Goal: Task Accomplishment & Management: Manage account settings

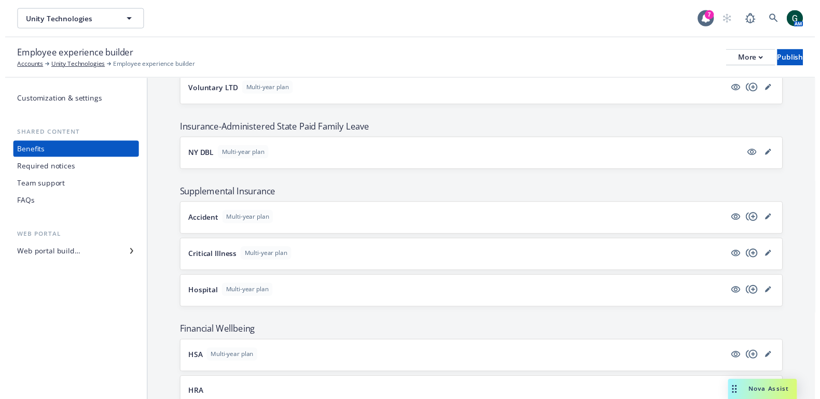
scroll to position [749, 0]
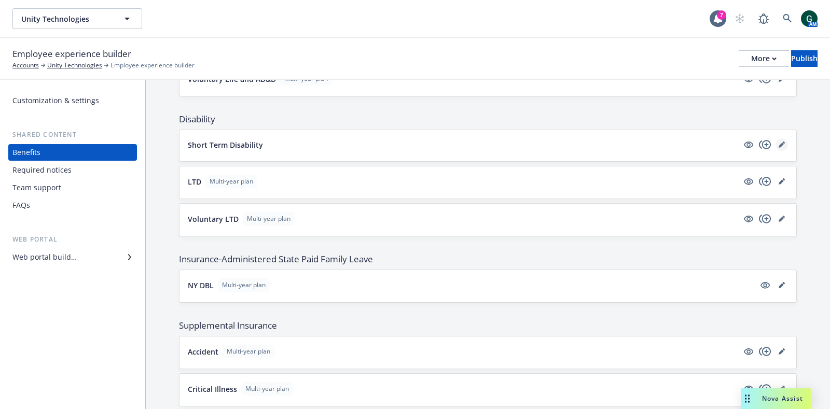
click at [778, 142] on icon "editPencil" at bounding box center [781, 145] width 6 height 6
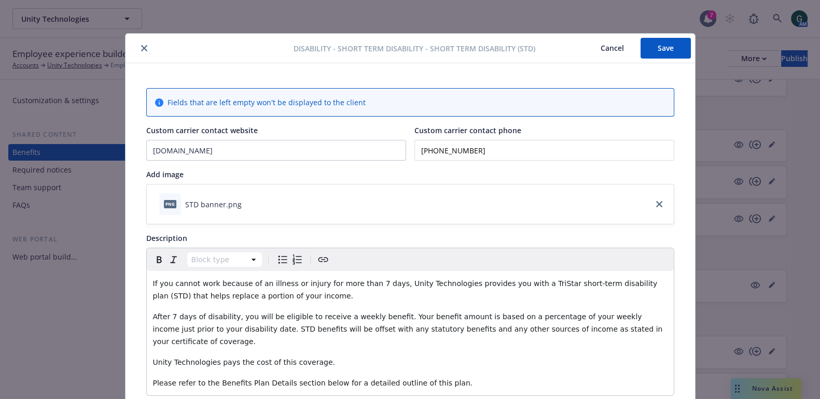
click at [143, 48] on button "close" at bounding box center [144, 48] width 12 height 12
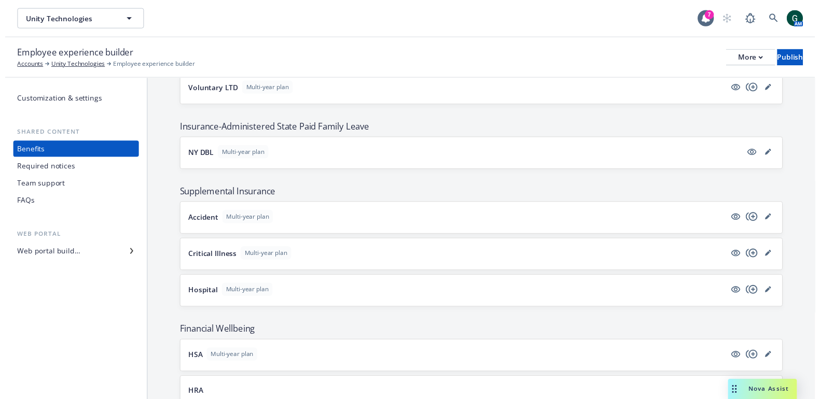
scroll to position [1073, 0]
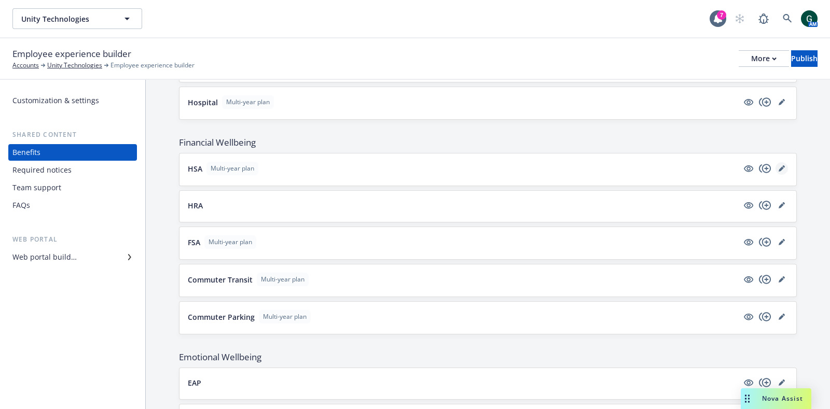
click at [775, 167] on link "editPencil" at bounding box center [781, 168] width 12 height 12
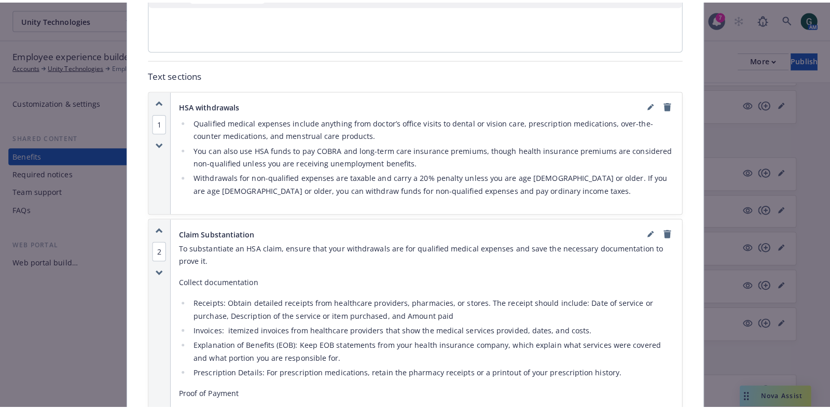
scroll to position [614, 0]
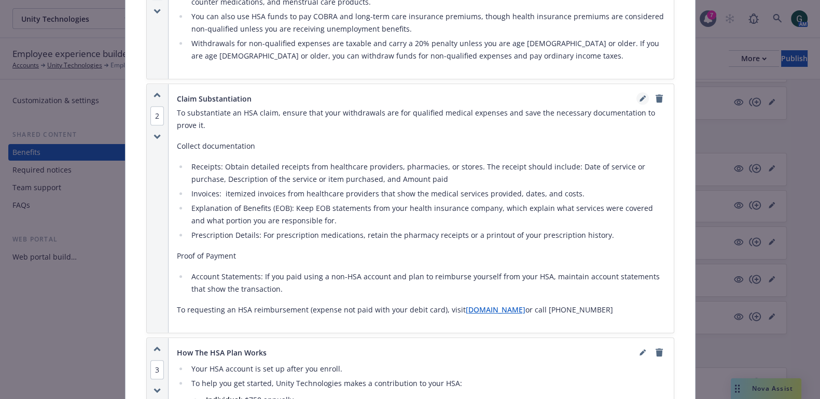
click at [639, 95] on icon "editPencil" at bounding box center [642, 98] width 6 height 6
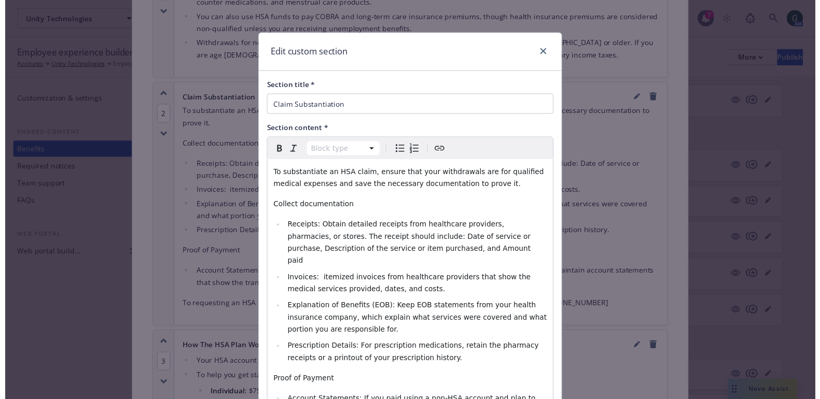
scroll to position [132, 0]
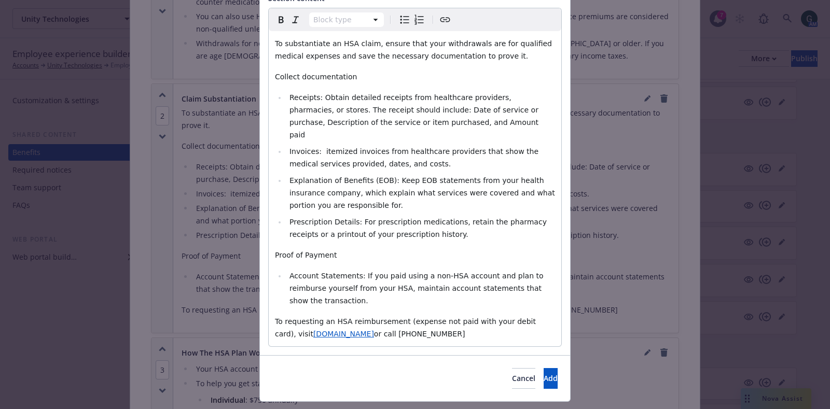
click at [311, 317] on span "To requesting an HSA reimbursement (expense not paid with your debit card), vis…" at bounding box center [406, 327] width 263 height 21
click at [543, 373] on span "Add" at bounding box center [550, 378] width 14 height 10
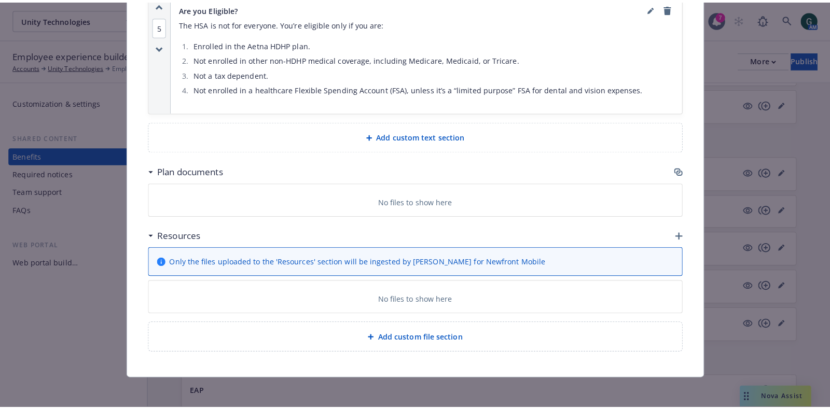
scroll to position [1283, 0]
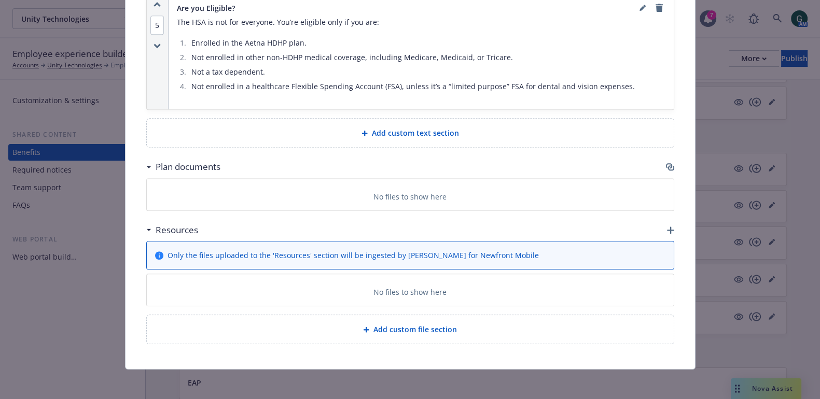
click at [666, 164] on icon "button" at bounding box center [669, 165] width 6 height 5
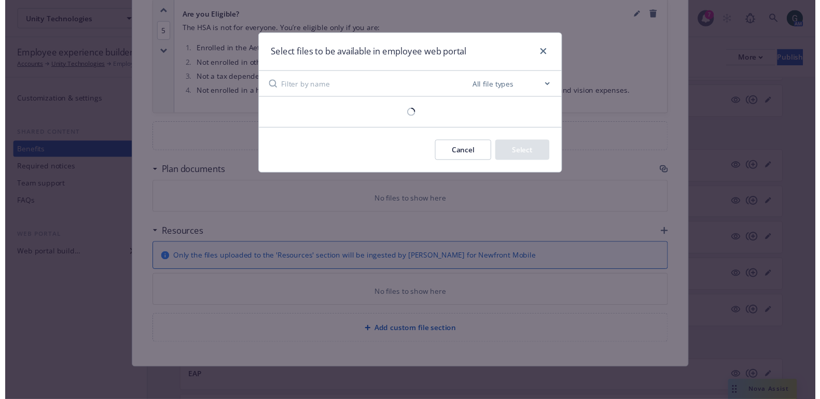
scroll to position [1273, 0]
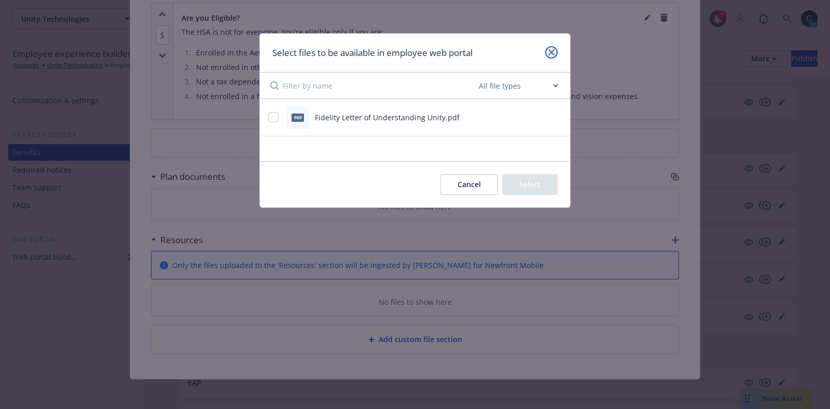
click at [549, 52] on icon "close" at bounding box center [551, 52] width 6 height 6
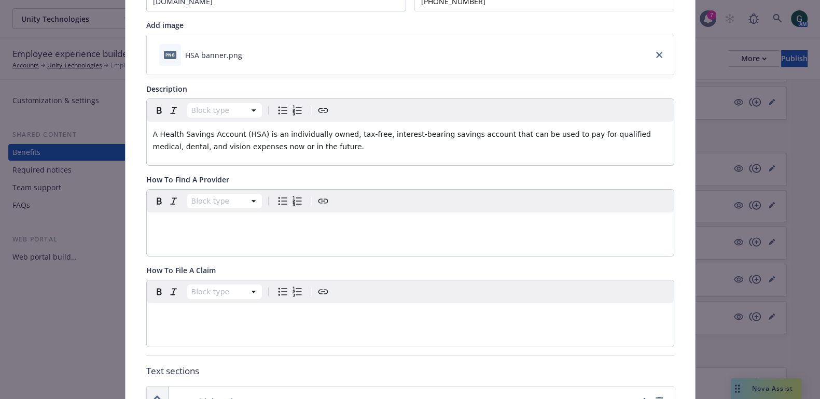
scroll to position [0, 0]
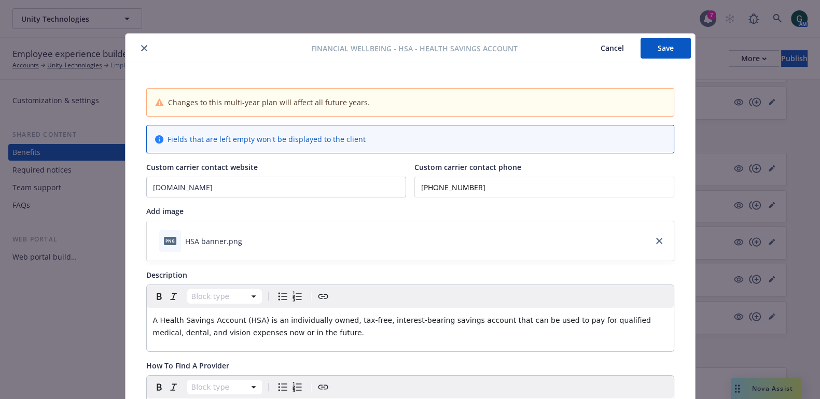
click at [672, 52] on button "Save" at bounding box center [665, 48] width 50 height 21
click at [132, 47] on div at bounding box center [220, 48] width 181 height 12
click at [674, 45] on button "Save" at bounding box center [665, 48] width 50 height 21
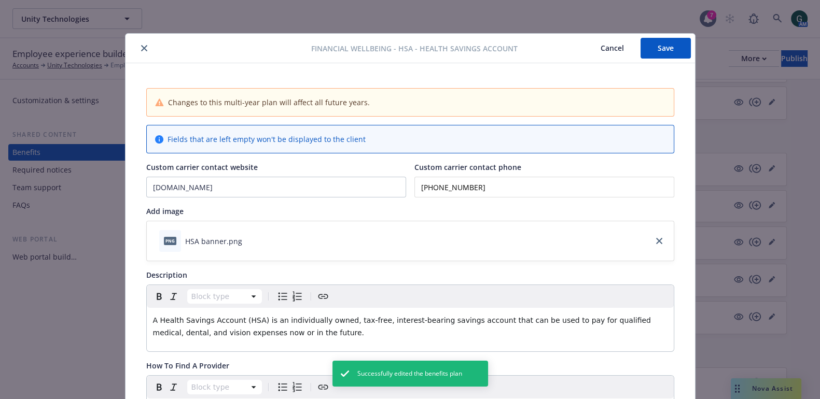
click at [138, 45] on button "close" at bounding box center [144, 48] width 12 height 12
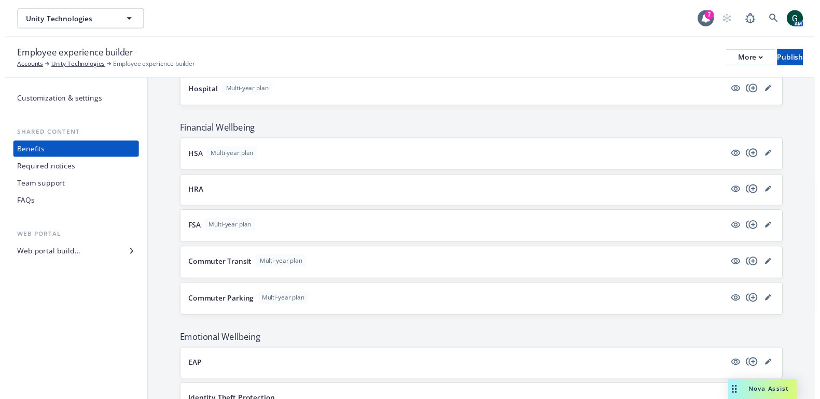
scroll to position [1073, 0]
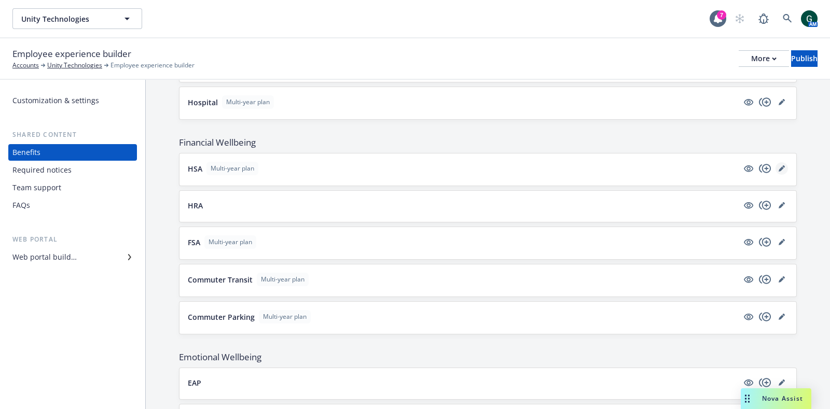
click at [778, 165] on icon "editPencil" at bounding box center [781, 168] width 6 height 6
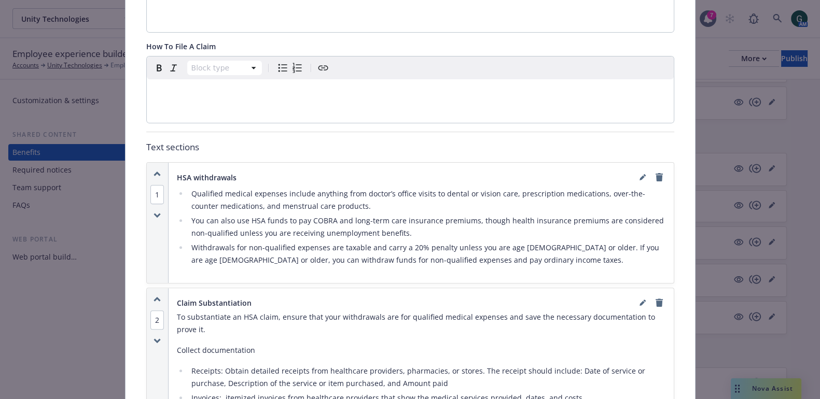
scroll to position [375, 0]
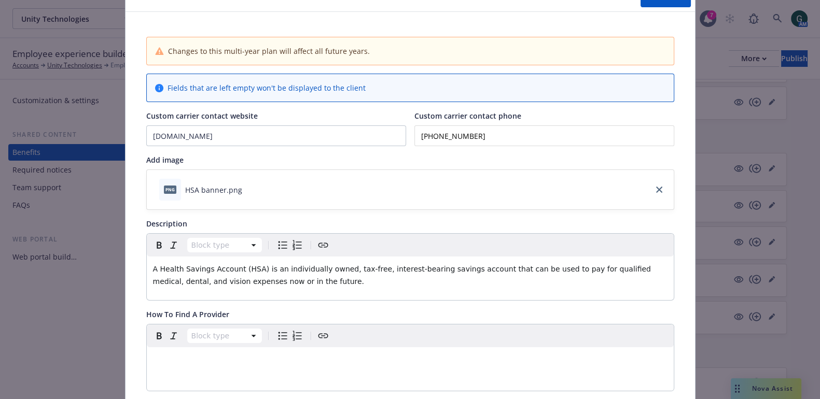
click at [447, 248] on div "Block type" at bounding box center [410, 245] width 527 height 23
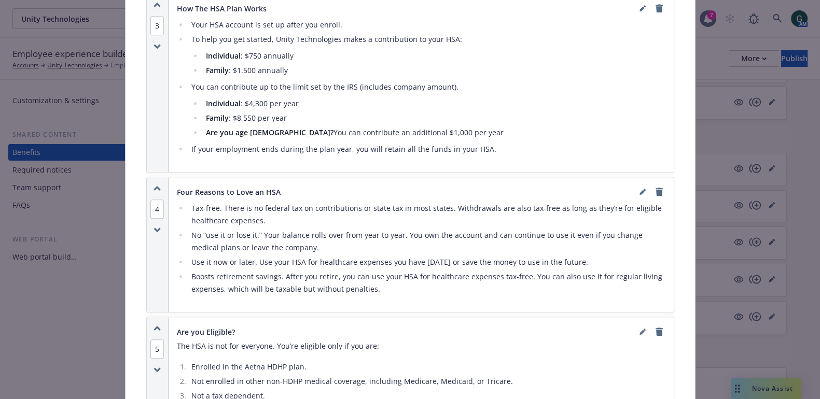
scroll to position [1024, 0]
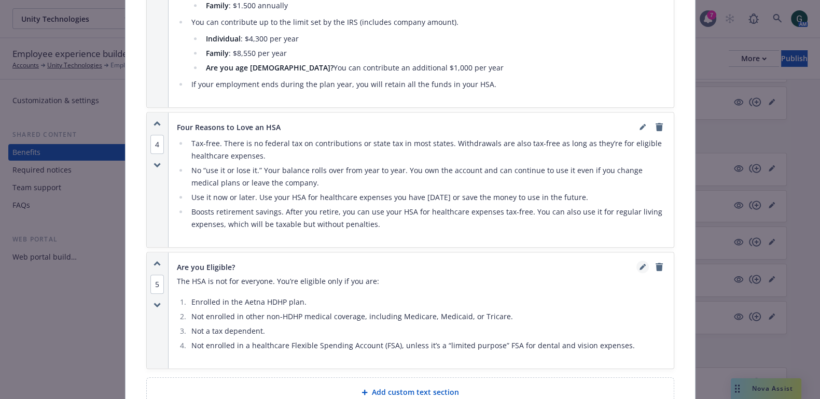
click at [639, 264] on icon "editPencil" at bounding box center [642, 267] width 6 height 6
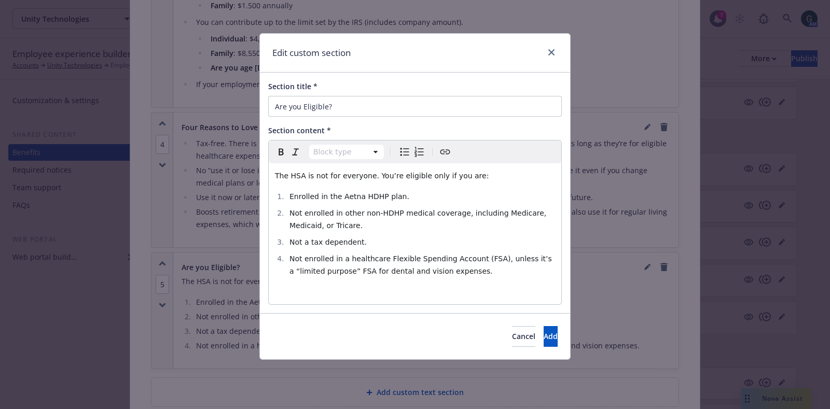
select select
click at [412, 199] on li "Enrolled in the Aetna HDHP plan." at bounding box center [420, 196] width 269 height 12
click at [512, 335] on span "Cancel" at bounding box center [523, 336] width 23 height 10
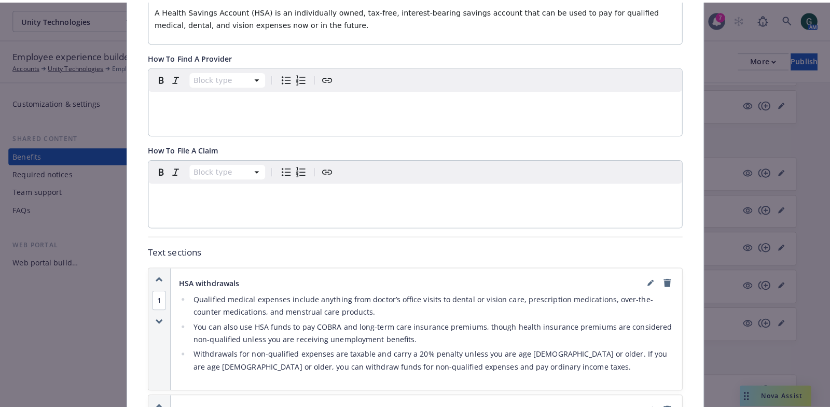
scroll to position [0, 0]
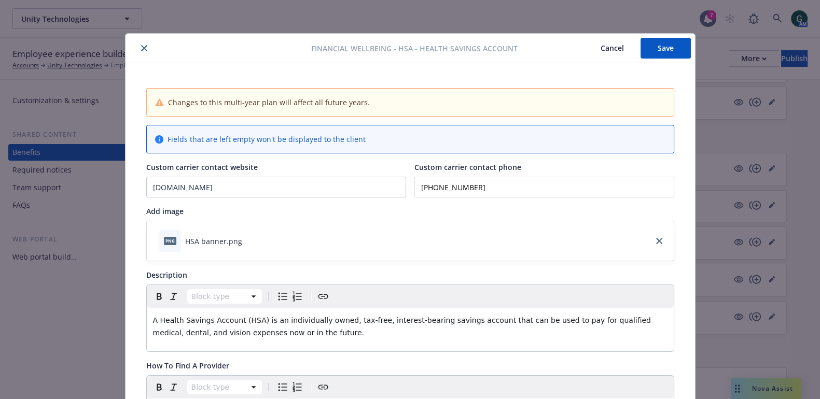
click at [142, 46] on button "close" at bounding box center [144, 48] width 12 height 12
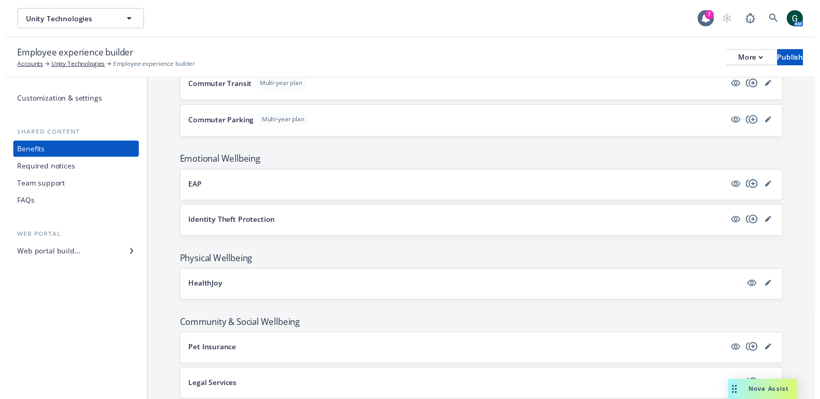
scroll to position [1138, 0]
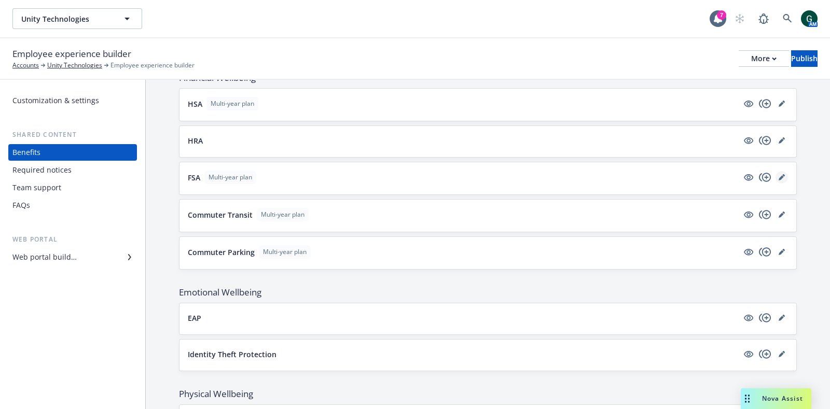
click at [778, 174] on icon "editPencil" at bounding box center [781, 177] width 6 height 6
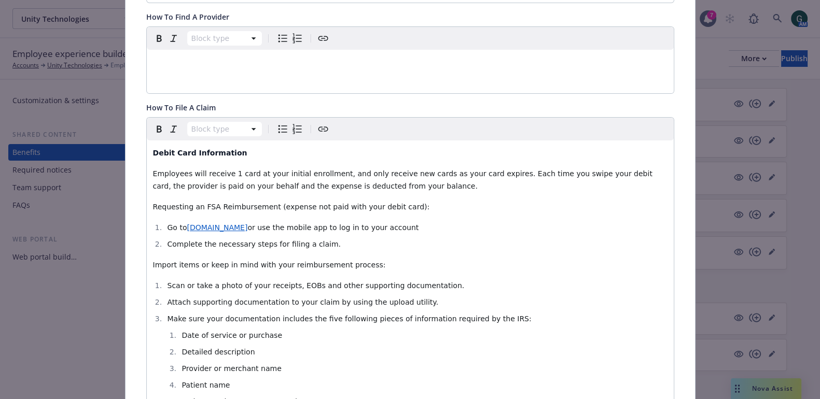
scroll to position [419, 0]
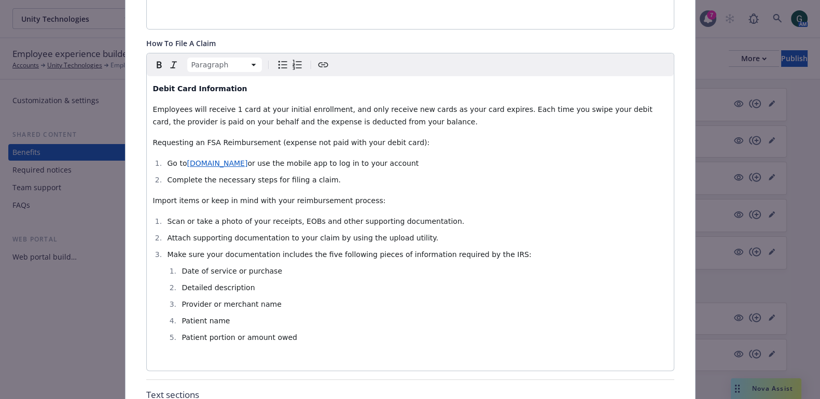
click at [169, 197] on span "Import items or keep in mind with your reimbursement process:" at bounding box center [269, 201] width 233 height 8
click at [436, 194] on p "Important items or keep in mind with your reimbursement process:" at bounding box center [410, 200] width 514 height 12
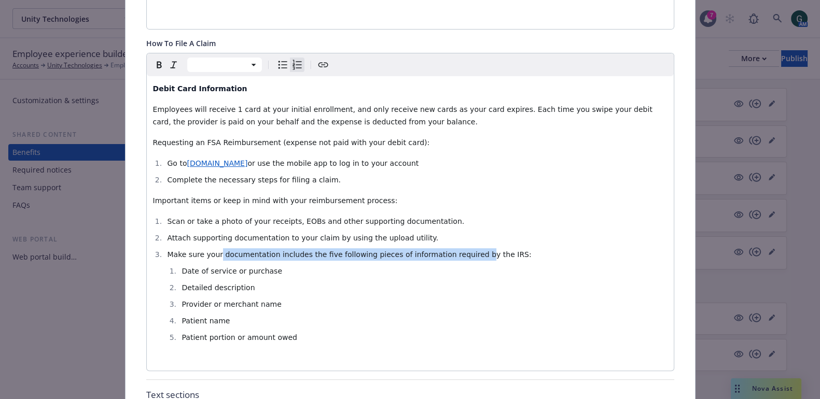
drag, startPoint x: 308, startPoint y: 246, endPoint x: 451, endPoint y: 246, distance: 143.1
click at [451, 250] on span "Make sure your documentation includes the five following pieces of information …" at bounding box center [349, 254] width 364 height 8
click at [386, 215] on li "Scan or take a photo of your receipts, EOBs and other supporting documentation." at bounding box center [415, 221] width 503 height 12
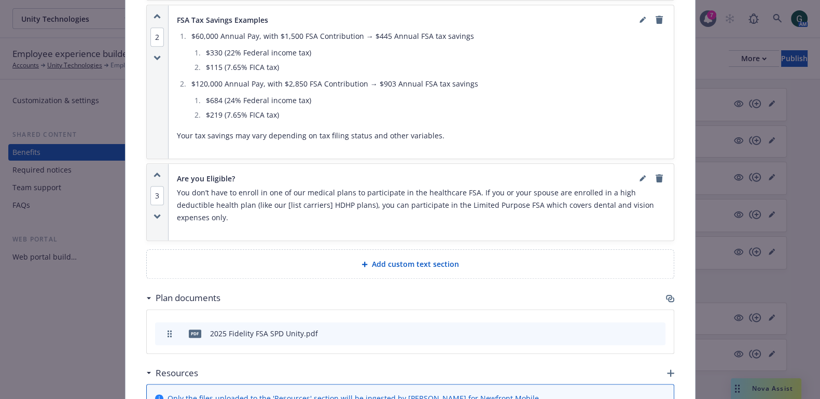
scroll to position [1068, 0]
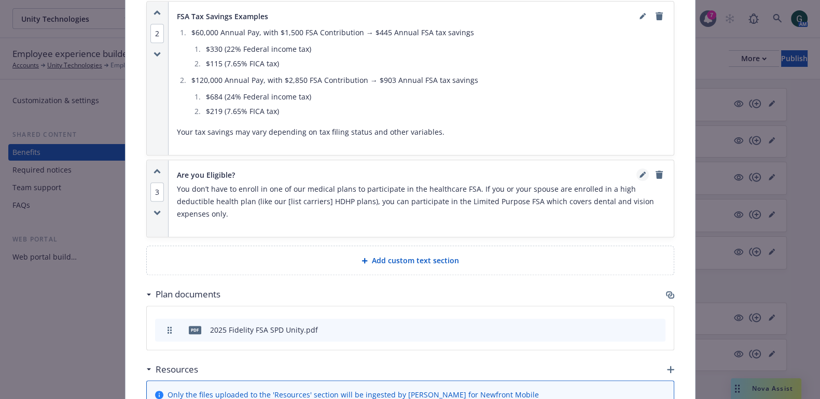
click at [637, 170] on link "editPencil" at bounding box center [642, 175] width 12 height 12
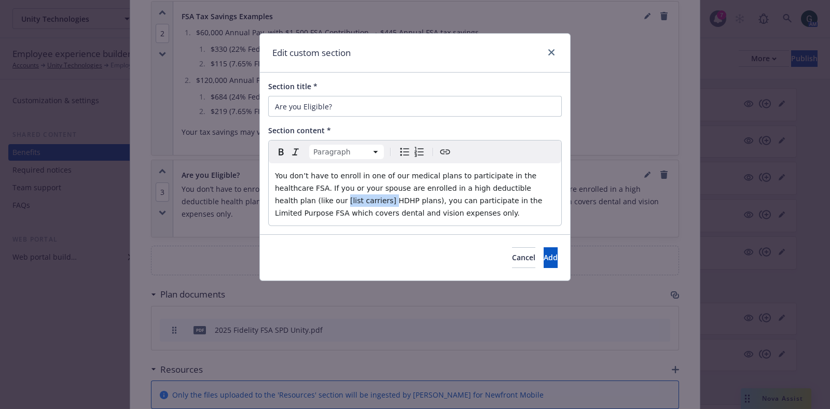
drag, startPoint x: 301, startPoint y: 199, endPoint x: 542, endPoint y: 195, distance: 241.1
click at [531, 185] on span "You don’t have to enroll in one of our medical plans to participate in the heal…" at bounding box center [410, 195] width 270 height 46
click at [312, 201] on span "You don’t have to enroll in one of our medical plans to participate in the heal…" at bounding box center [412, 195] width 274 height 46
click at [544, 258] on button "Add" at bounding box center [550, 257] width 14 height 21
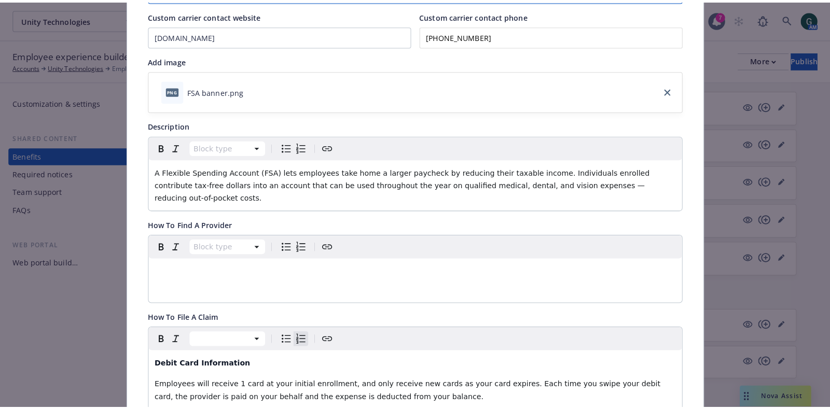
scroll to position [0, 0]
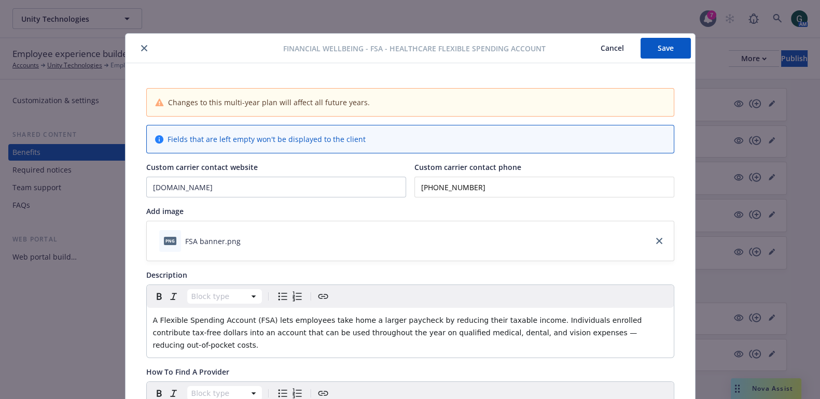
click at [654, 51] on button "Save" at bounding box center [665, 48] width 50 height 21
drag, startPoint x: 136, startPoint y: 49, endPoint x: 145, endPoint y: 59, distance: 13.2
click at [141, 49] on icon "close" at bounding box center [144, 48] width 6 height 6
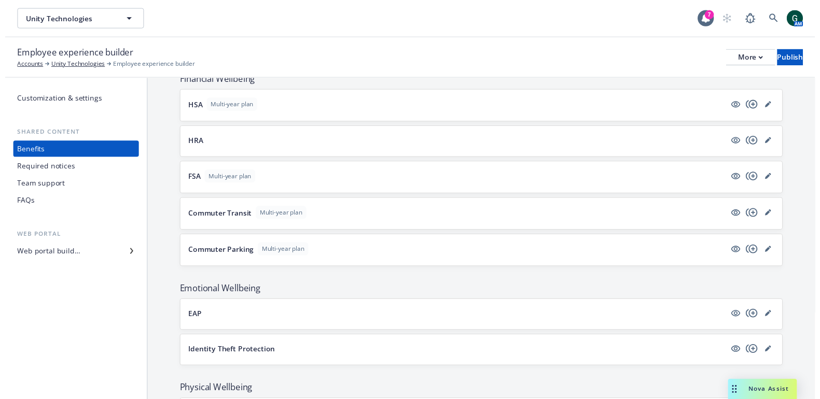
scroll to position [1073, 0]
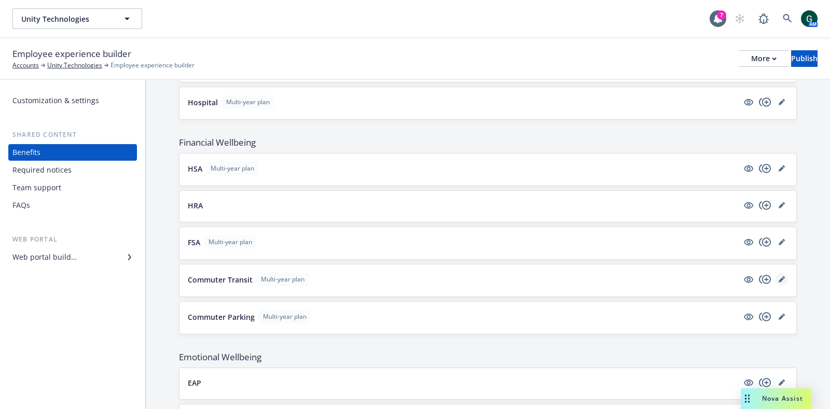
click at [778, 276] on icon "editPencil" at bounding box center [781, 279] width 6 height 6
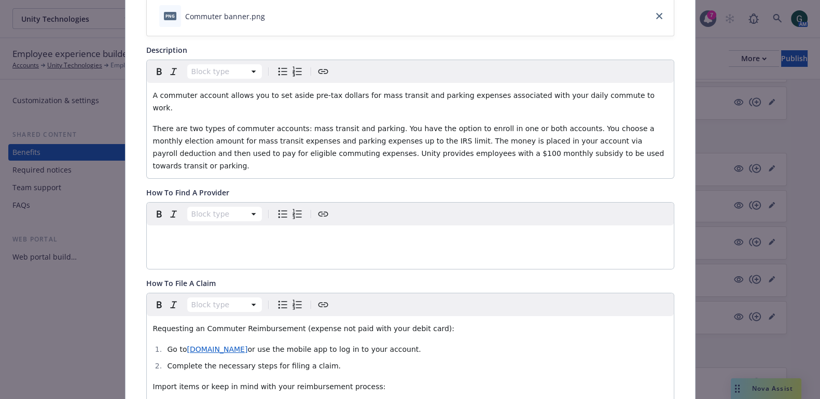
scroll to position [484, 0]
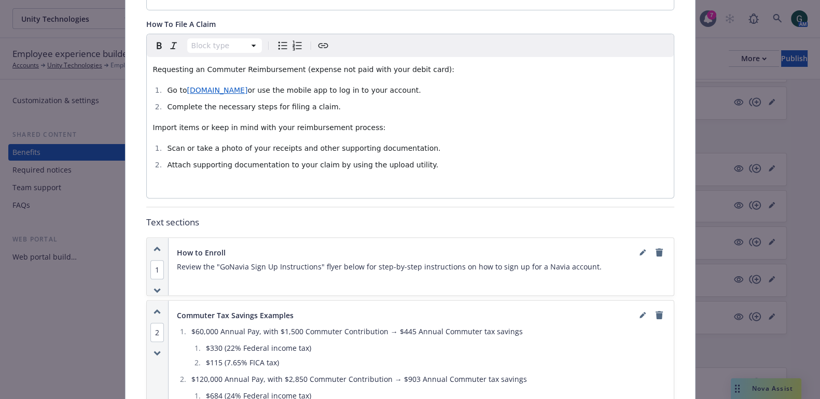
click at [167, 123] on span "Import items or keep in mind with your reimbursement process:" at bounding box center [269, 127] width 233 height 8
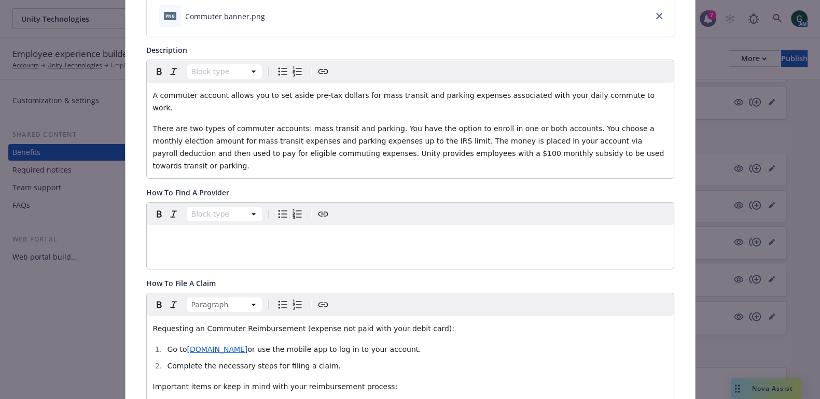
scroll to position [31, 0]
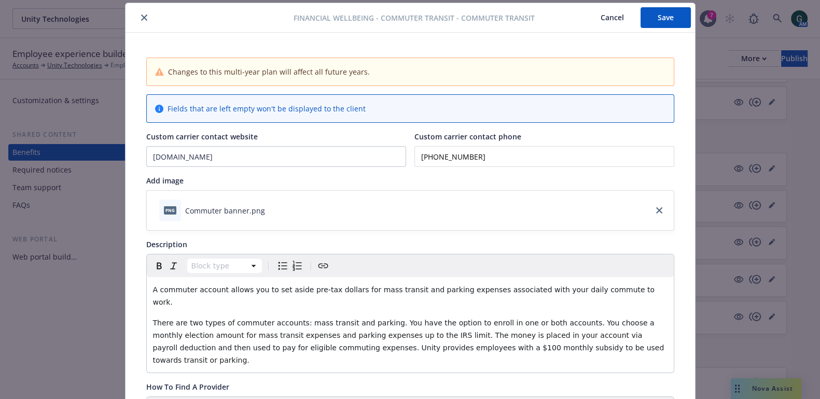
click at [664, 24] on button "Save" at bounding box center [665, 17] width 50 height 21
click at [141, 15] on icon "close" at bounding box center [144, 18] width 6 height 6
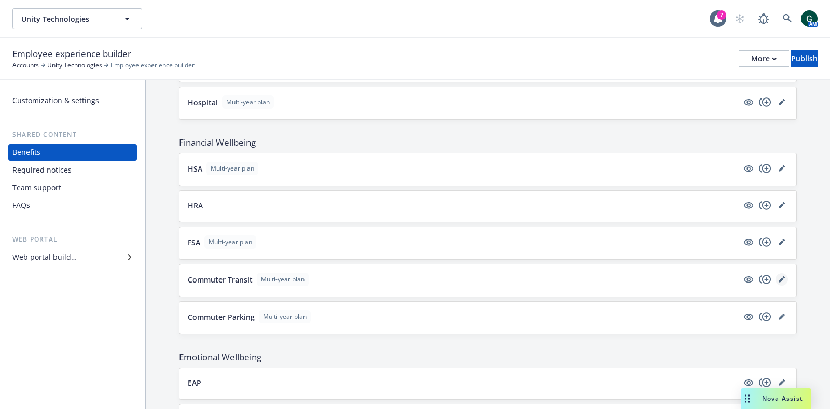
click at [778, 276] on icon "editPencil" at bounding box center [781, 279] width 6 height 6
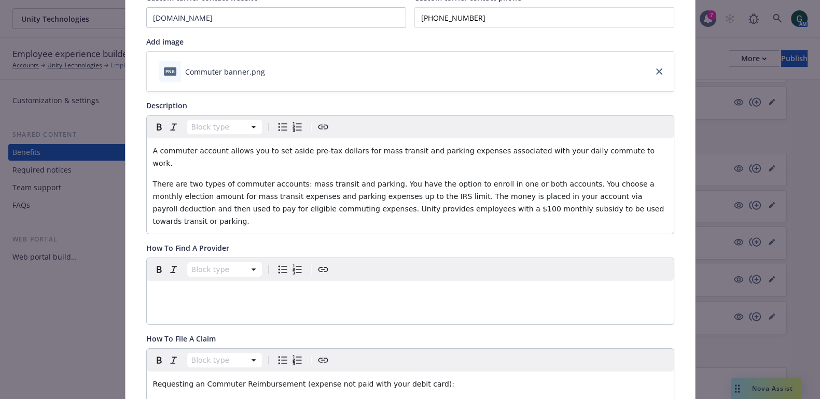
scroll to position [158, 0]
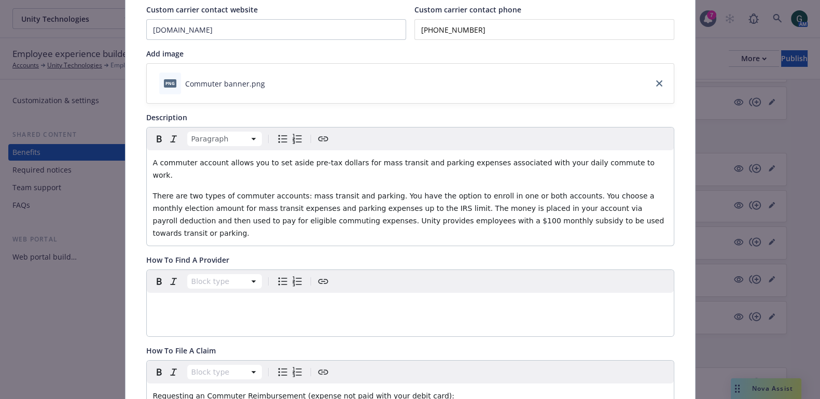
click at [578, 206] on p "There are two types of commuter accounts: mass transit and parking. You have th…" at bounding box center [410, 215] width 514 height 50
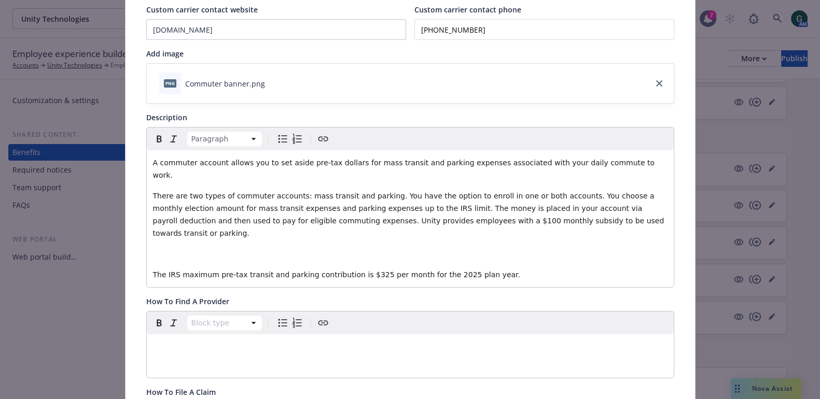
click at [285, 248] on p "editable markdown" at bounding box center [410, 254] width 514 height 12
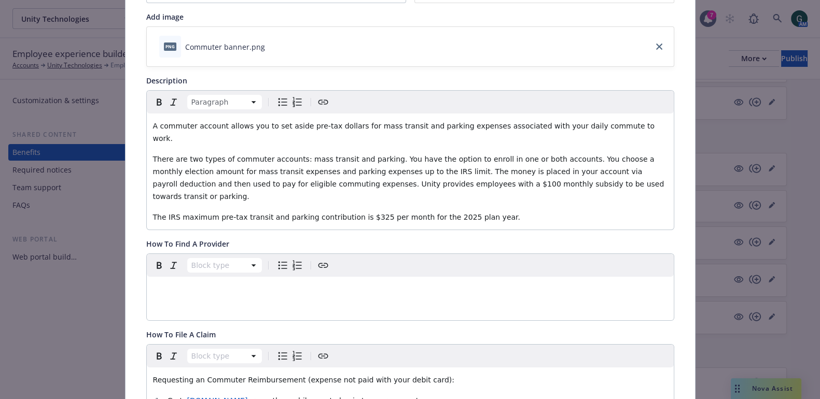
scroll to position [389, 0]
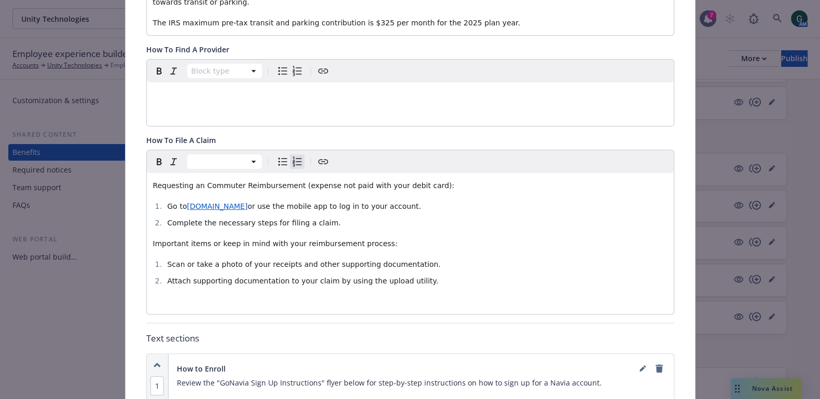
click at [422, 217] on li "Complete the necessary steps for filing a claim." at bounding box center [415, 223] width 503 height 12
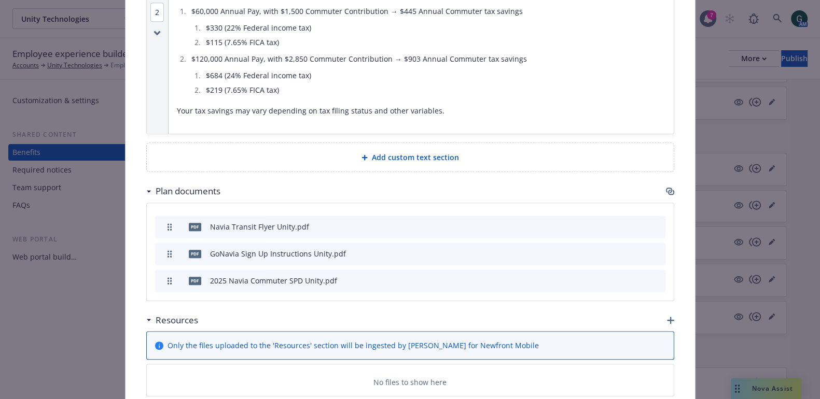
scroll to position [826, 0]
click at [634, 221] on icon "preview file" at bounding box center [638, 224] width 9 height 7
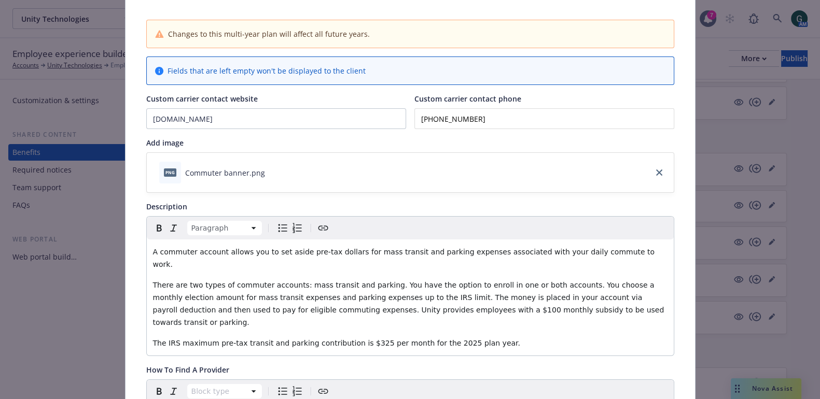
scroll to position [0, 0]
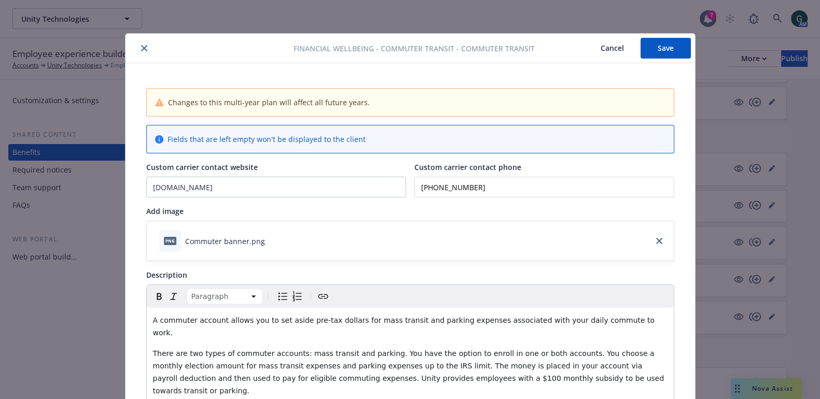
click at [657, 46] on button "Save" at bounding box center [665, 48] width 50 height 21
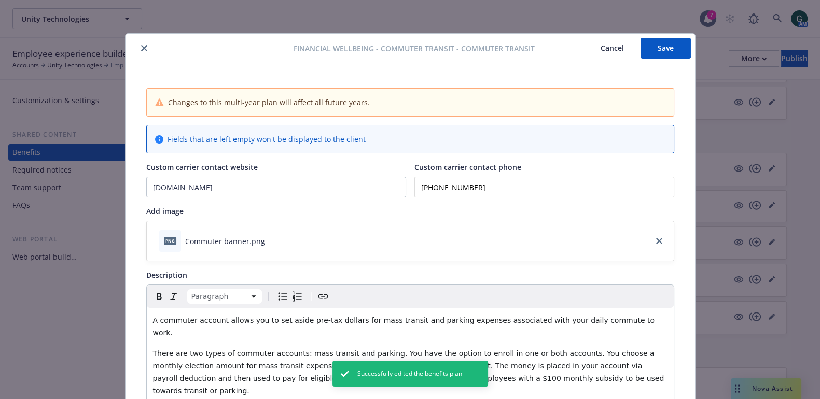
click at [138, 47] on button "close" at bounding box center [144, 48] width 12 height 12
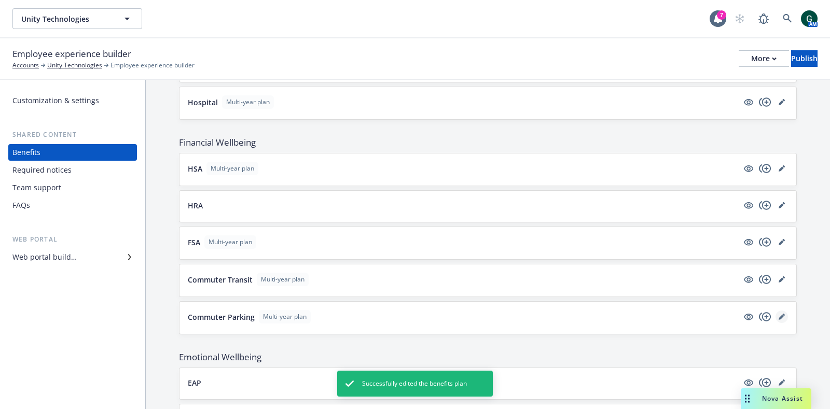
click at [782, 314] on icon "editPencil" at bounding box center [783, 315] width 3 height 3
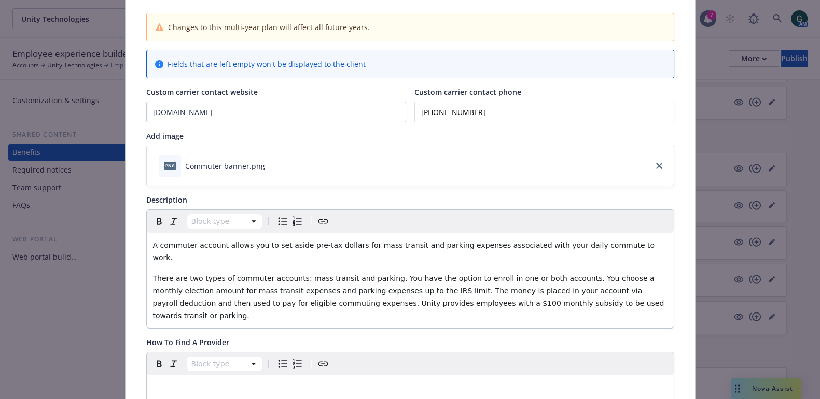
scroll to position [96, 0]
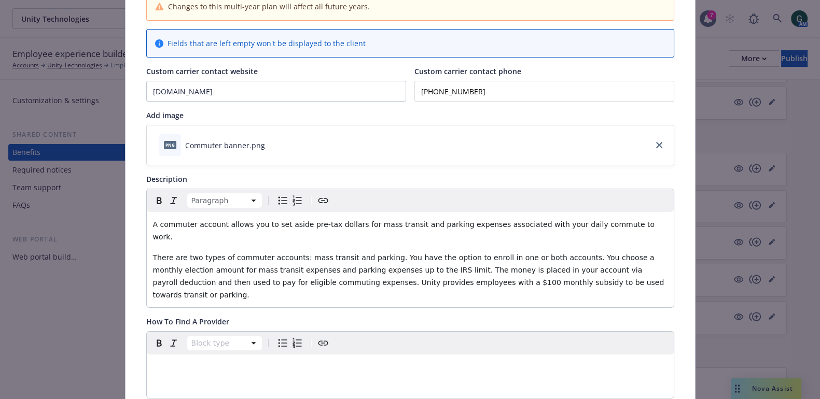
click at [580, 270] on p "There are two types of commuter accounts: mass transit and parking. You have th…" at bounding box center [410, 276] width 514 height 50
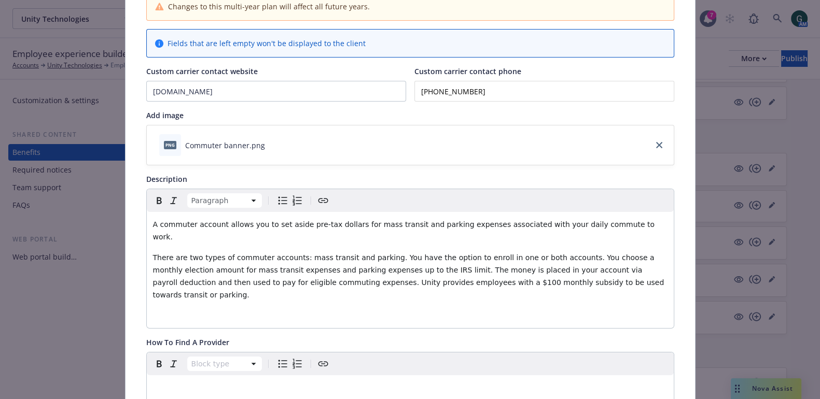
paste div "editable markdown"
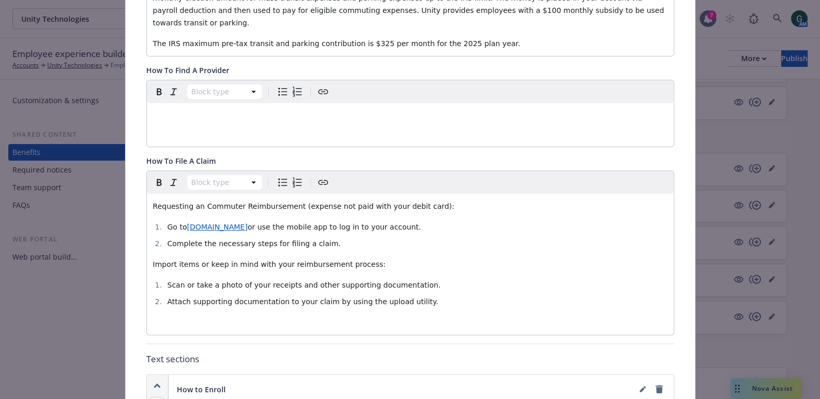
scroll to position [389, 0]
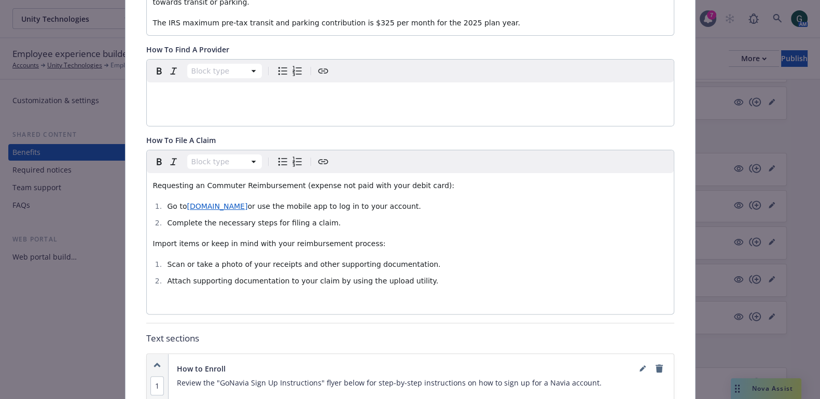
click at [169, 240] on span "Import items or keep in mind with your reimbursement process:" at bounding box center [269, 244] width 233 height 8
click at [413, 237] on p "Important items or keep in mind with your reimbursement process:" at bounding box center [410, 243] width 514 height 12
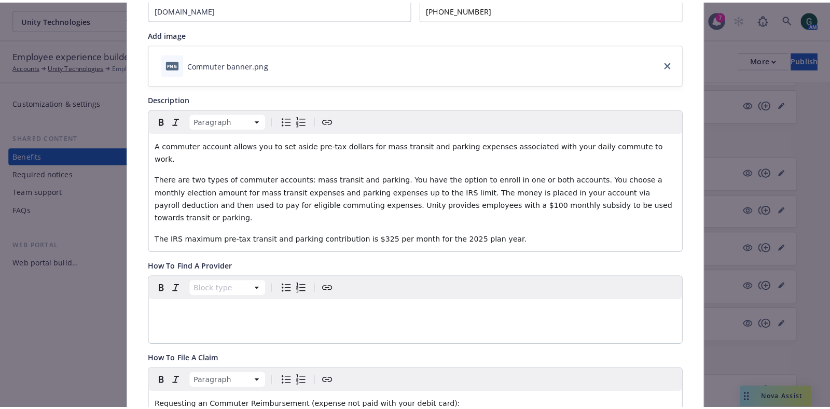
scroll to position [0, 0]
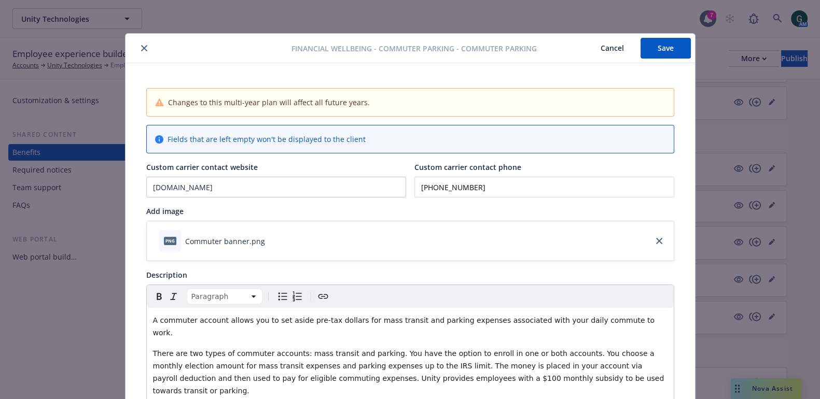
click at [672, 41] on button "Save" at bounding box center [665, 48] width 50 height 21
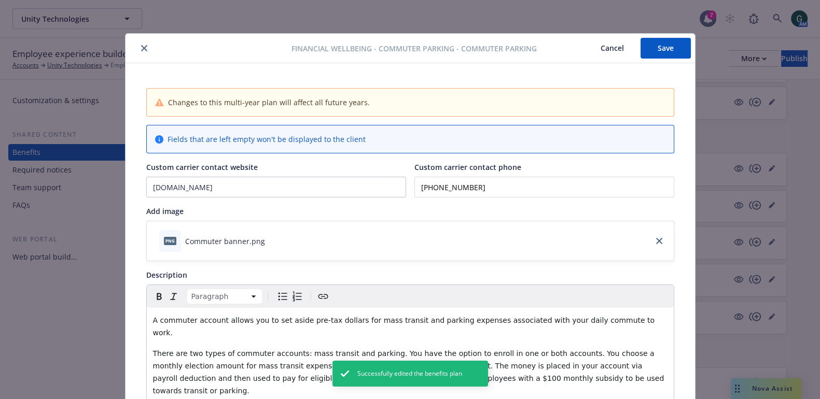
click at [141, 49] on icon "close" at bounding box center [144, 48] width 6 height 6
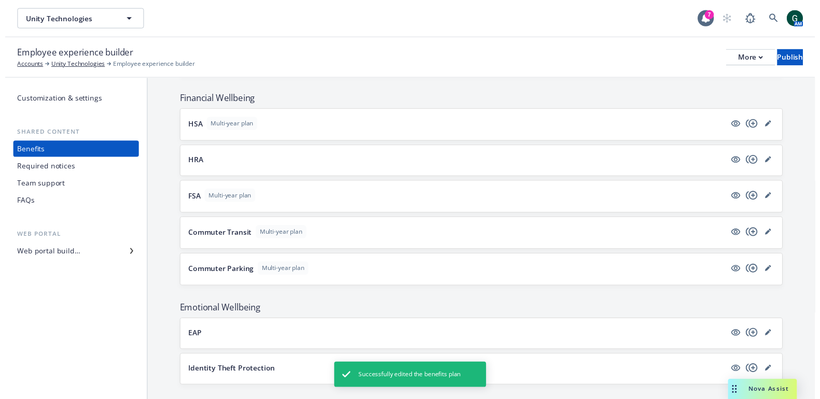
scroll to position [1202, 0]
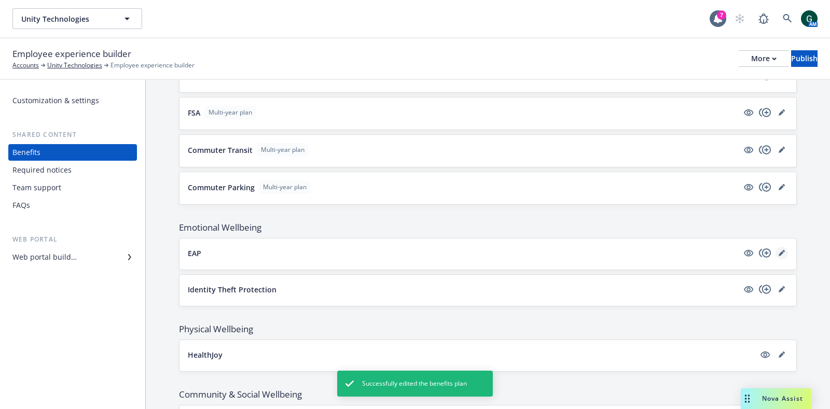
click at [775, 250] on link "editPencil" at bounding box center [781, 253] width 12 height 12
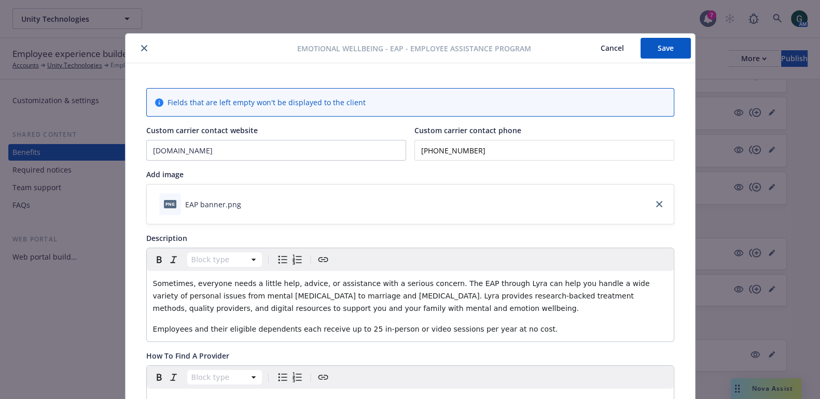
scroll to position [64, 0]
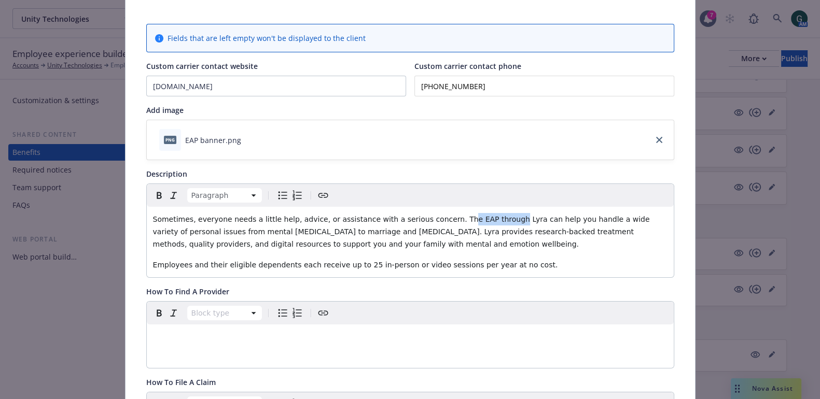
drag, startPoint x: 472, startPoint y: 218, endPoint x: 425, endPoint y: 217, distance: 47.2
click at [425, 217] on span "Sometimes, everyone needs a little help, advice, or assistance with a serious c…" at bounding box center [402, 231] width 499 height 33
click at [438, 237] on p "Sometimes, everyone needs a little help, advice, or assistance with a serious c…" at bounding box center [410, 231] width 514 height 37
click at [425, 219] on span "Sometimes, everyone needs a little help, advice, or assistance with a serious c…" at bounding box center [410, 231] width 515 height 33
click at [588, 232] on span "Sometimes, everyone needs a little help, advice, or assistance with a serious c…" at bounding box center [410, 231] width 515 height 33
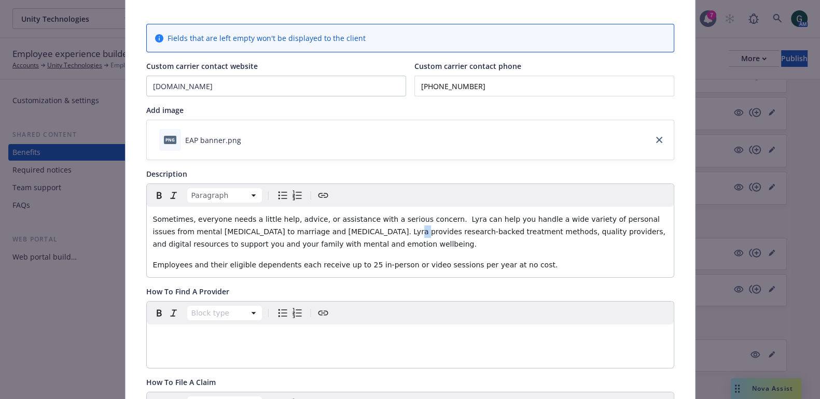
drag, startPoint x: 314, startPoint y: 228, endPoint x: 309, endPoint y: 229, distance: 5.2
click at [309, 229] on span "Sometimes, everyone needs a little help, advice, or assistance with a serious c…" at bounding box center [410, 231] width 515 height 33
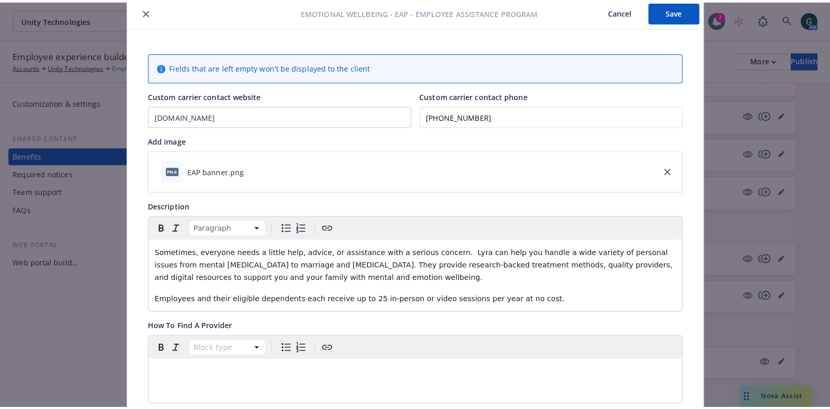
scroll to position [0, 0]
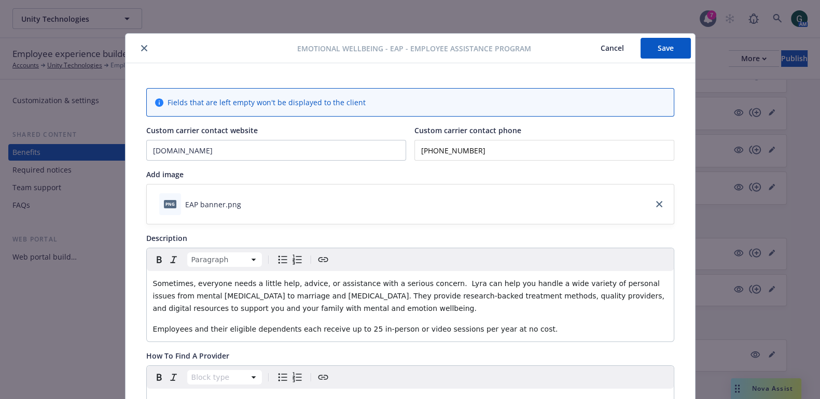
click at [653, 44] on button "Save" at bounding box center [665, 48] width 50 height 21
click at [140, 43] on button "close" at bounding box center [144, 48] width 12 height 12
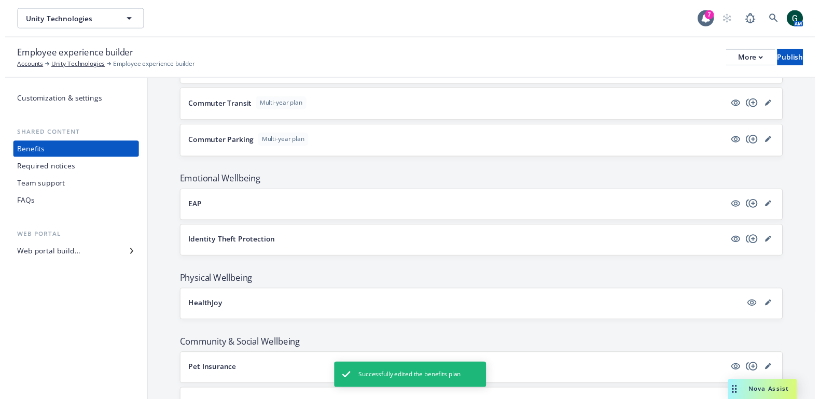
scroll to position [1267, 0]
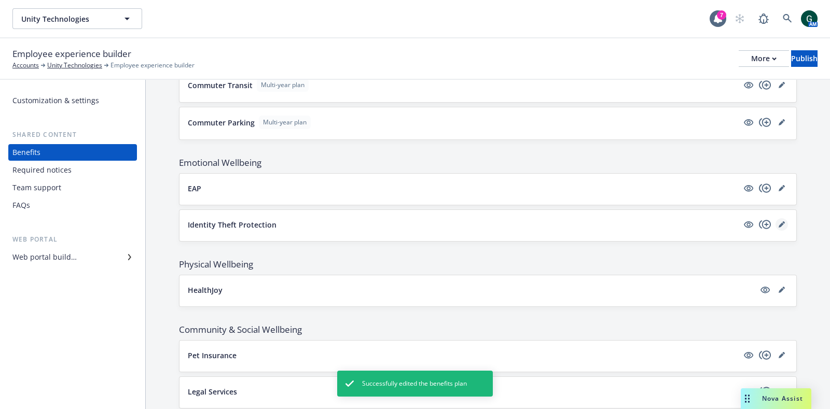
click at [778, 221] on icon "editPencil" at bounding box center [781, 224] width 6 height 6
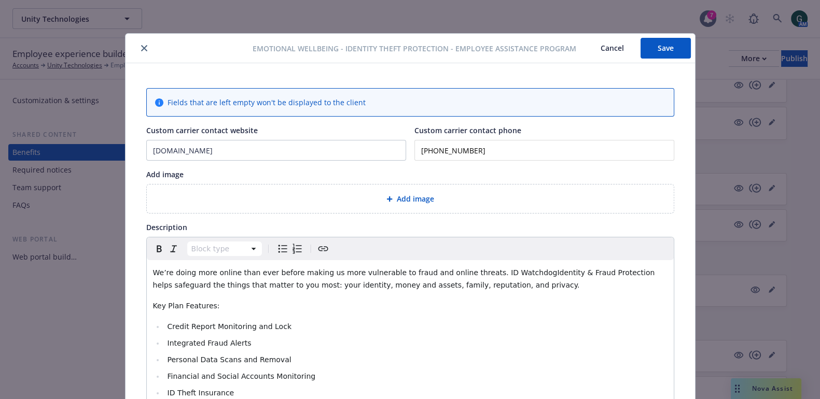
click at [141, 49] on icon "close" at bounding box center [144, 48] width 6 height 6
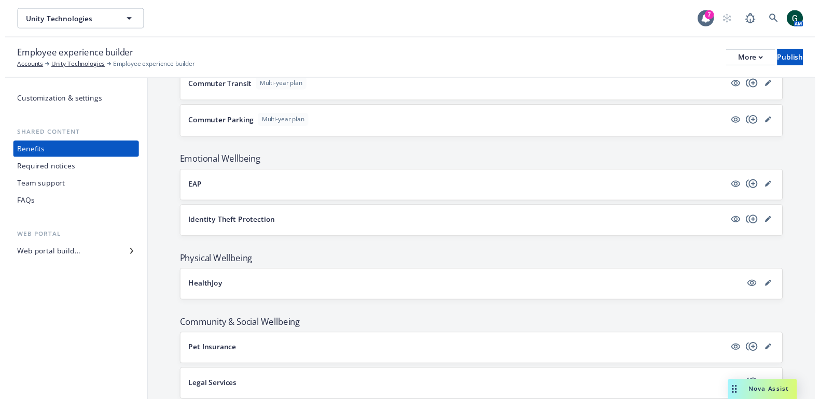
scroll to position [1332, 0]
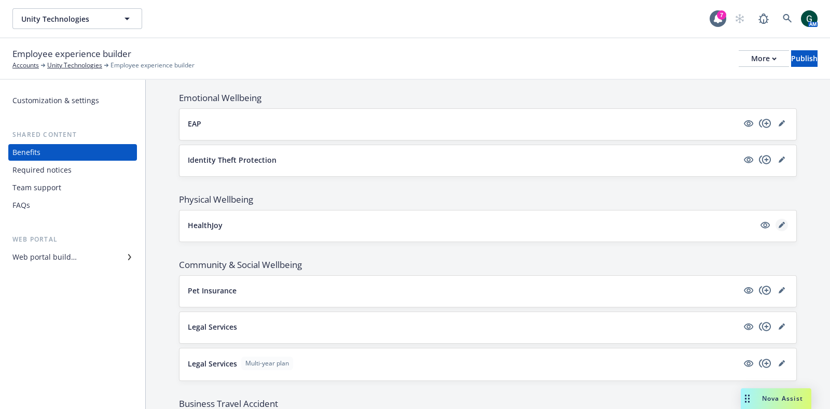
click at [775, 219] on link "editPencil" at bounding box center [781, 225] width 12 height 12
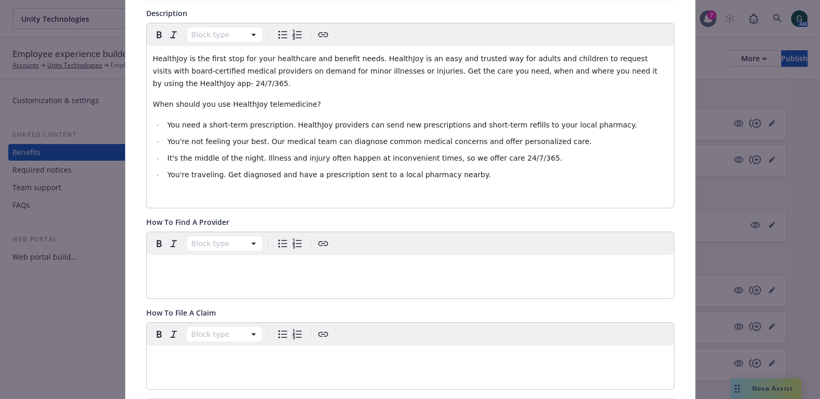
scroll to position [161, 0]
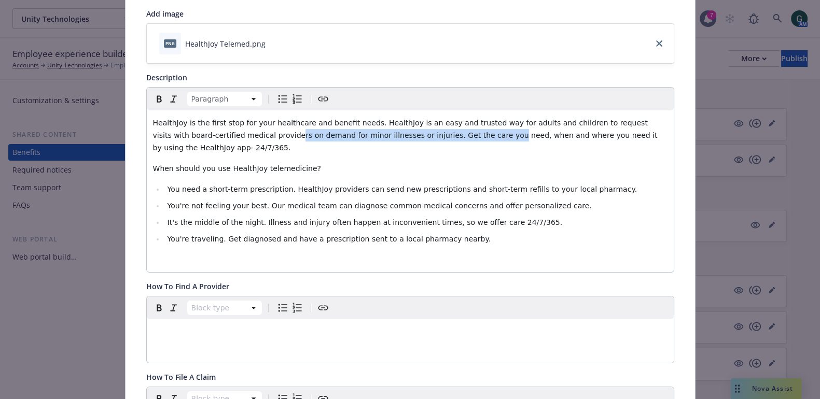
drag, startPoint x: 245, startPoint y: 135, endPoint x: 422, endPoint y: 134, distance: 177.3
click at [422, 134] on span "HealthJoy is the first stop for your healthcare and benefit needs. HealthJoy is…" at bounding box center [406, 135] width 507 height 33
click at [395, 162] on p "When should you use HealthJoy telemedicine?" at bounding box center [410, 168] width 514 height 12
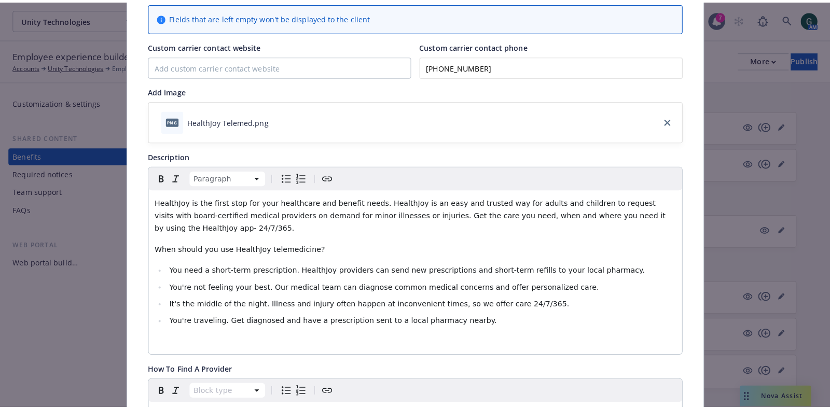
scroll to position [0, 0]
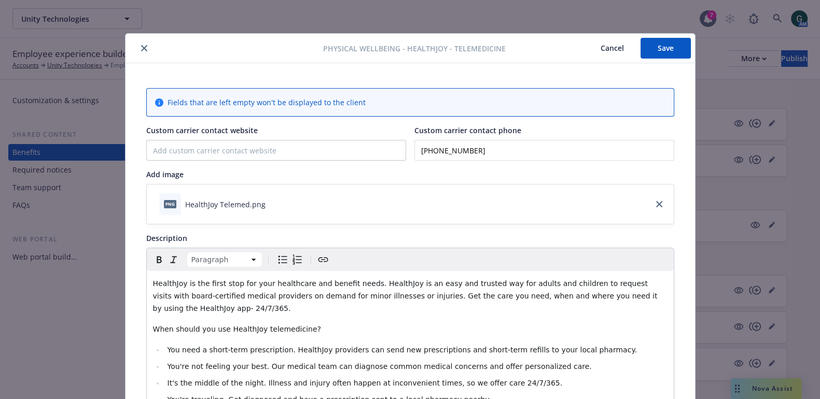
click at [141, 47] on icon "close" at bounding box center [144, 48] width 6 height 6
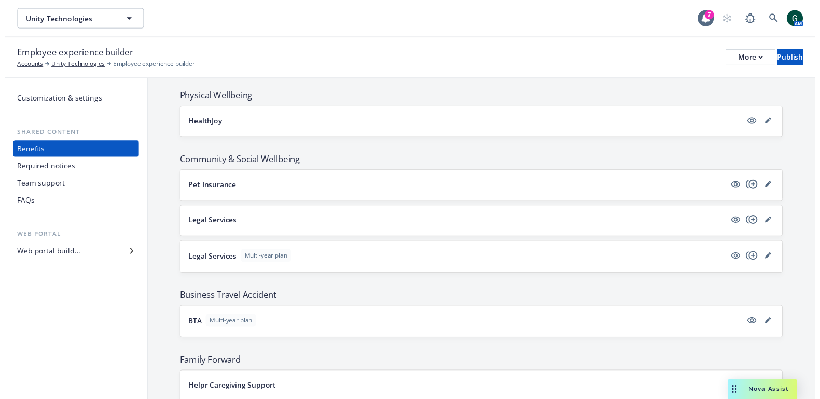
scroll to position [1396, 0]
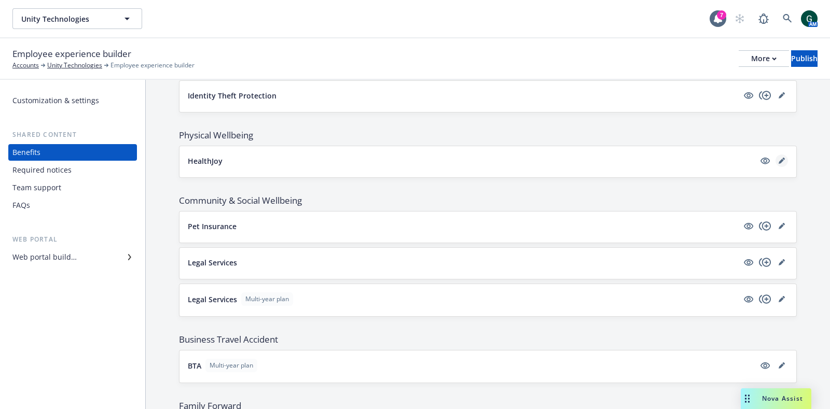
click at [775, 155] on link "editPencil" at bounding box center [781, 161] width 12 height 12
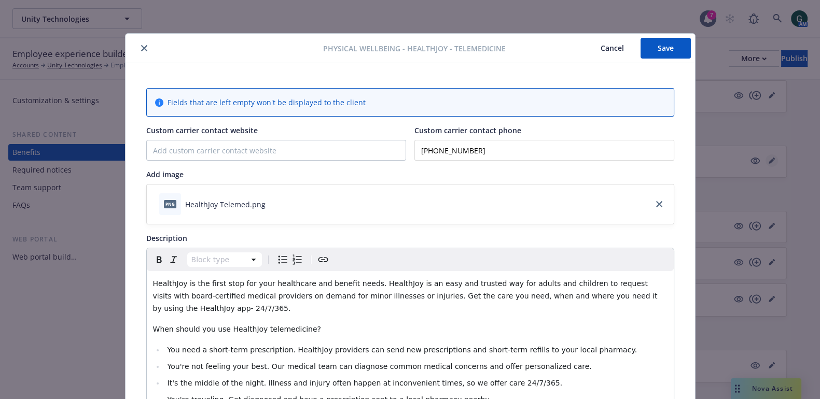
scroll to position [31, 0]
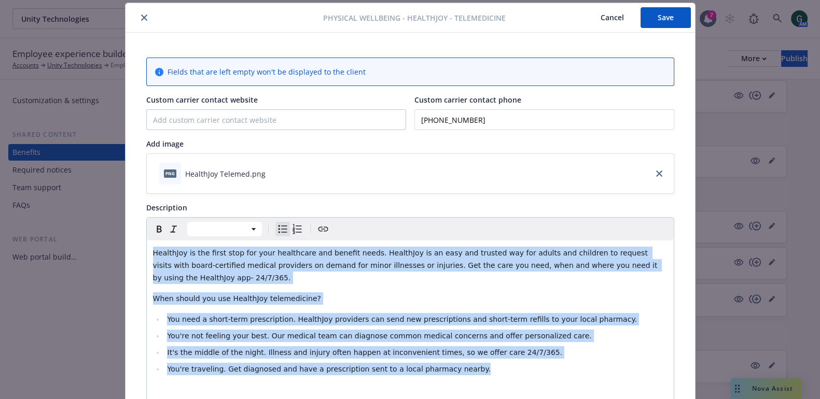
drag, startPoint x: 445, startPoint y: 355, endPoint x: 129, endPoint y: 234, distance: 337.9
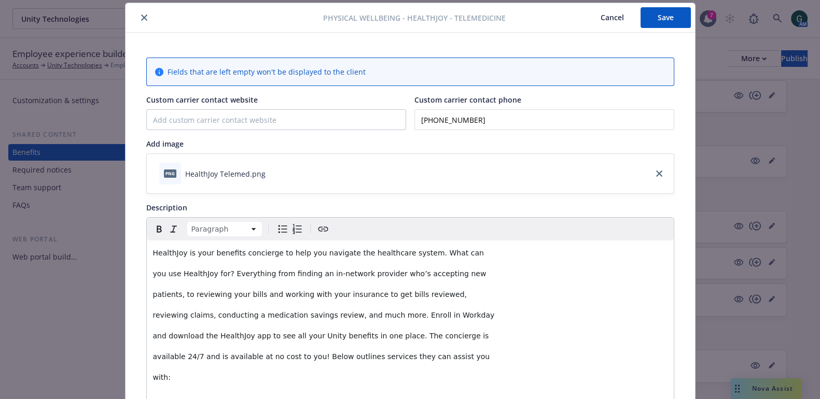
click at [147, 275] on div "HealthJoy is your benefits concierge to help you navigate the healthcare system…" at bounding box center [410, 326] width 527 height 170
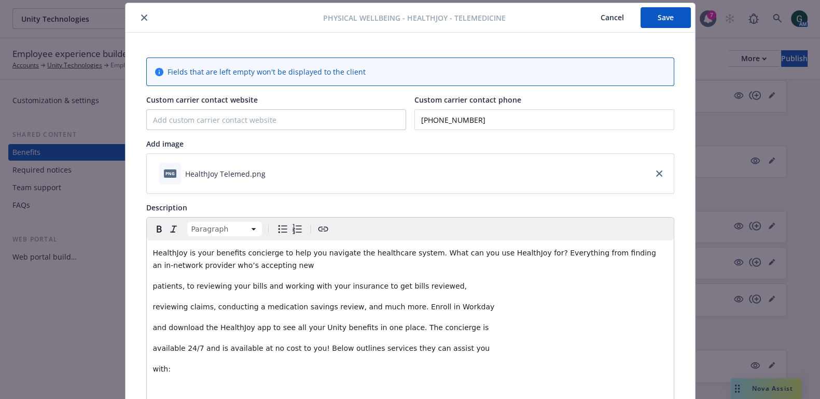
click at [153, 285] on span "patients, to reviewing your bills and working with your insurance to get bills …" at bounding box center [310, 286] width 314 height 8
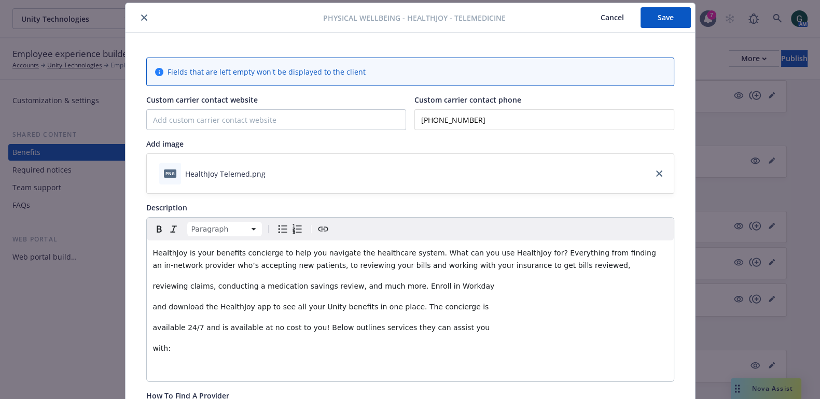
click at [147, 286] on div "HealthJoy is your benefits concierge to help you navigate the healthcare system…" at bounding box center [410, 311] width 527 height 141
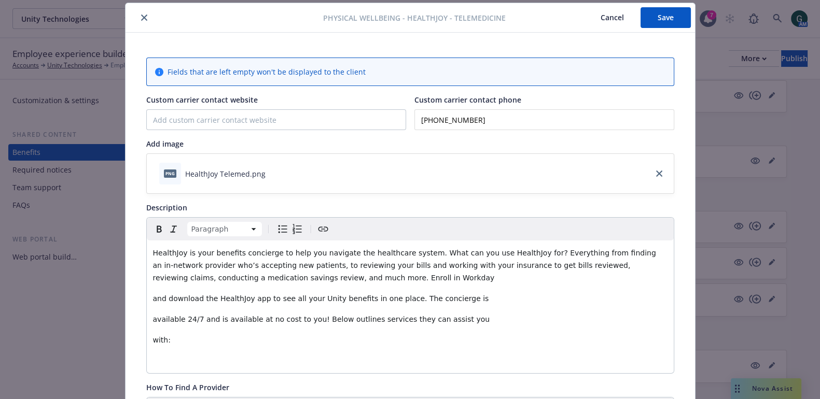
click at [153, 298] on span "and download the HealthJoy app to see all your Unity benefits in one place. The…" at bounding box center [321, 299] width 336 height 8
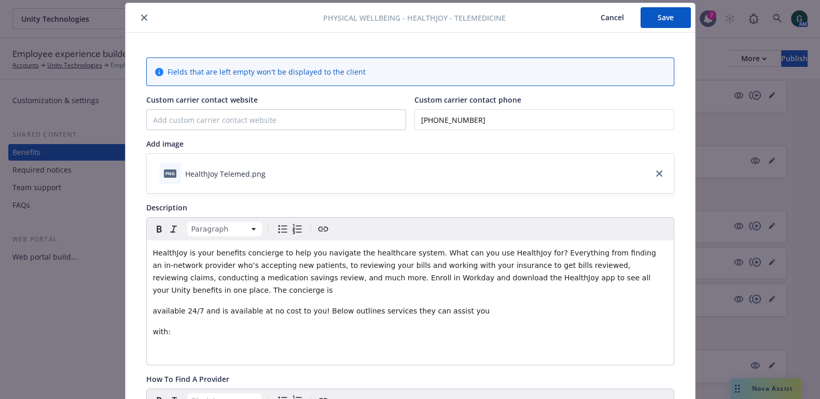
click at [153, 307] on span "available 24/7 and is available at no cost to you! Below outlines services they…" at bounding box center [321, 311] width 337 height 8
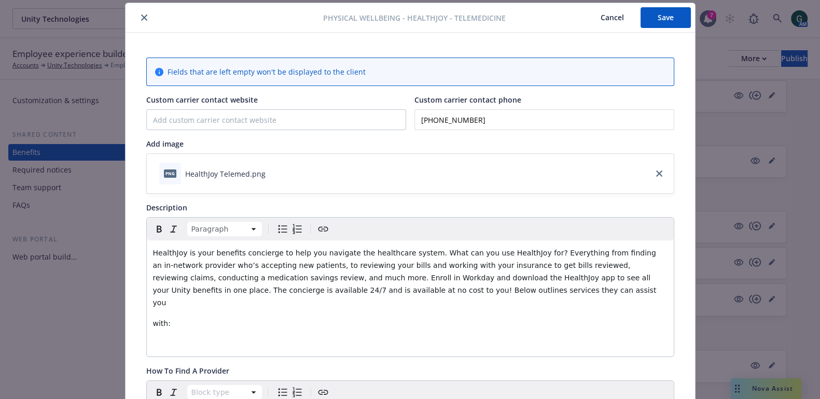
click at [147, 310] on div "HealthJoy is your benefits concierge to help you navigate the healthcare system…" at bounding box center [410, 299] width 527 height 116
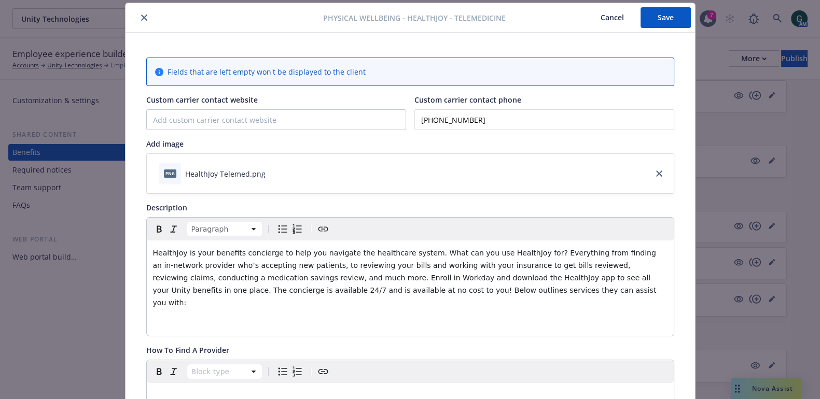
click at [442, 291] on p "HealthJoy is your benefits concierge to help you navigate the healthcare system…" at bounding box center [410, 278] width 514 height 62
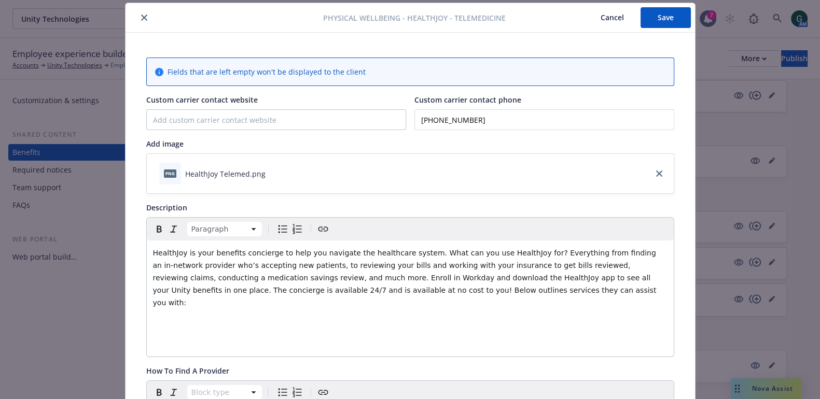
paste div "editable markdown"
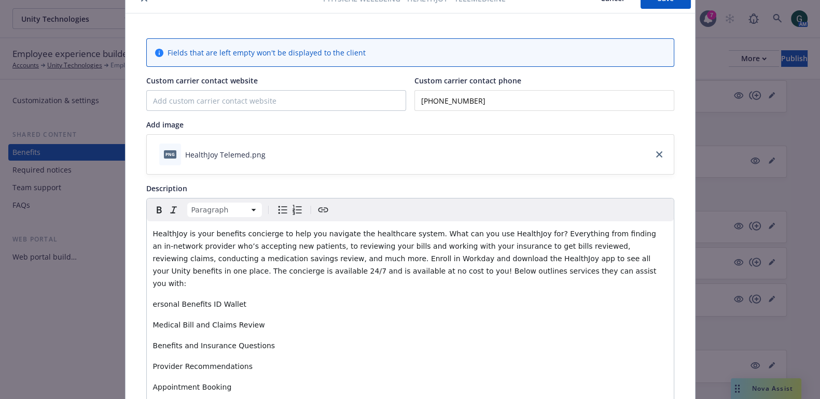
click at [147, 289] on div "HealthJoy is your benefits concierge to help you navigate the healthcare system…" at bounding box center [410, 331] width 527 height 220
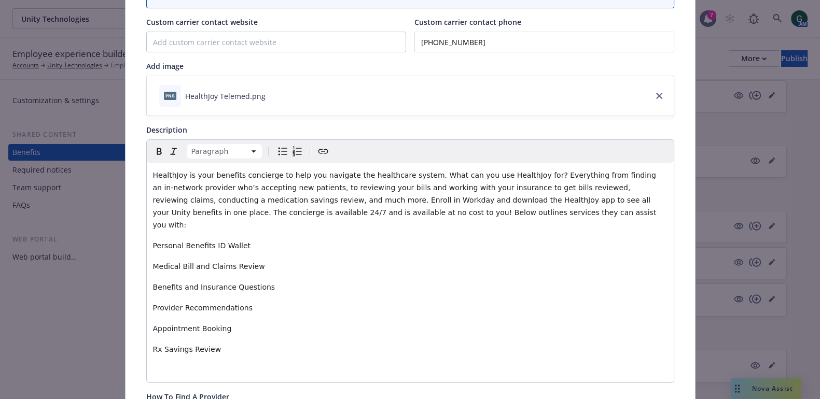
scroll to position [179, 0]
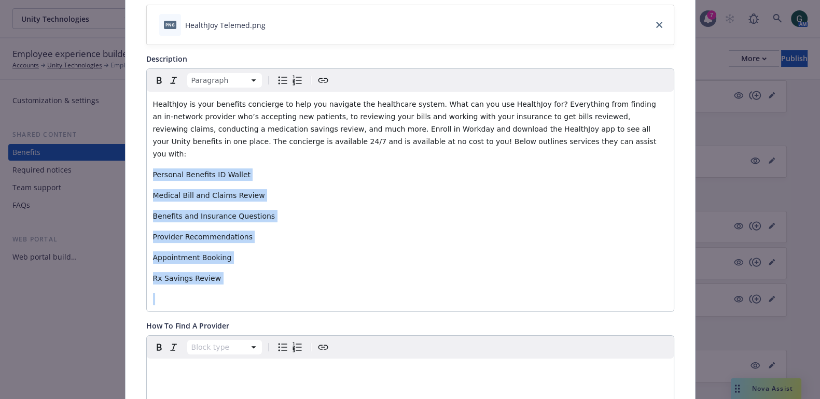
drag, startPoint x: 176, startPoint y: 218, endPoint x: 144, endPoint y: 164, distance: 62.8
click at [147, 164] on div "HealthJoy is your benefits concierge to help you navigate the healthcare system…" at bounding box center [410, 202] width 527 height 220
click at [278, 76] on icon "Bulleted list" at bounding box center [282, 80] width 12 height 12
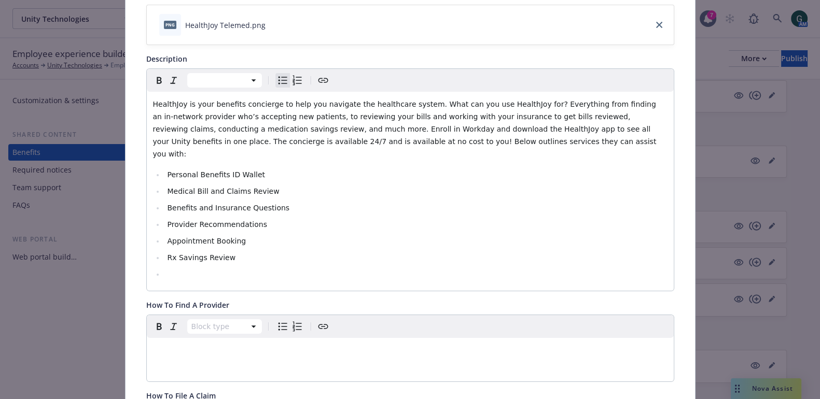
click at [288, 202] on li "Benefits and Insurance Questions" at bounding box center [415, 208] width 503 height 12
click at [200, 268] on li "editable markdown" at bounding box center [415, 274] width 503 height 12
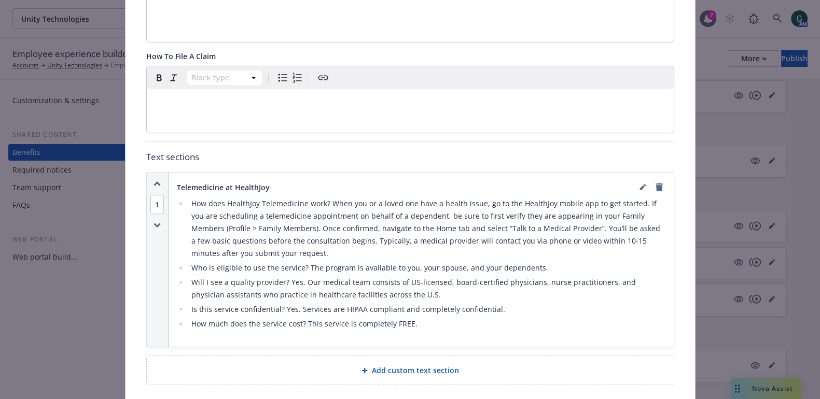
scroll to position [503, 0]
click at [656, 182] on icon "remove" at bounding box center [658, 186] width 7 height 8
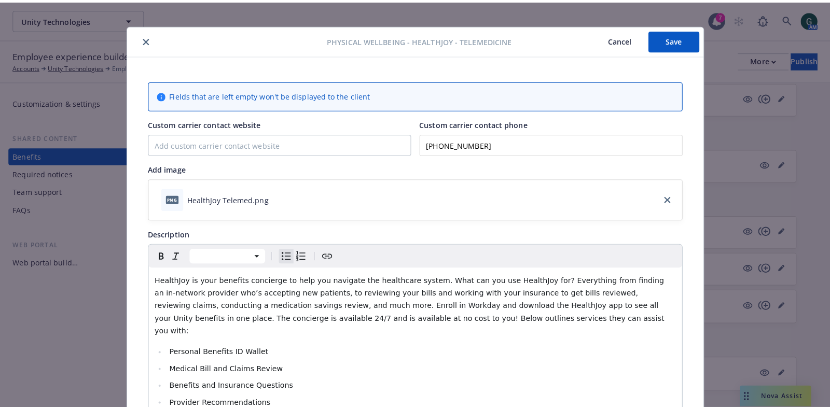
scroll to position [0, 0]
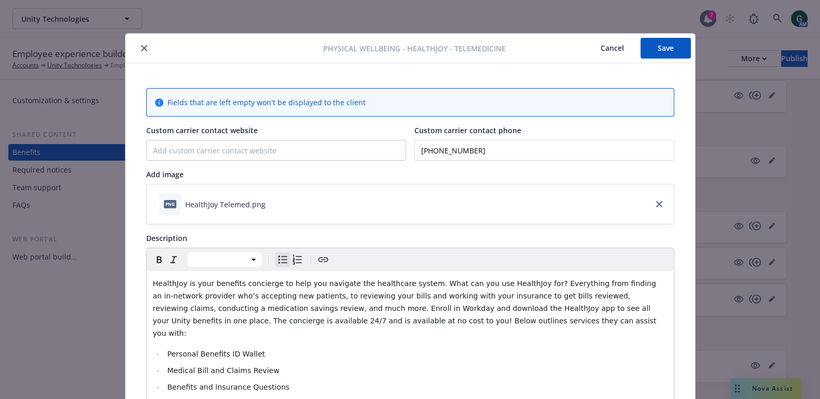
click at [650, 45] on button "Save" at bounding box center [665, 48] width 50 height 21
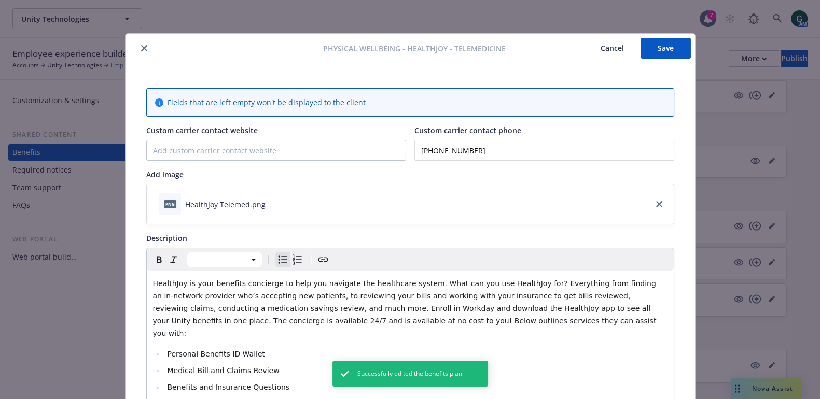
click at [141, 48] on icon "close" at bounding box center [144, 48] width 6 height 6
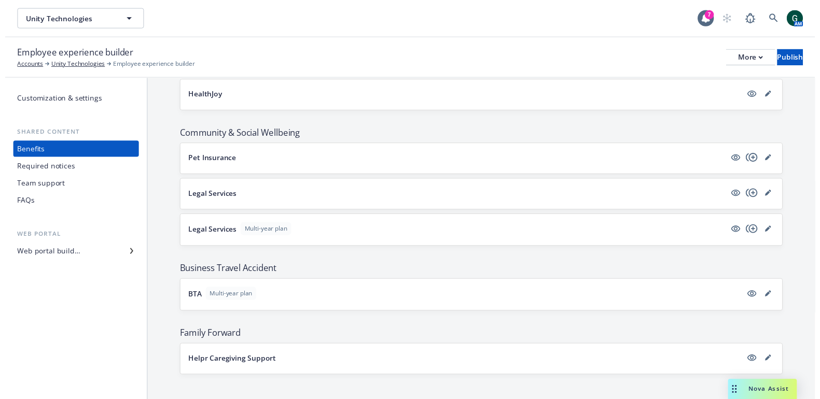
scroll to position [1331, 0]
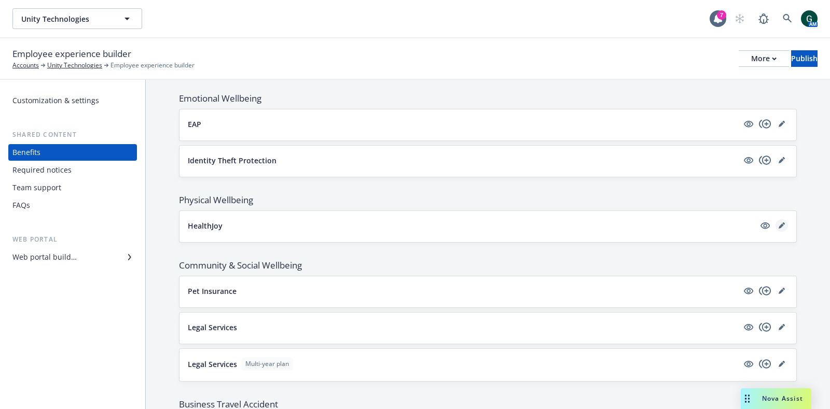
click at [782, 222] on icon "editPencil" at bounding box center [783, 223] width 3 height 3
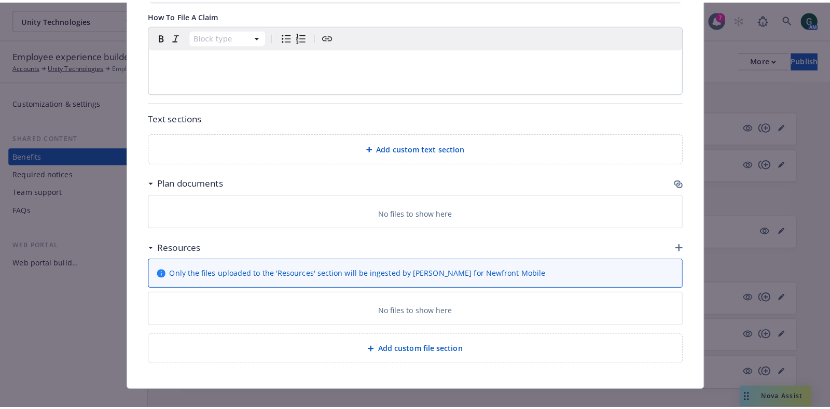
scroll to position [562, 0]
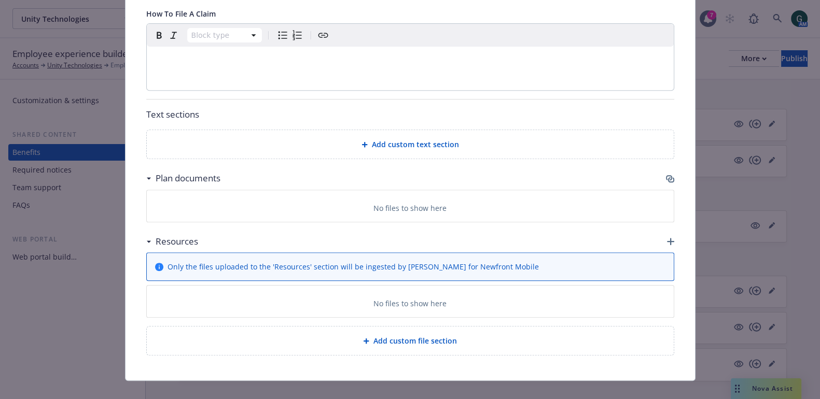
click at [667, 238] on icon "button" at bounding box center [670, 241] width 7 height 7
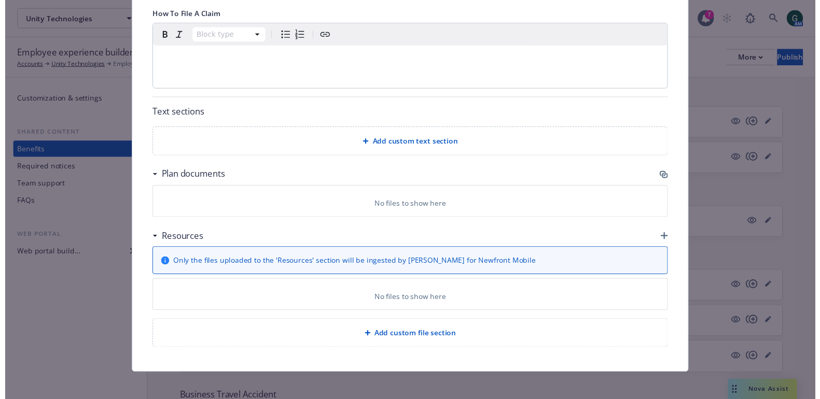
scroll to position [552, 0]
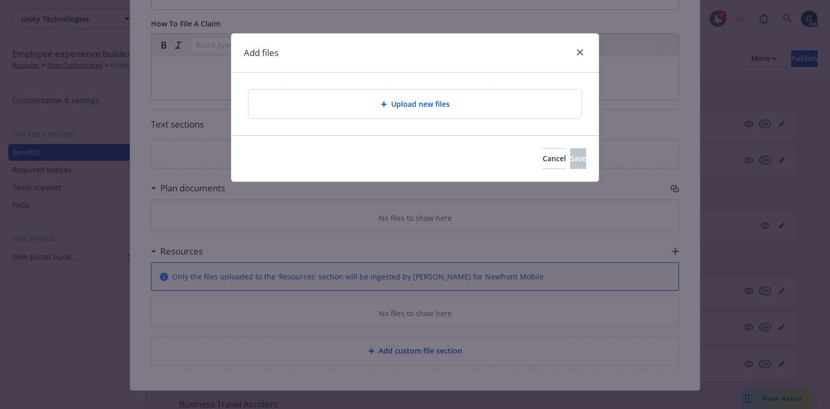
click at [412, 101] on span "Upload new files" at bounding box center [420, 104] width 59 height 11
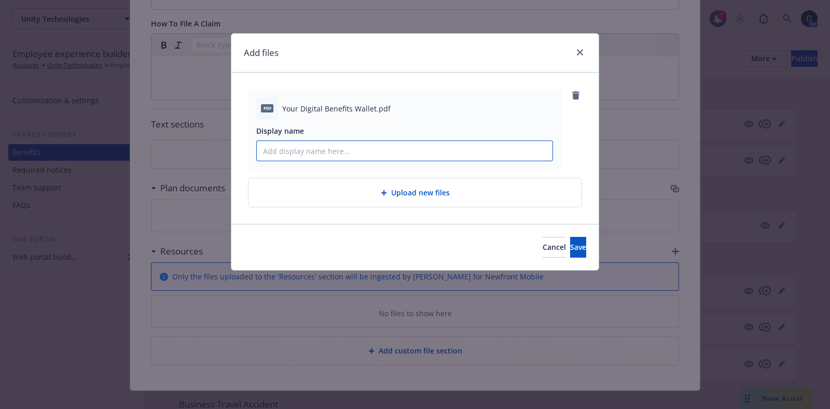
click at [309, 147] on input "Display name" at bounding box center [405, 151] width 296 height 20
type input "Your Digital Benefits Wallet"
click at [570, 249] on span "Save" at bounding box center [578, 247] width 16 height 10
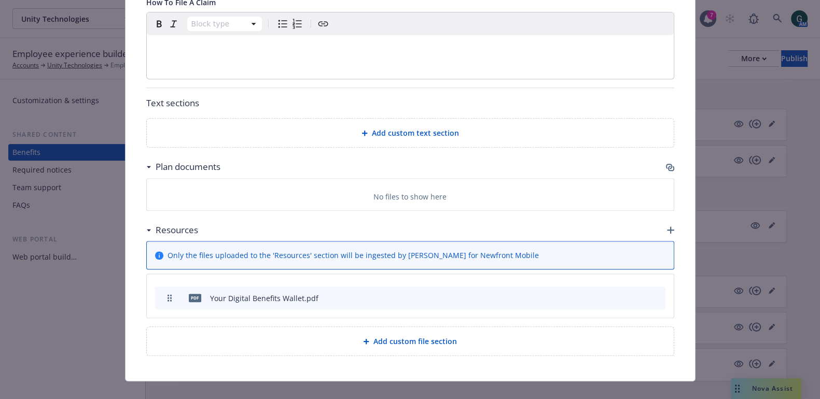
scroll to position [573, 0]
click at [444, 127] on span "Add custom text section" at bounding box center [415, 132] width 87 height 11
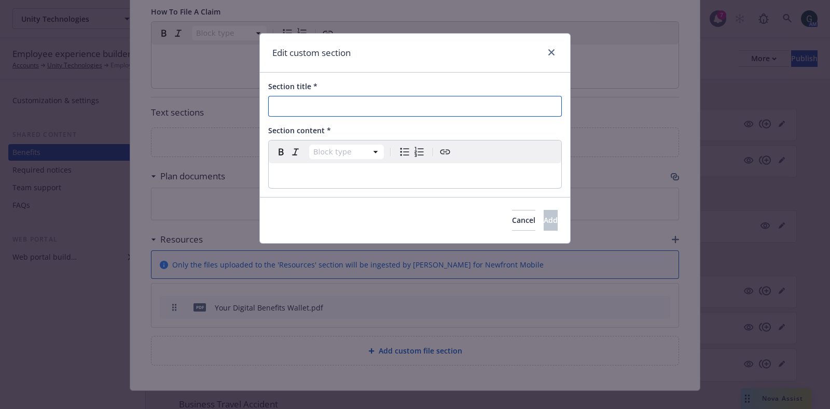
click at [399, 108] on input "Section title *" at bounding box center [414, 106] width 293 height 21
type input "HealthJoy Resources"
click at [360, 173] on p "editable markdown" at bounding box center [415, 176] width 280 height 12
select select
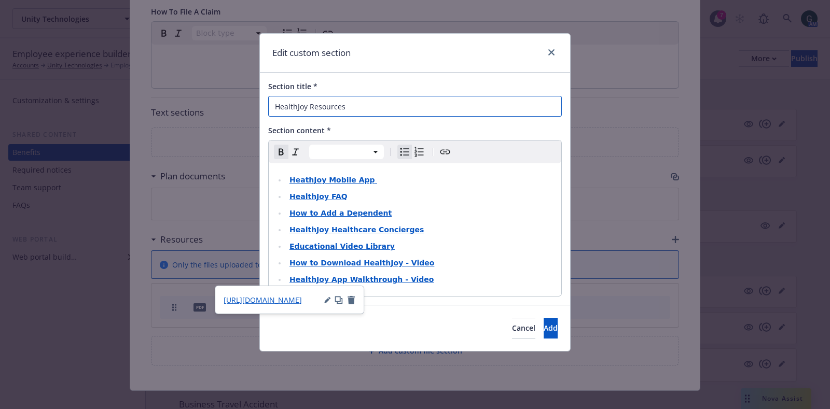
drag, startPoint x: 357, startPoint y: 103, endPoint x: 316, endPoint y: 107, distance: 41.2
click at [316, 107] on input "HealthJoy Resources" at bounding box center [414, 106] width 293 height 21
click at [355, 110] on input "HealthJoy Resources" at bounding box center [414, 106] width 293 height 21
drag, startPoint x: 358, startPoint y: 107, endPoint x: 314, endPoint y: 105, distance: 44.1
click at [314, 105] on input "HealthJoy Resources" at bounding box center [414, 106] width 293 height 21
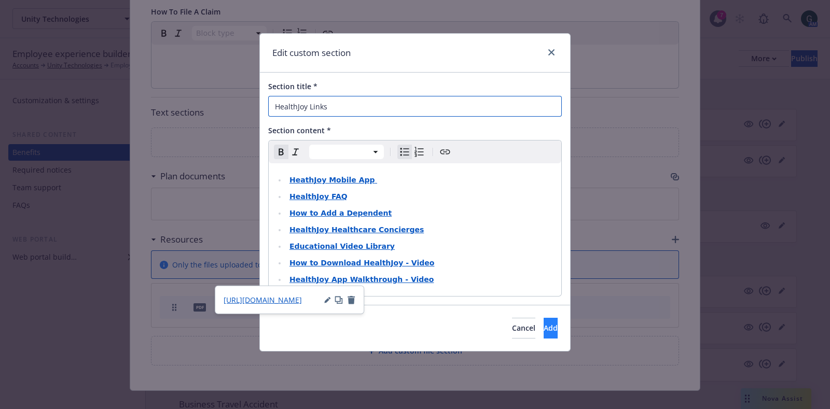
type input "HealthJoy Links"
click at [545, 325] on button "Add" at bounding box center [550, 328] width 14 height 21
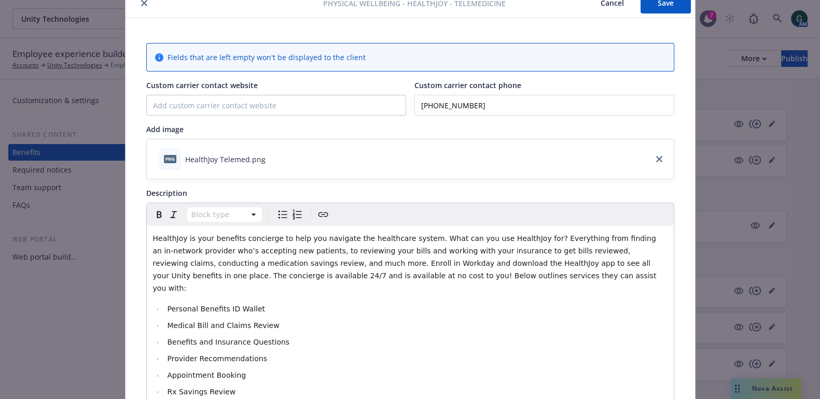
click at [666, 11] on button "Save" at bounding box center [665, 3] width 50 height 21
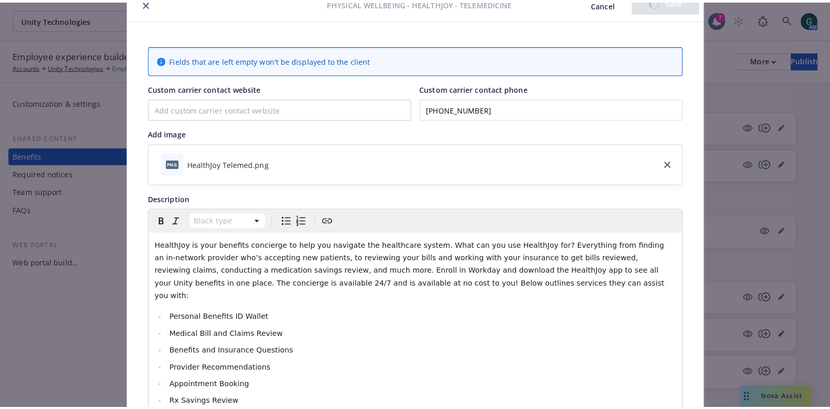
scroll to position [45, 0]
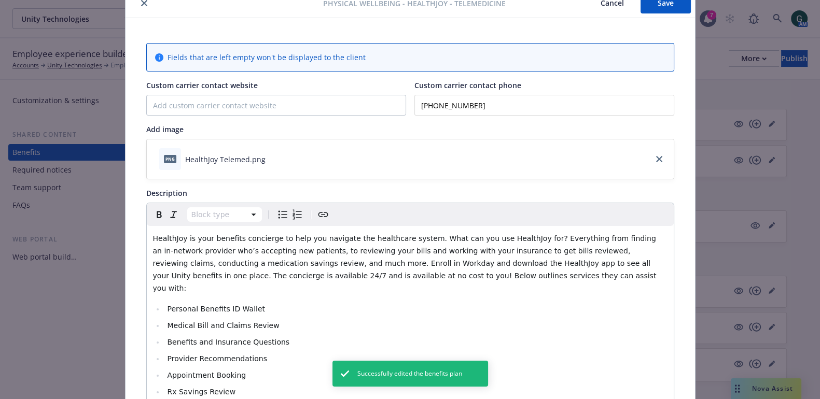
click at [138, 6] on button "close" at bounding box center [144, 3] width 12 height 12
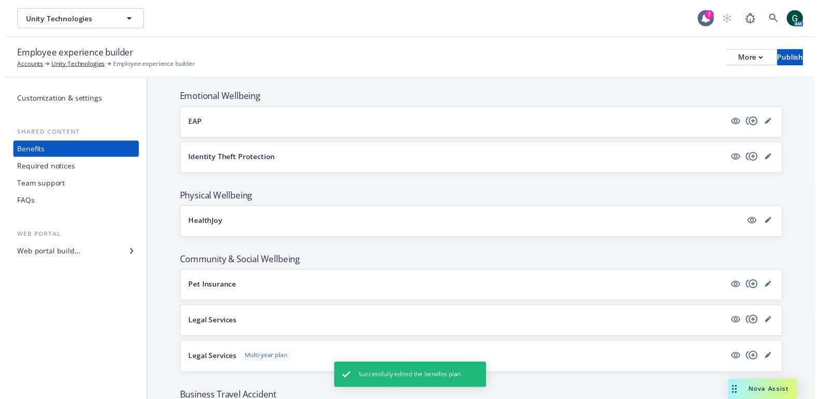
scroll to position [1396, 0]
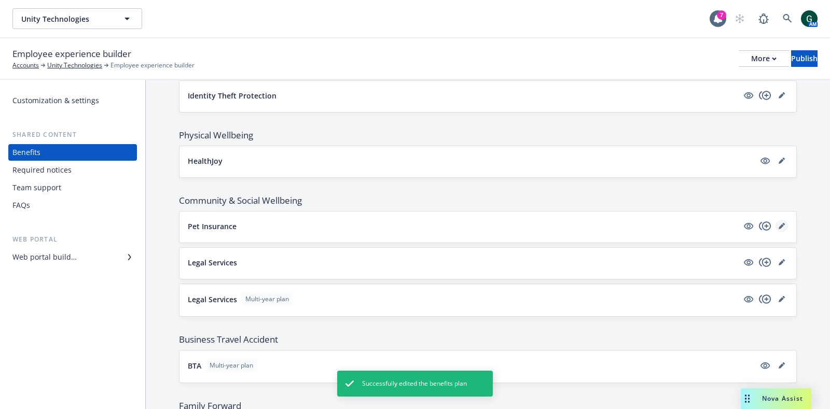
click at [782, 223] on icon "editPencil" at bounding box center [783, 224] width 3 height 3
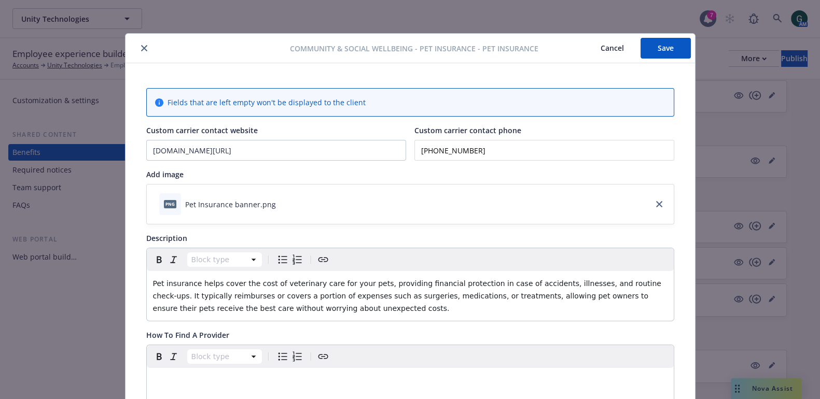
click at [141, 49] on icon "close" at bounding box center [144, 48] width 6 height 6
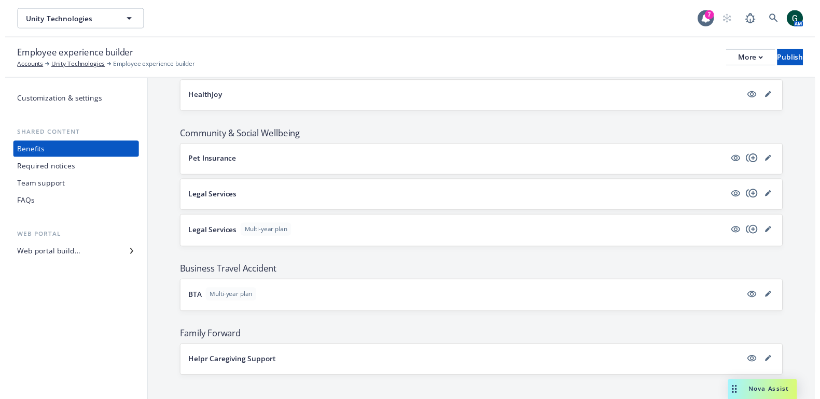
scroll to position [1461, 0]
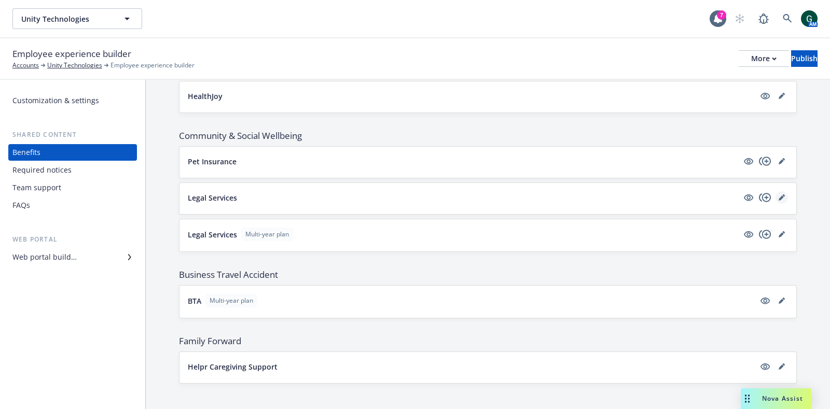
click at [778, 194] on icon "editPencil" at bounding box center [781, 197] width 6 height 6
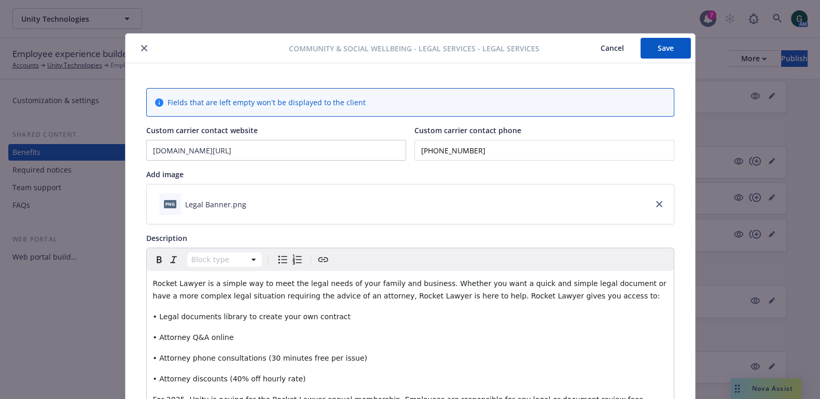
click at [141, 51] on icon "close" at bounding box center [144, 48] width 6 height 6
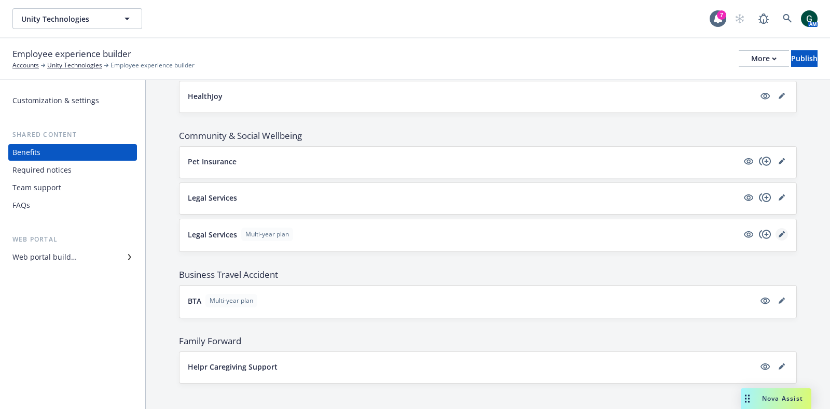
click at [778, 231] on icon "editPencil" at bounding box center [781, 234] width 6 height 6
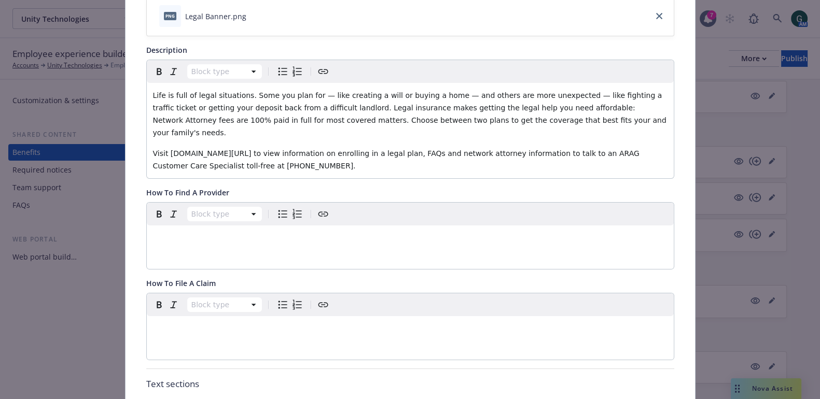
scroll to position [31, 0]
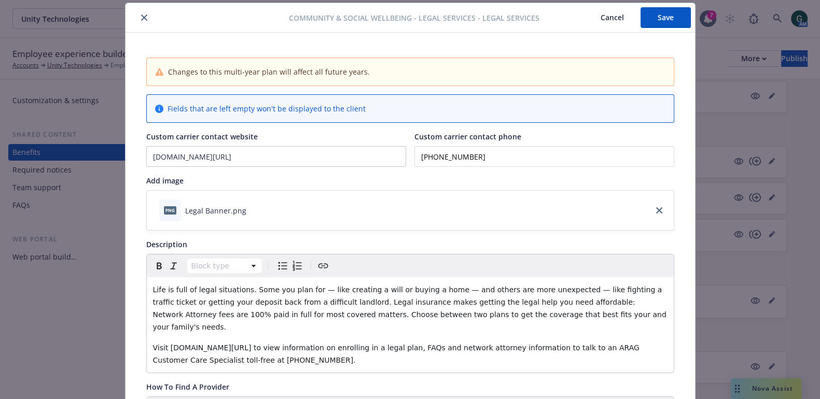
click at [141, 20] on icon "close" at bounding box center [144, 18] width 6 height 6
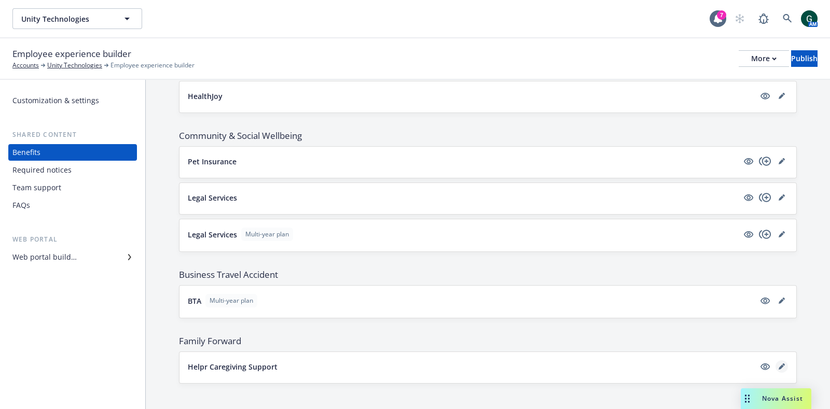
click at [778, 364] on icon "editPencil" at bounding box center [780, 366] width 5 height 5
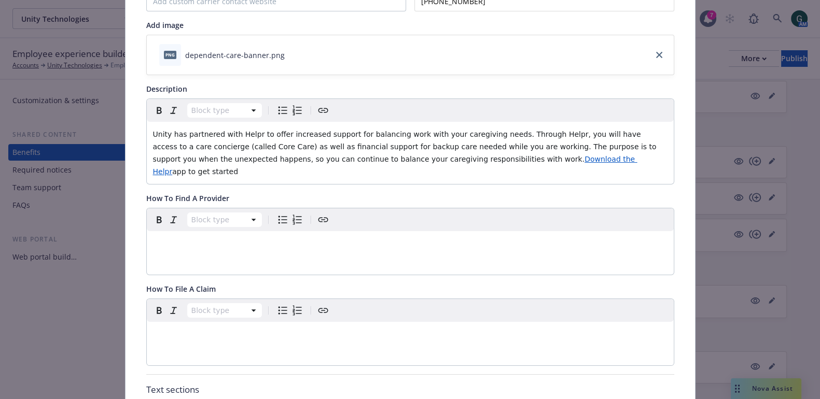
scroll to position [161, 0]
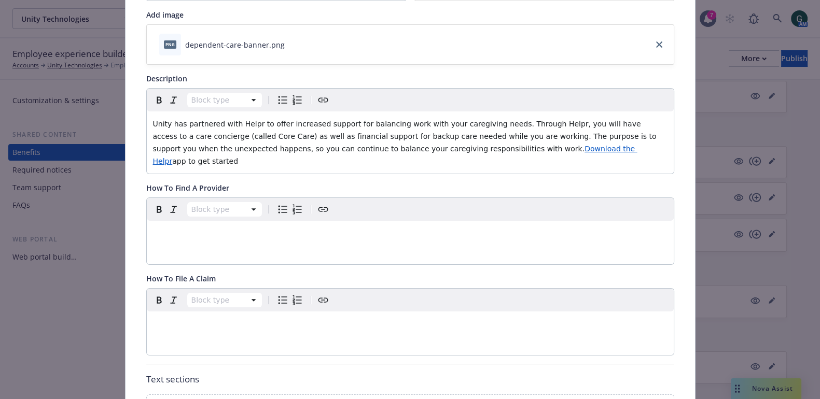
click at [576, 148] on p "Unity has partnered with Helpr to offer increased support for balancing work wi…" at bounding box center [410, 143] width 514 height 50
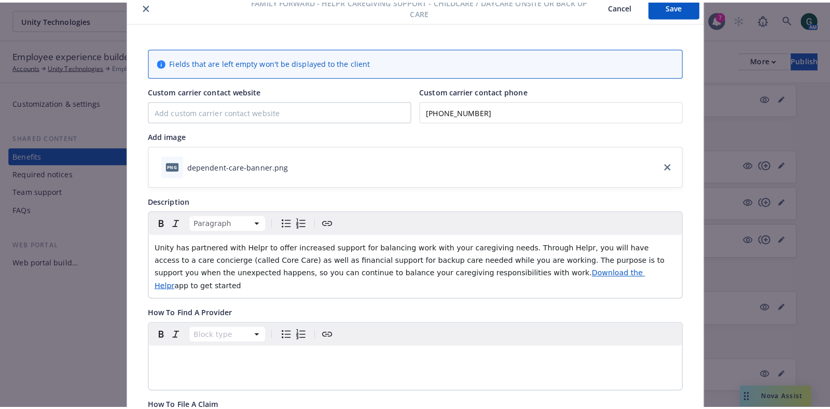
scroll to position [0, 0]
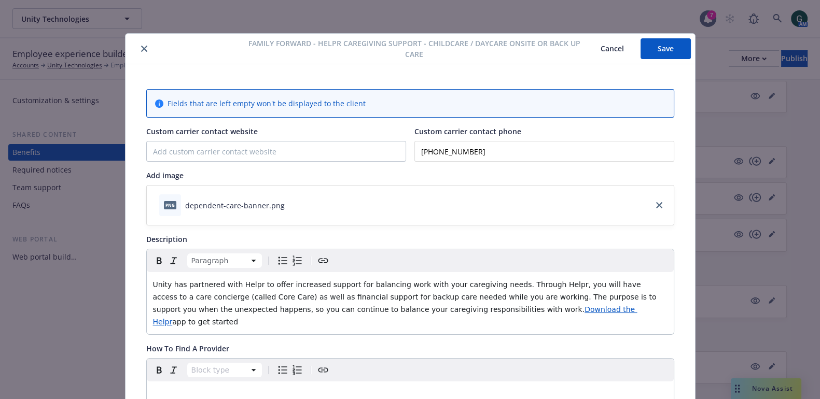
click at [141, 48] on icon "close" at bounding box center [144, 49] width 6 height 6
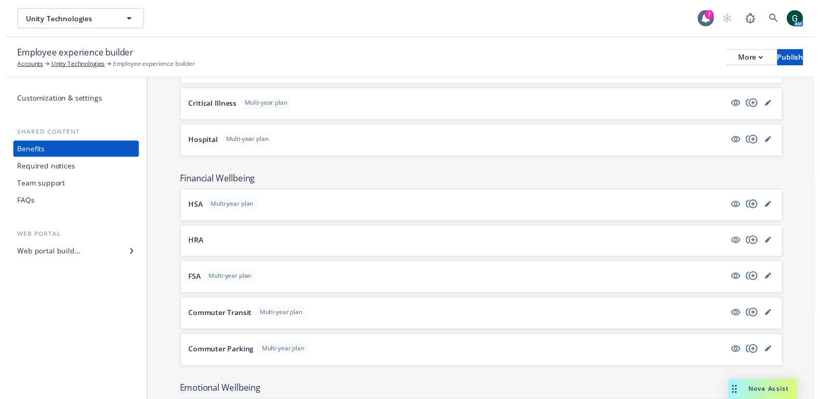
scroll to position [1086, 0]
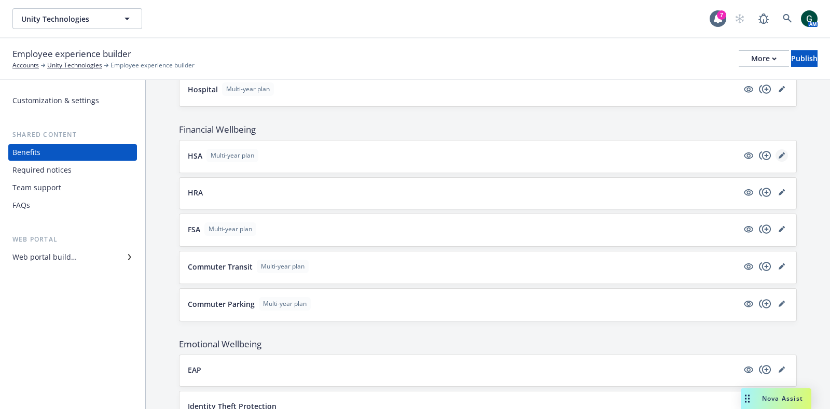
click at [782, 152] on icon "editPencil" at bounding box center [783, 153] width 3 height 3
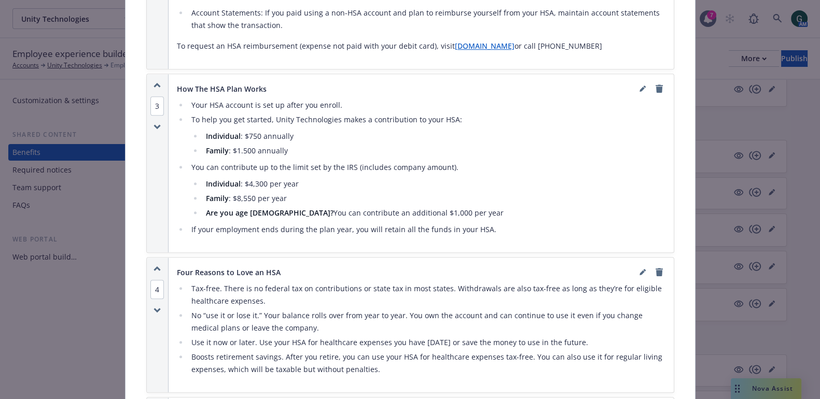
scroll to position [808, 0]
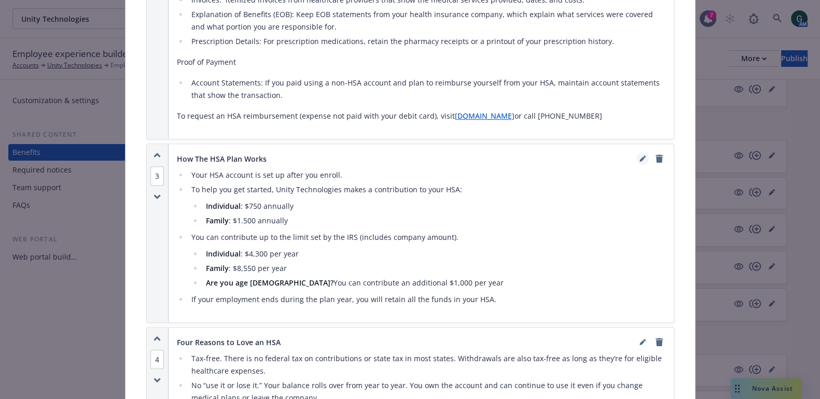
click at [639, 156] on icon "editPencil" at bounding box center [642, 159] width 6 height 6
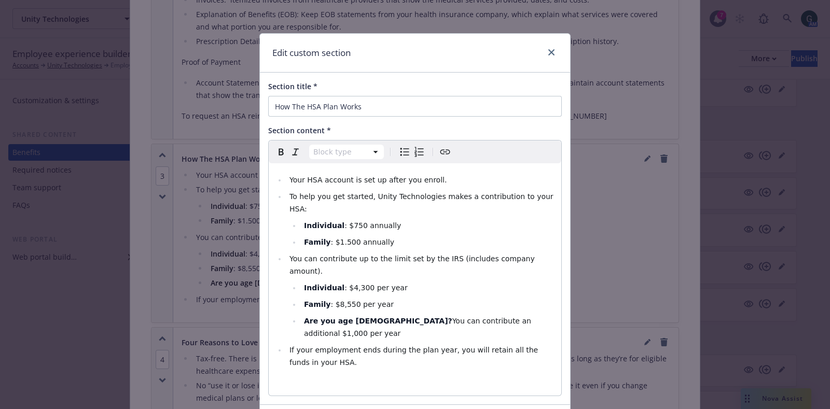
select select
click at [420, 180] on span "Your HSA account is set up after you enroll." at bounding box center [367, 180] width 157 height 8
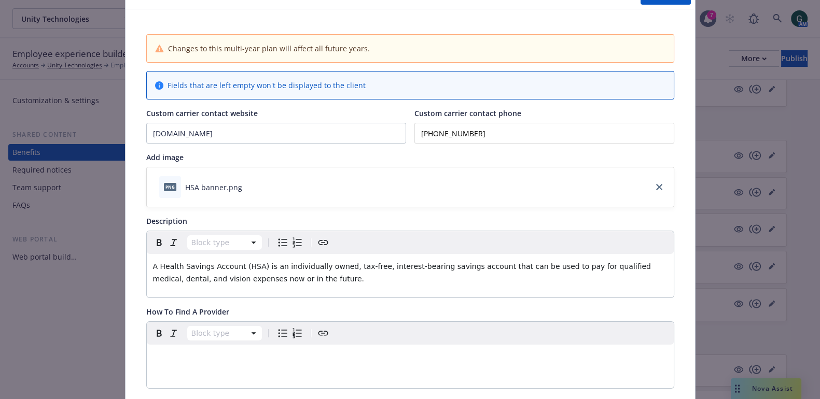
scroll to position [0, 0]
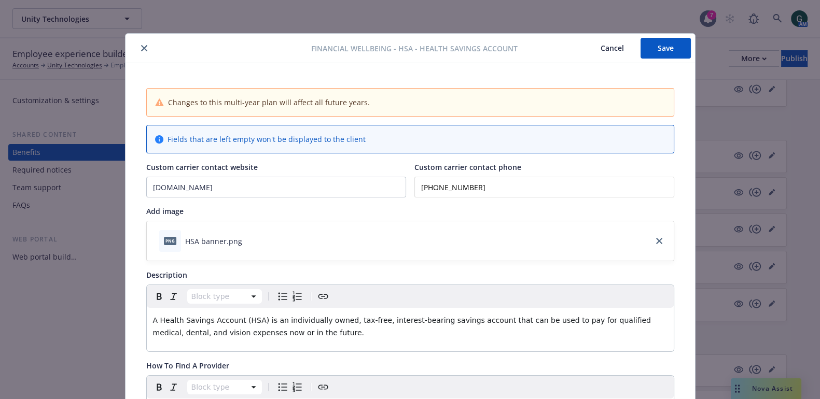
click at [664, 50] on button "Save" at bounding box center [665, 48] width 50 height 21
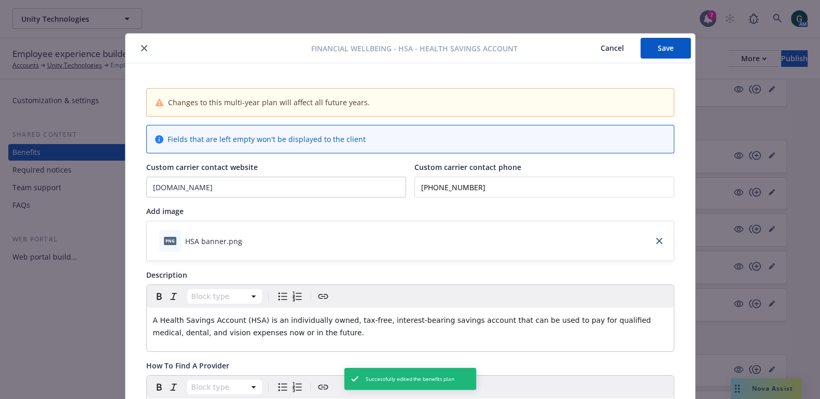
click at [138, 44] on button "close" at bounding box center [144, 48] width 12 height 12
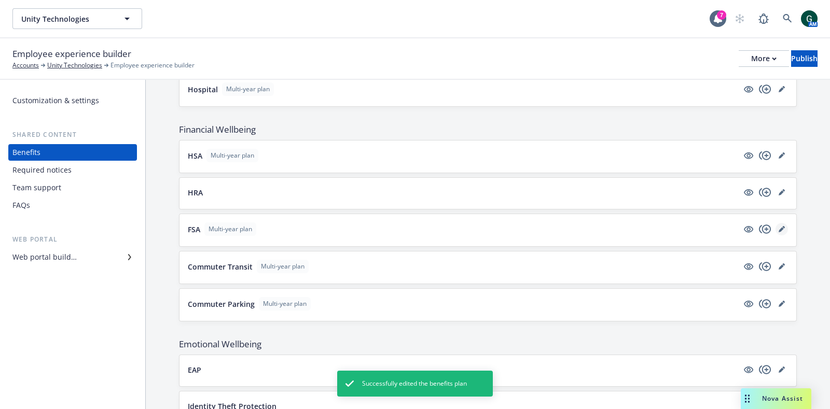
click at [778, 226] on icon "editPencil" at bounding box center [781, 229] width 6 height 6
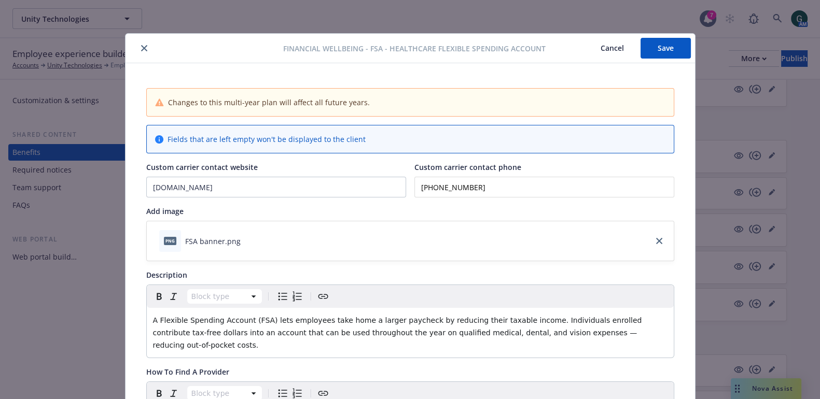
click at [138, 44] on button "close" at bounding box center [144, 48] width 12 height 12
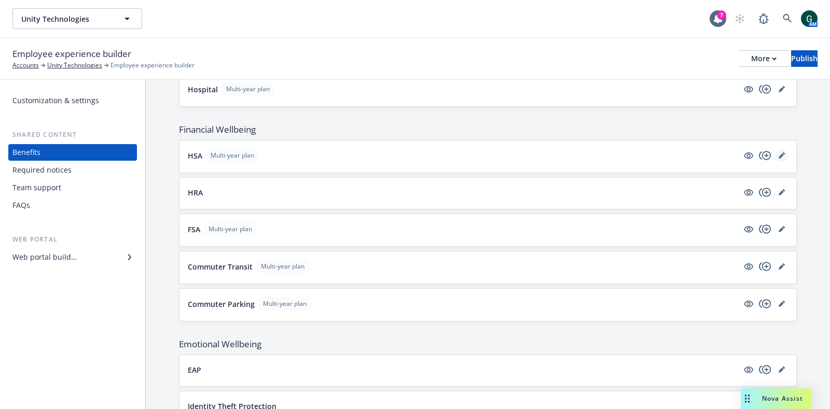
click at [778, 152] on icon "editPencil" at bounding box center [781, 155] width 6 height 6
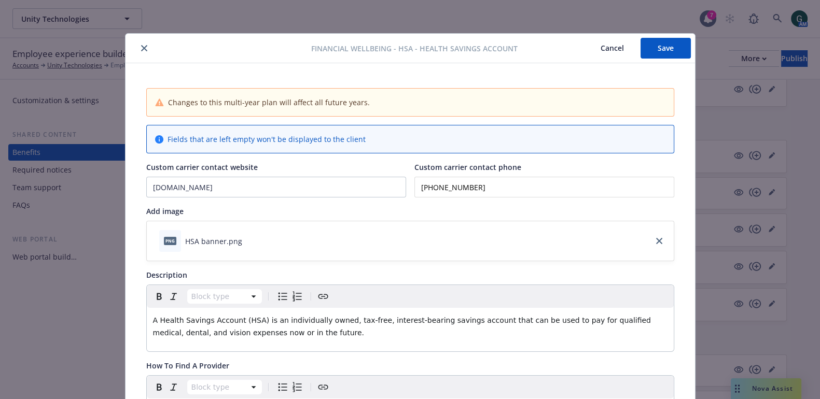
scroll to position [31, 0]
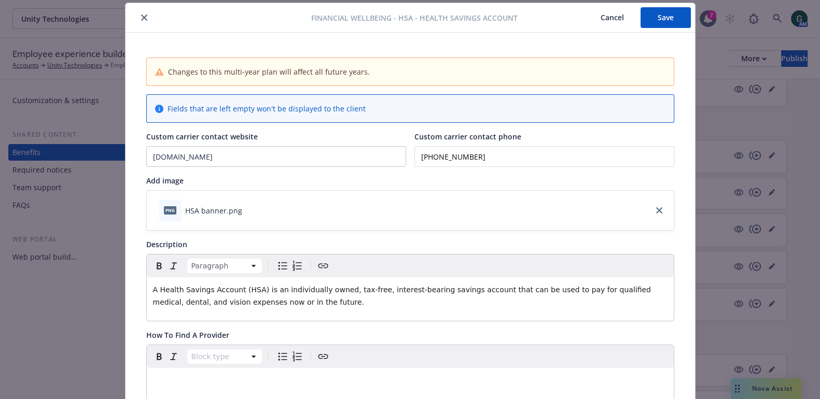
click at [473, 310] on div "A Health Savings Account (HSA) is an individually owned, tax-free, interest-bea…" at bounding box center [410, 295] width 527 height 37
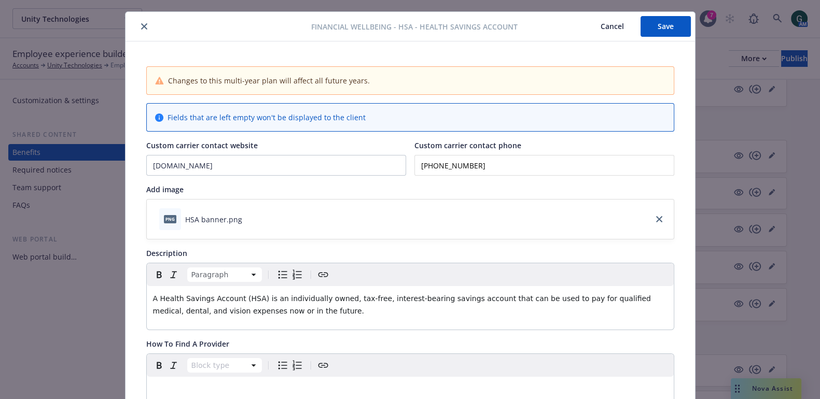
scroll to position [0, 0]
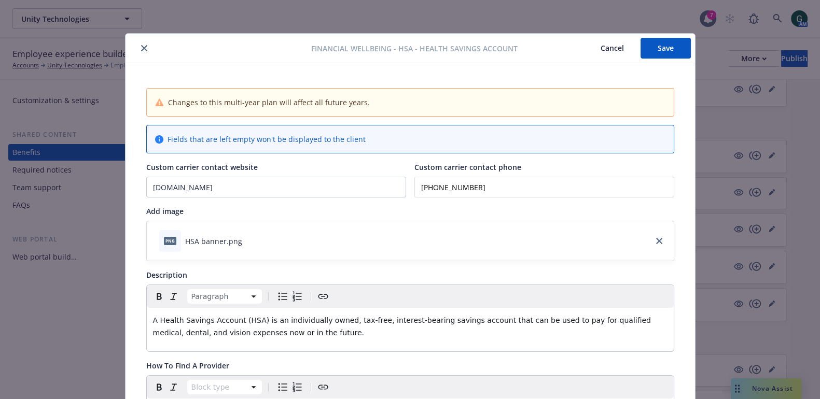
click at [138, 43] on button "close" at bounding box center [144, 48] width 12 height 12
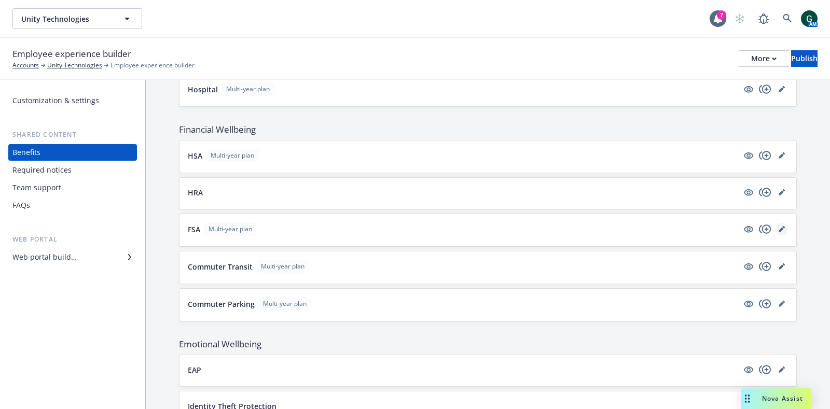
click at [775, 226] on link "editPencil" at bounding box center [781, 229] width 12 height 12
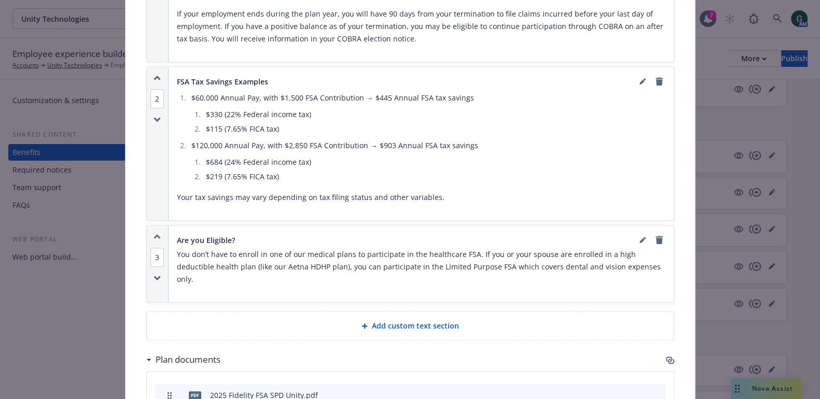
scroll to position [1189, 0]
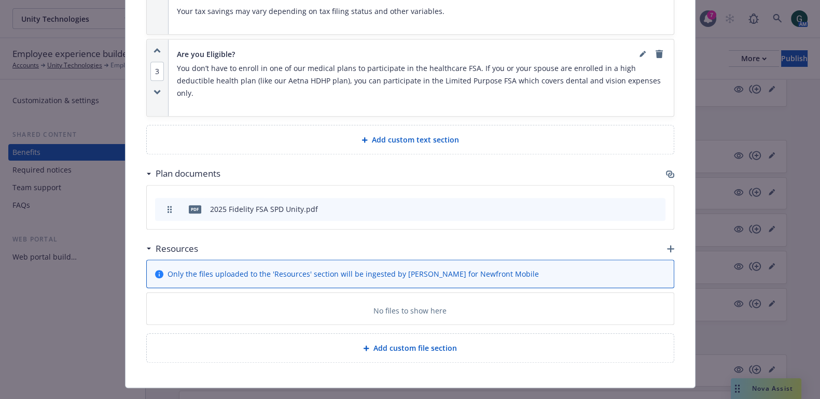
click at [634, 205] on icon "preview file" at bounding box center [638, 208] width 9 height 7
click at [638, 205] on icon "preview file" at bounding box center [638, 208] width 9 height 7
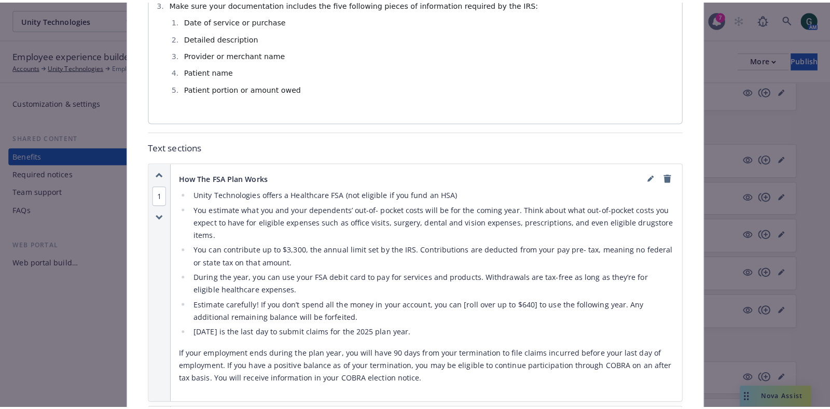
scroll to position [735, 0]
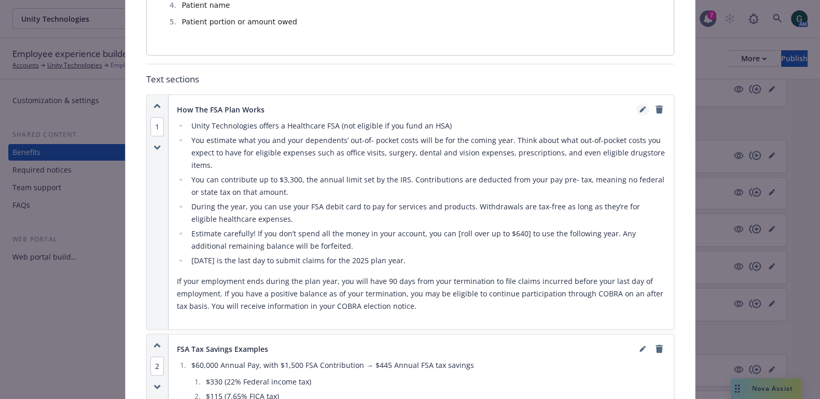
click at [639, 106] on icon "editPencil" at bounding box center [642, 109] width 6 height 6
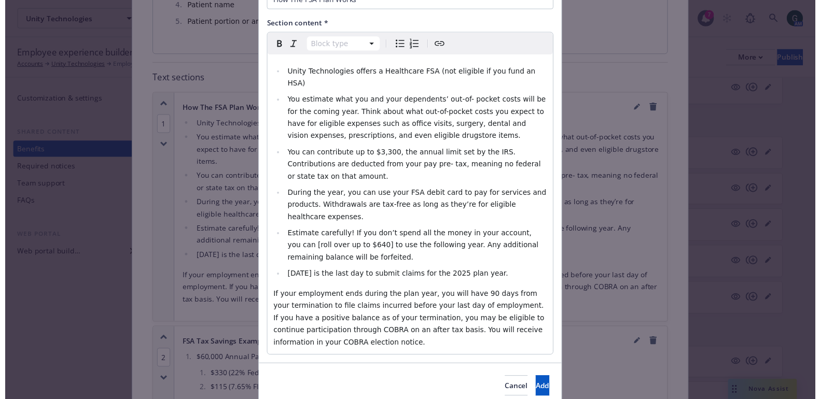
scroll to position [111, 0]
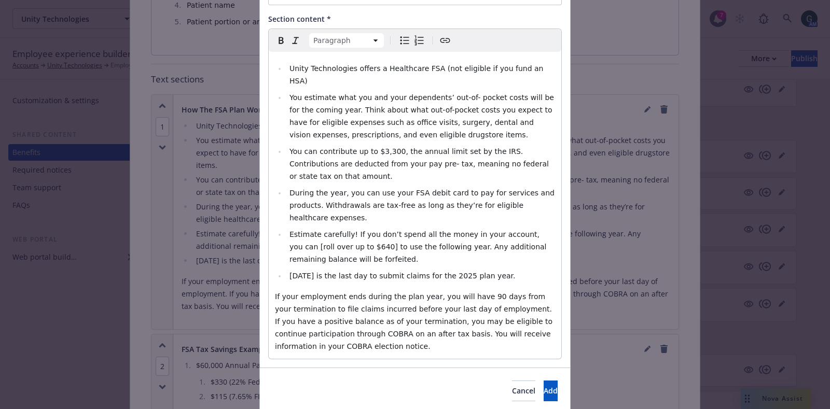
click at [468, 292] on span "If your employment ends during the plan year, you will have 90 days from your t…" at bounding box center [415, 321] width 280 height 58
click at [512, 386] on span "Cancel" at bounding box center [523, 391] width 23 height 10
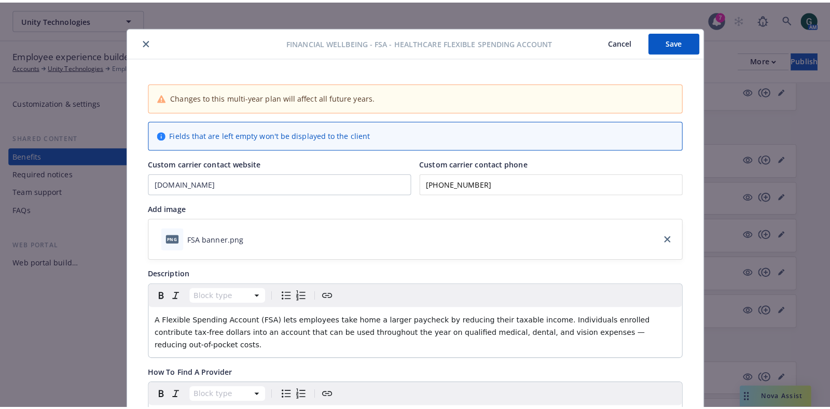
scroll to position [0, 0]
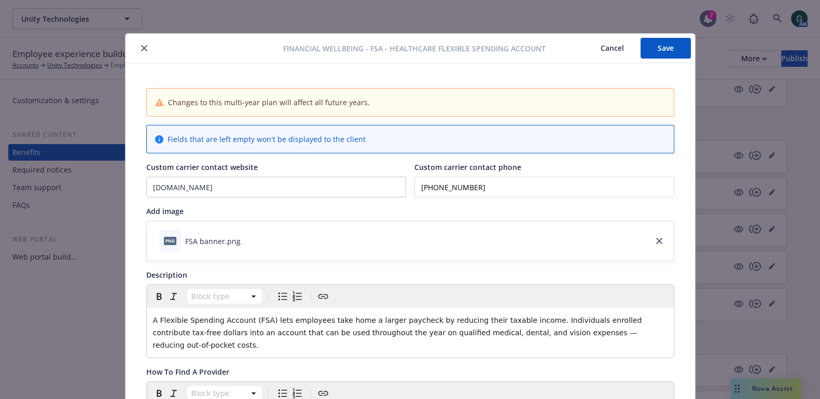
click at [650, 50] on button "Save" at bounding box center [665, 48] width 50 height 21
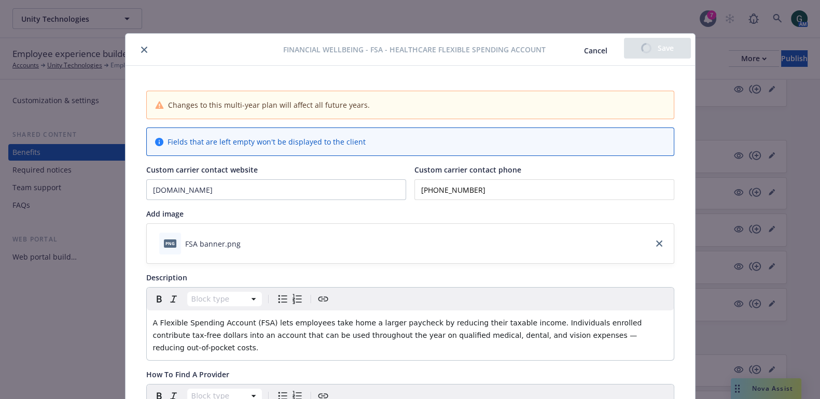
click at [138, 48] on button "close" at bounding box center [144, 50] width 12 height 12
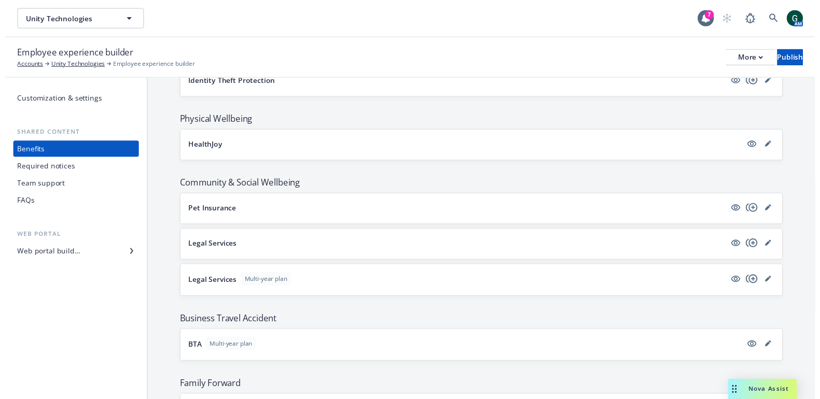
scroll to position [1461, 0]
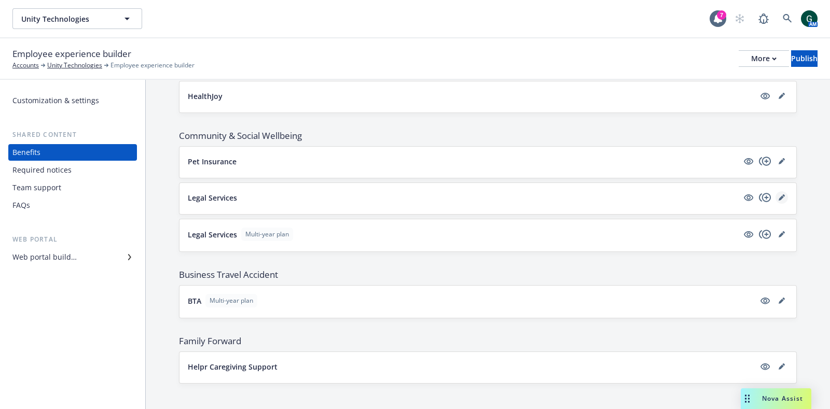
click at [778, 195] on icon "editPencil" at bounding box center [780, 197] width 5 height 5
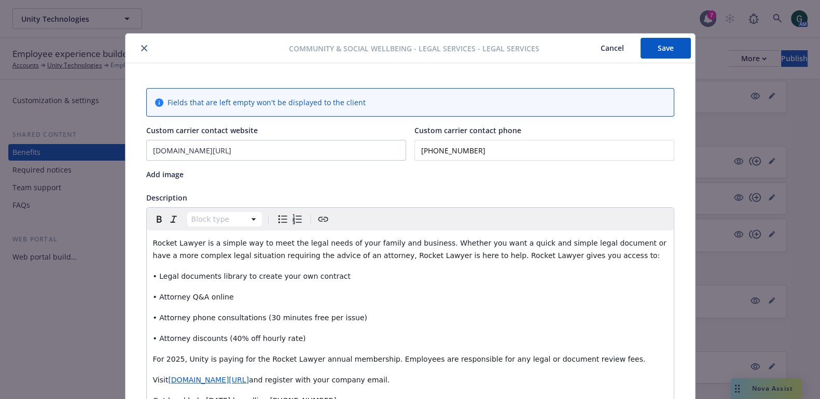
scroll to position [31, 0]
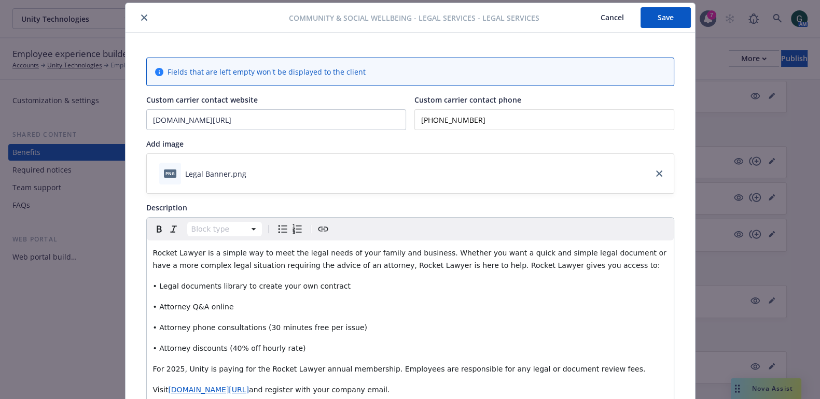
click at [141, 18] on icon "close" at bounding box center [144, 18] width 6 height 6
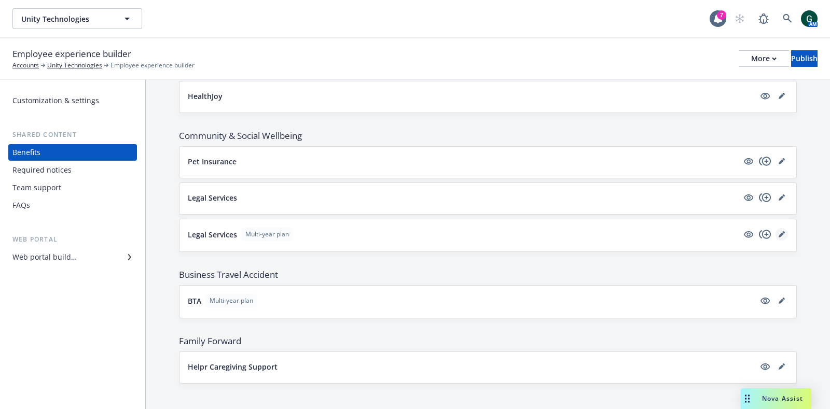
click at [778, 231] on icon "editPencil" at bounding box center [781, 234] width 6 height 6
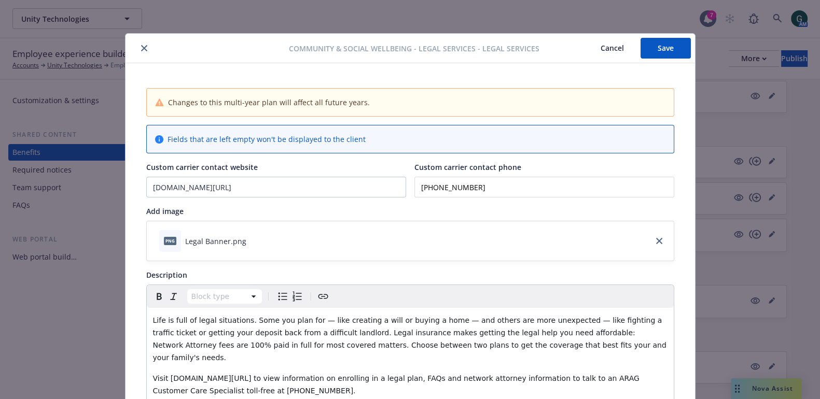
click at [141, 46] on icon "close" at bounding box center [144, 48] width 6 height 6
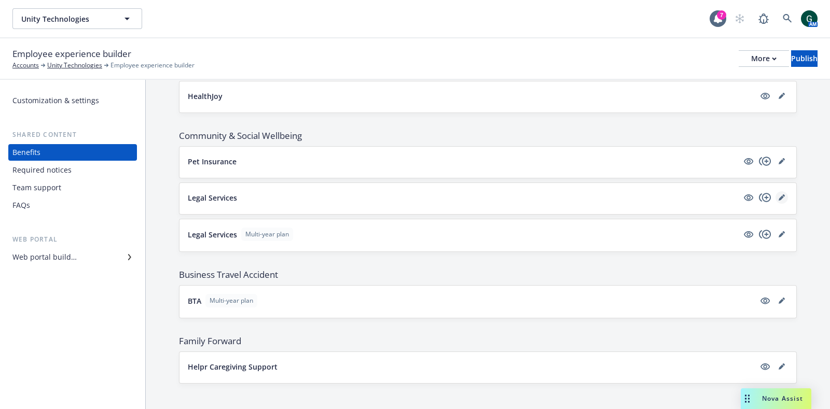
click at [778, 194] on icon "editPencil" at bounding box center [781, 197] width 6 height 6
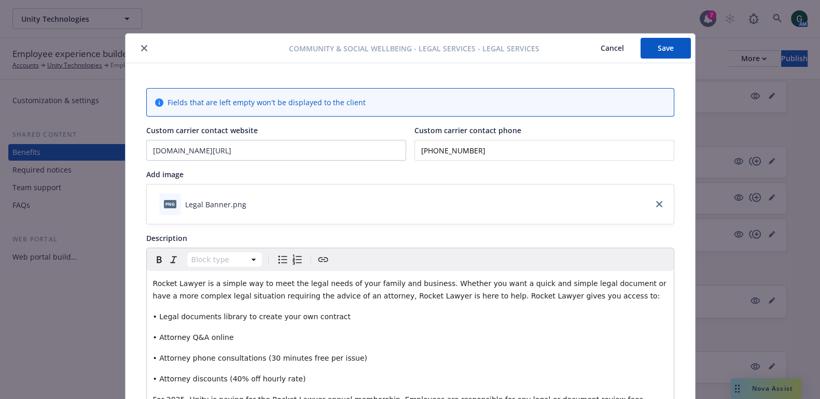
click at [140, 41] on div "Community & Social Wellbeing - Legal Services - Legal Services Cancel Save" at bounding box center [409, 49] width 569 height 30
click at [141, 46] on icon "close" at bounding box center [144, 48] width 6 height 6
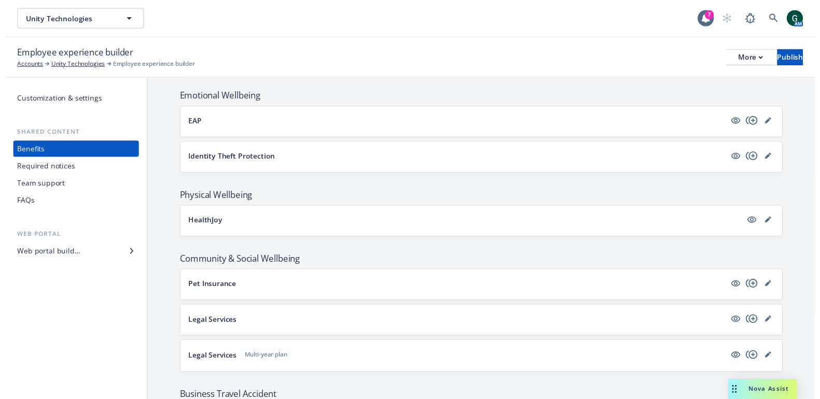
scroll to position [1202, 0]
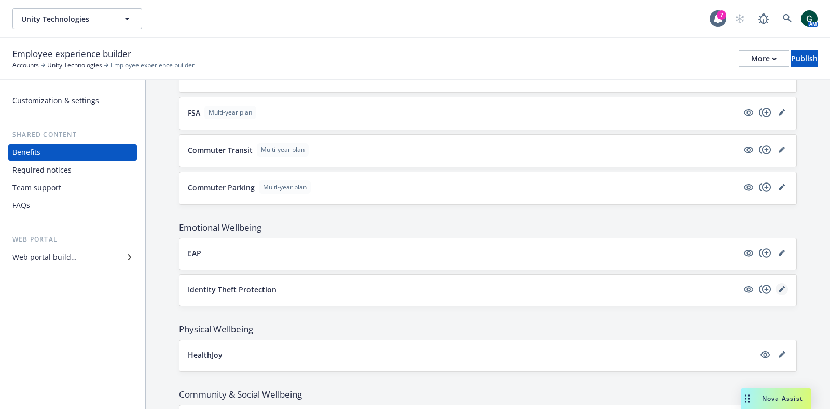
click at [778, 286] on icon "editPencil" at bounding box center [781, 289] width 6 height 6
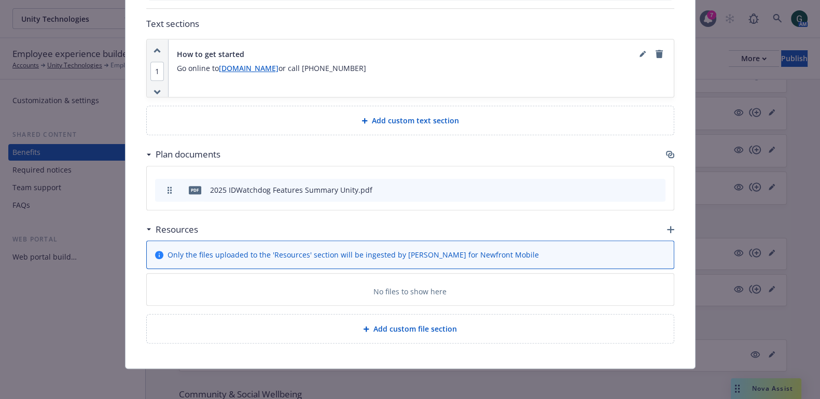
scroll to position [642, 0]
click at [635, 185] on icon "preview file" at bounding box center [638, 188] width 9 height 7
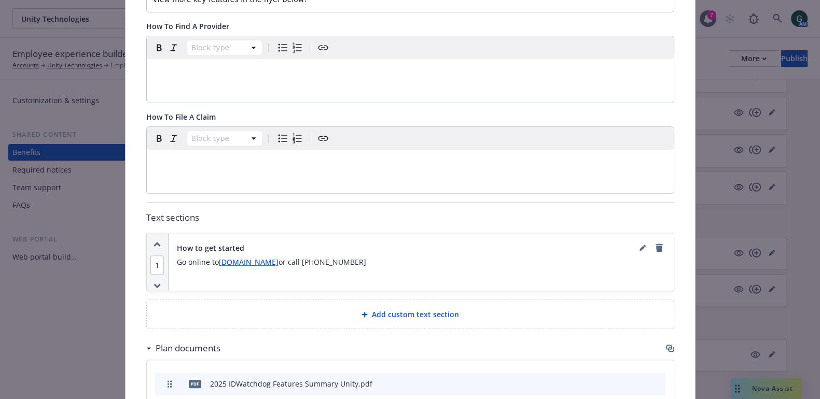
scroll to position [577, 0]
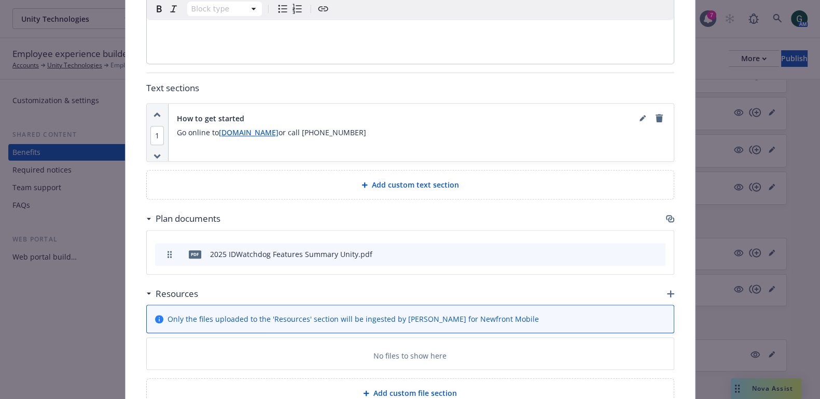
click at [477, 179] on div "Add custom text section" at bounding box center [410, 185] width 510 height 12
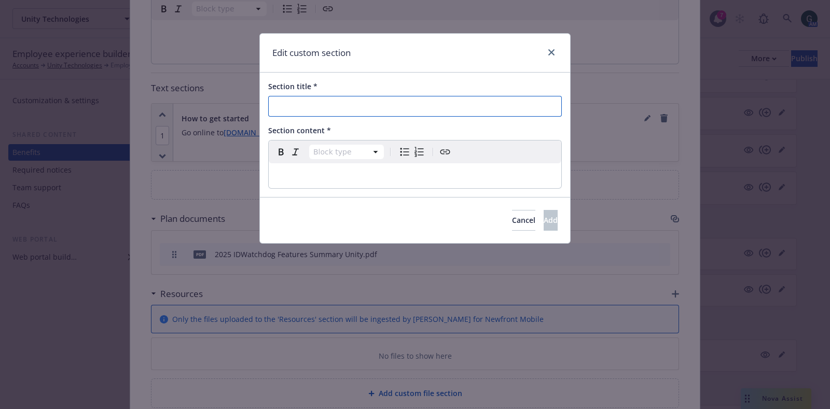
click at [361, 111] on input "Section title *" at bounding box center [414, 106] width 293 height 21
type input "Plan Pricing"
click at [366, 171] on p "editable markdown" at bounding box center [415, 176] width 280 height 12
click at [543, 216] on span "Add" at bounding box center [550, 220] width 14 height 10
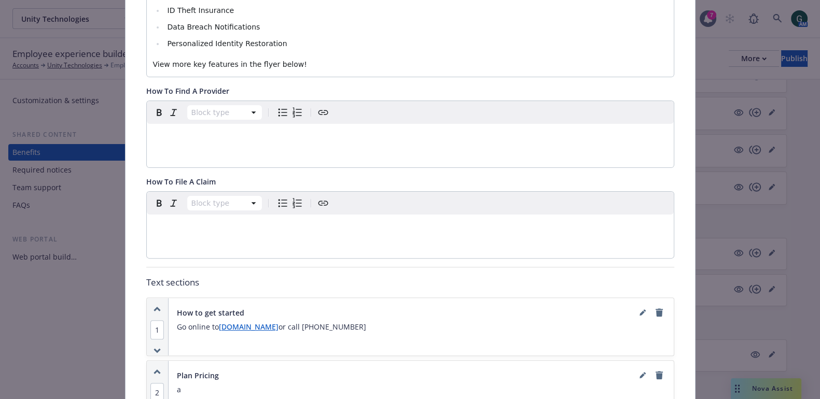
scroll to position [512, 0]
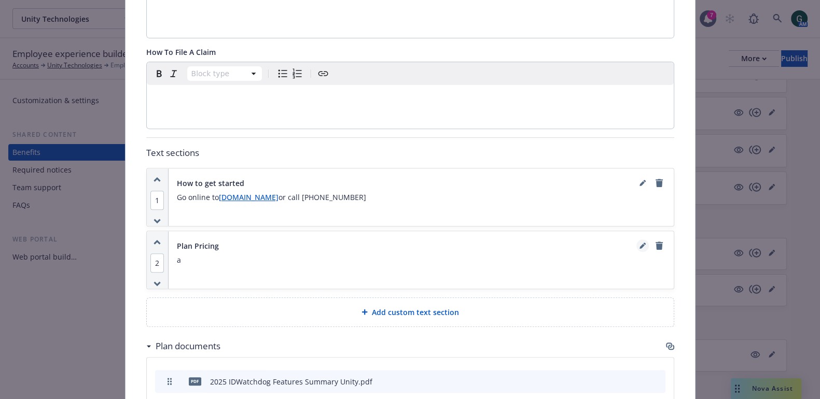
click at [643, 243] on icon "editPencil" at bounding box center [644, 244] width 3 height 3
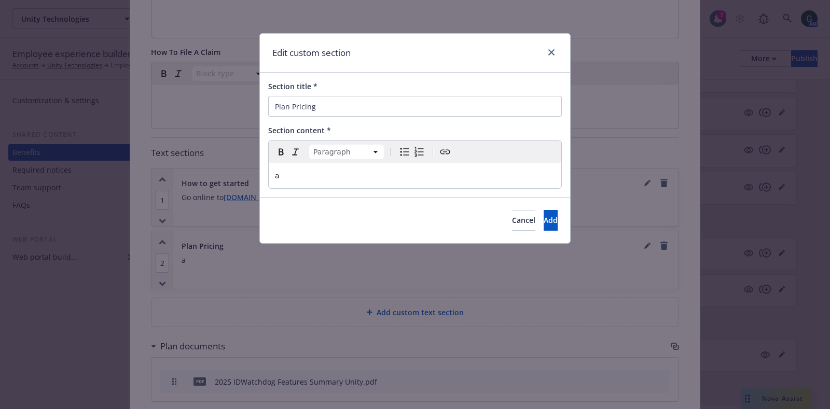
click at [318, 180] on p "a" at bounding box center [415, 176] width 280 height 12
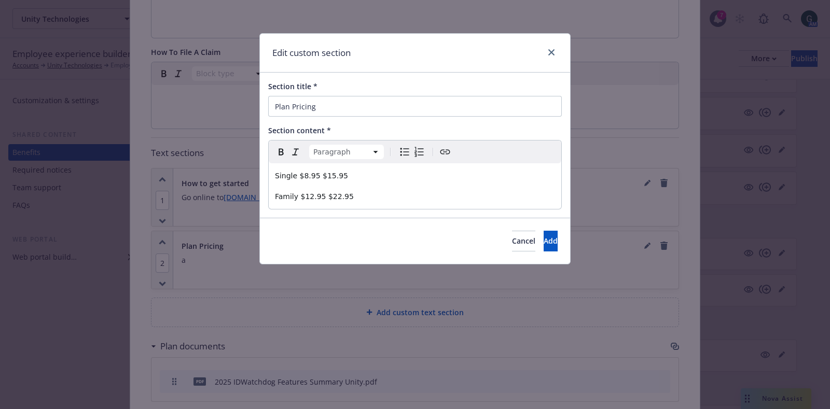
drag, startPoint x: 315, startPoint y: 174, endPoint x: 341, endPoint y: 201, distance: 37.0
click at [319, 179] on span "Single $8.95 $15.95" at bounding box center [311, 176] width 73 height 8
click at [315, 173] on span "Single $8.95 $15.95" at bounding box center [311, 176] width 73 height 8
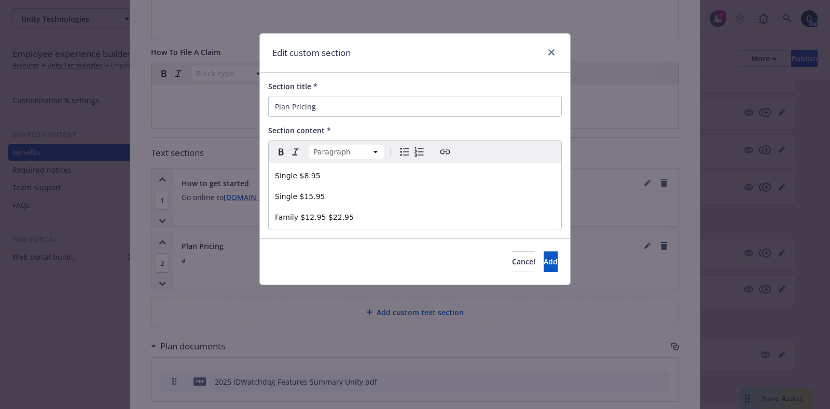
click at [321, 218] on span "Family $12.95 $22.95" at bounding box center [314, 217] width 79 height 8
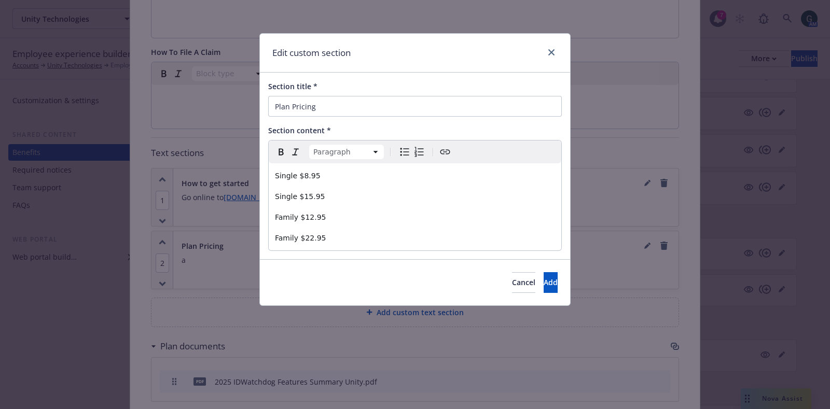
click at [295, 176] on span "Single $8.95" at bounding box center [298, 176] width 46 height 8
drag, startPoint x: 347, startPoint y: 175, endPoint x: 301, endPoint y: 175, distance: 46.1
click at [301, 175] on span "Single - 1 Bureau Plan $8.95" at bounding box center [326, 176] width 103 height 8
copy span "1 Bureau Plan"
click at [301, 175] on span "Single - 1 Bureau Plan $8.95" at bounding box center [326, 176] width 103 height 8
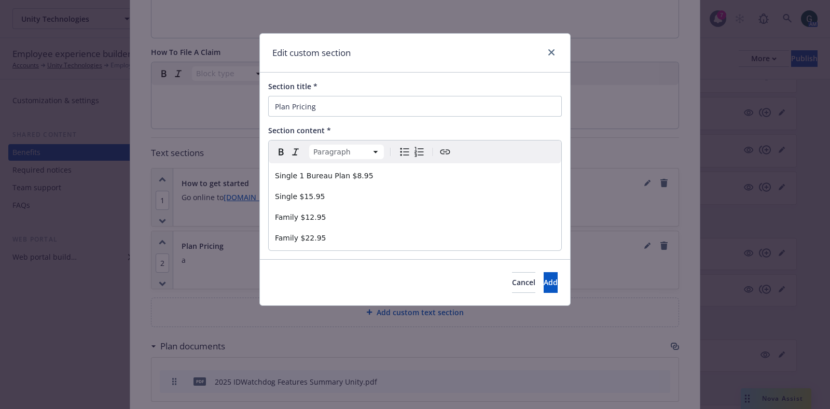
click at [340, 173] on span "Single 1 Bureau Plan $8.95" at bounding box center [324, 176] width 99 height 8
drag, startPoint x: 343, startPoint y: 177, endPoint x: 297, endPoint y: 176, distance: 46.7
click at [297, 176] on span "Single 1 Bureau Plan: $8.95" at bounding box center [325, 176] width 101 height 8
copy span "1 Bureau Plan:"
click at [295, 198] on span "Single $15.95" at bounding box center [300, 196] width 50 height 8
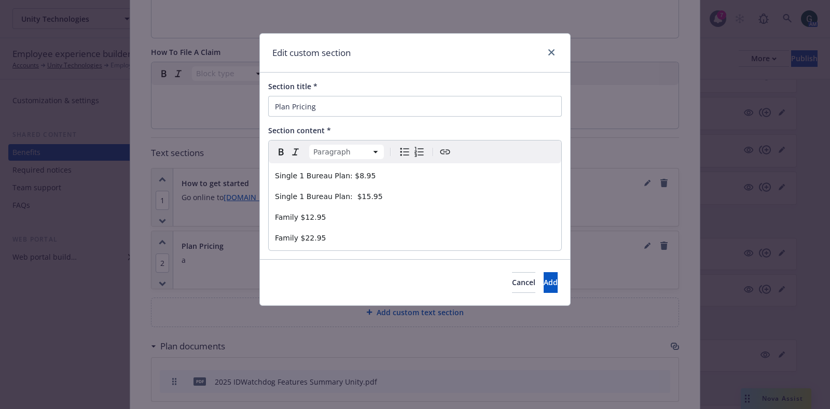
click at [300, 195] on span "Single 1 Bureau Plan: $15.95" at bounding box center [329, 196] width 108 height 8
click at [299, 217] on span "Family $12.95" at bounding box center [300, 217] width 51 height 8
click at [298, 217] on span "Family $12.95" at bounding box center [300, 217] width 51 height 8
click at [296, 236] on span "Family $22.95" at bounding box center [300, 238] width 51 height 8
click at [301, 236] on span "Family 1 Bureau Plan: $22.95" at bounding box center [328, 238] width 106 height 8
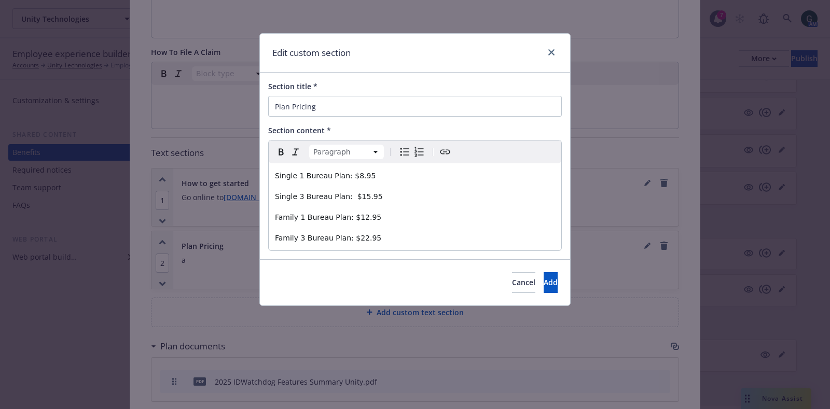
click at [452, 232] on p "Family 3 Bureau Plan: $22.95" at bounding box center [415, 238] width 280 height 12
click at [543, 283] on button "Add" at bounding box center [550, 282] width 14 height 21
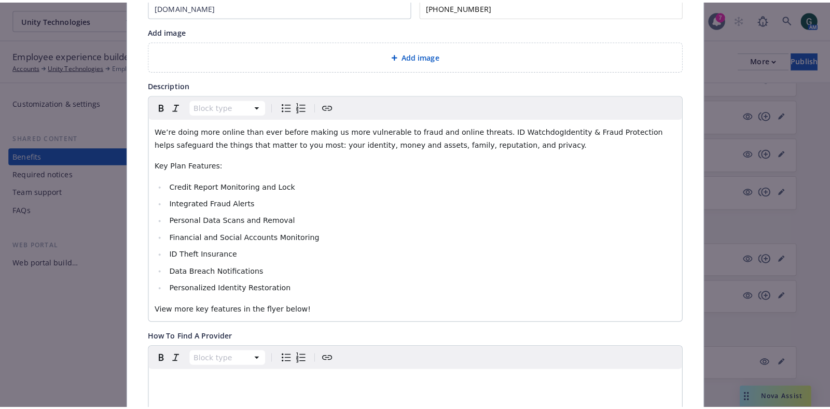
scroll to position [0, 0]
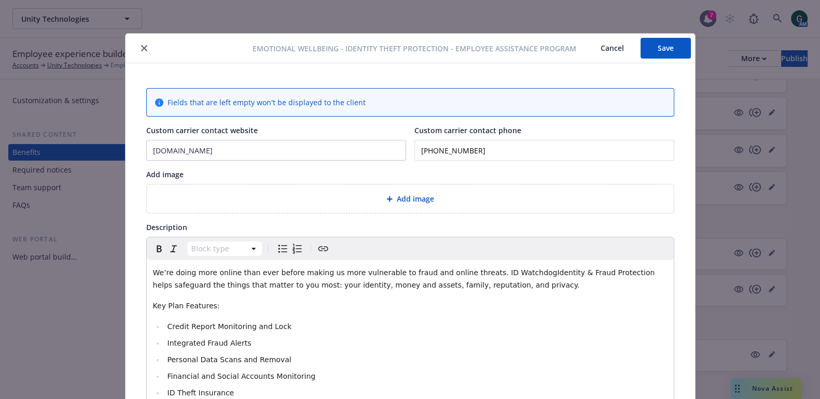
click at [648, 55] on button "Save" at bounding box center [665, 48] width 50 height 21
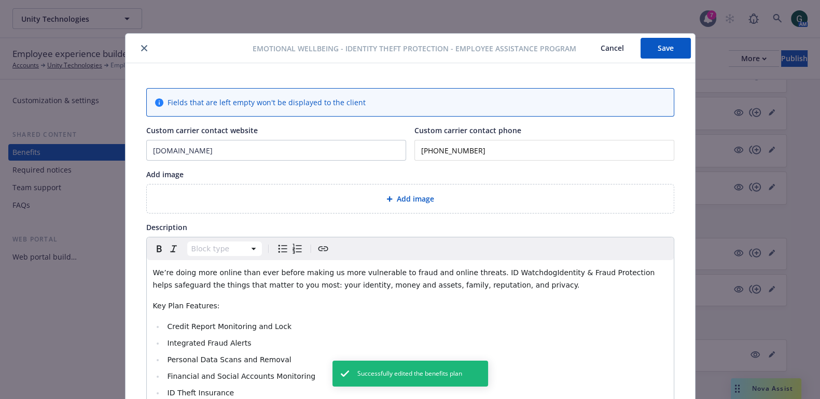
click at [141, 50] on icon "close" at bounding box center [144, 48] width 6 height 6
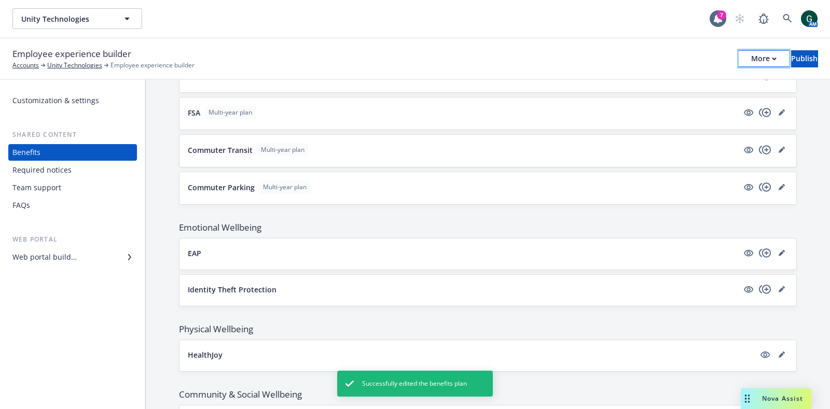
click at [772, 60] on icon "button" at bounding box center [774, 59] width 5 height 4
click at [697, 79] on link "Copy preview link" at bounding box center [677, 82] width 153 height 21
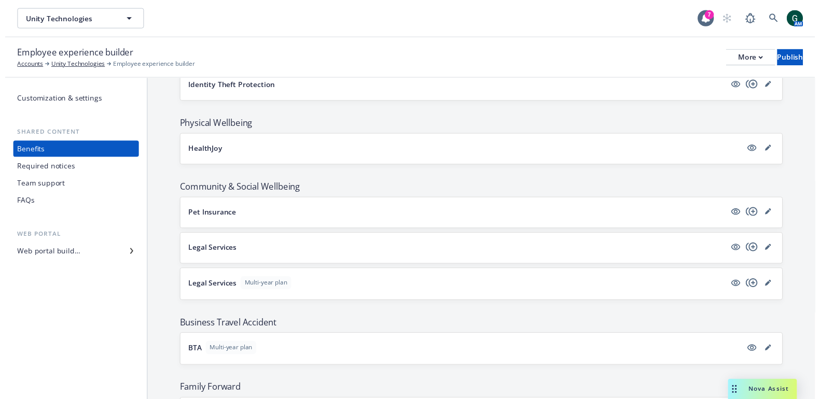
scroll to position [1461, 0]
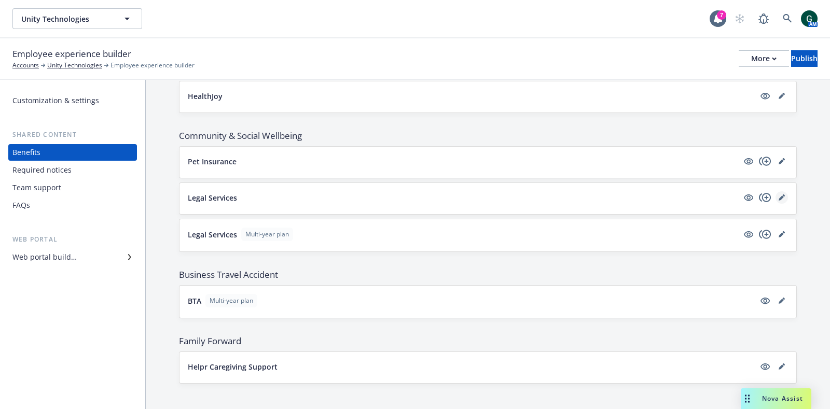
click at [775, 191] on link "editPencil" at bounding box center [781, 197] width 12 height 12
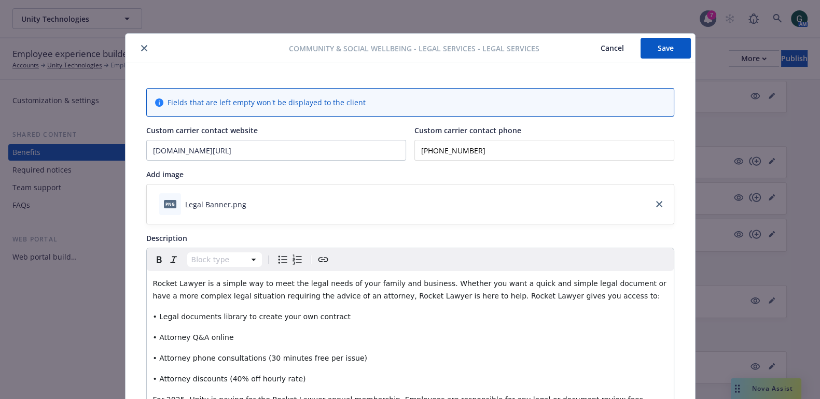
scroll to position [31, 0]
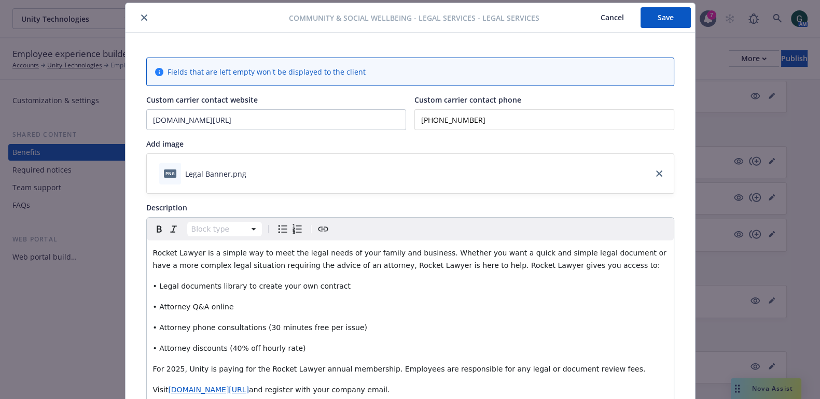
click at [138, 12] on button "close" at bounding box center [144, 17] width 12 height 12
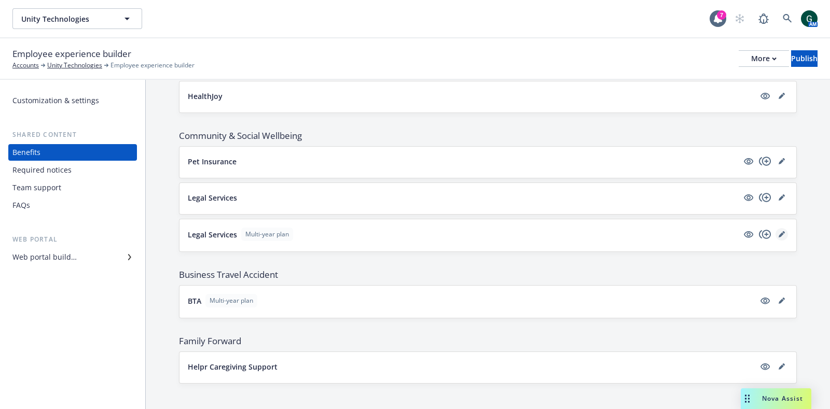
click at [778, 231] on icon "editPencil" at bounding box center [781, 234] width 6 height 6
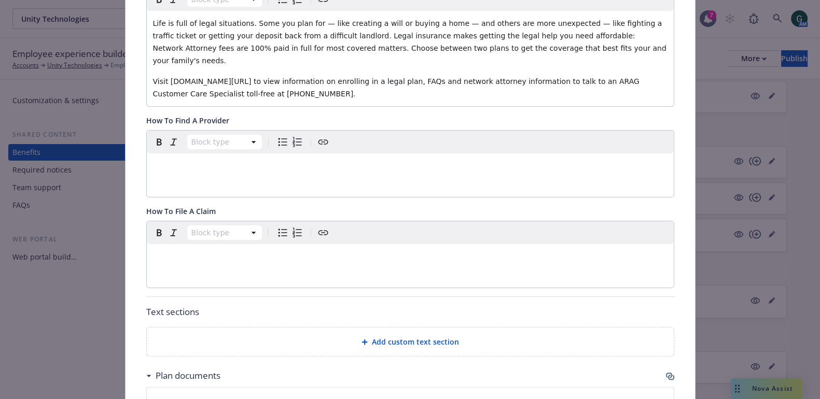
scroll to position [355, 0]
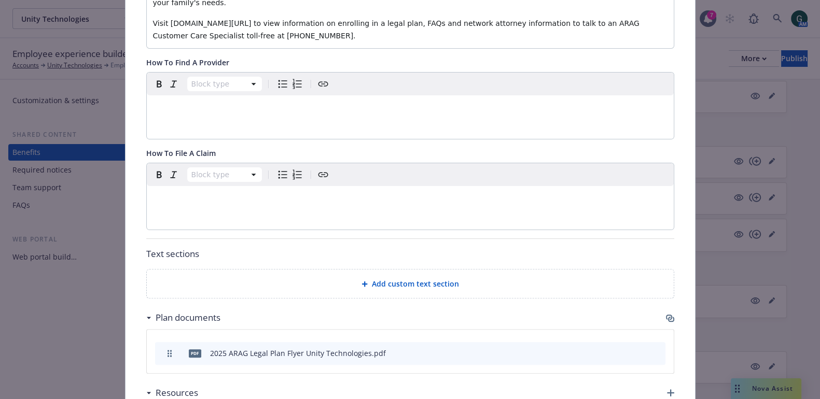
click at [393, 278] on span "Add custom text section" at bounding box center [415, 283] width 87 height 11
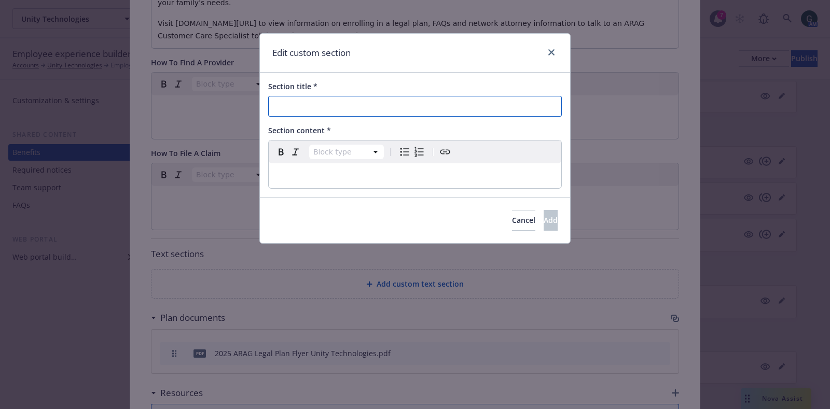
click at [351, 97] on input "Section title *" at bounding box center [414, 106] width 293 height 21
type input "Plan Prricing"
click at [340, 172] on p "editable markdown" at bounding box center [415, 176] width 280 height 12
click at [316, 175] on p "editable markdown" at bounding box center [415, 176] width 280 height 12
paste div "editable markdown"
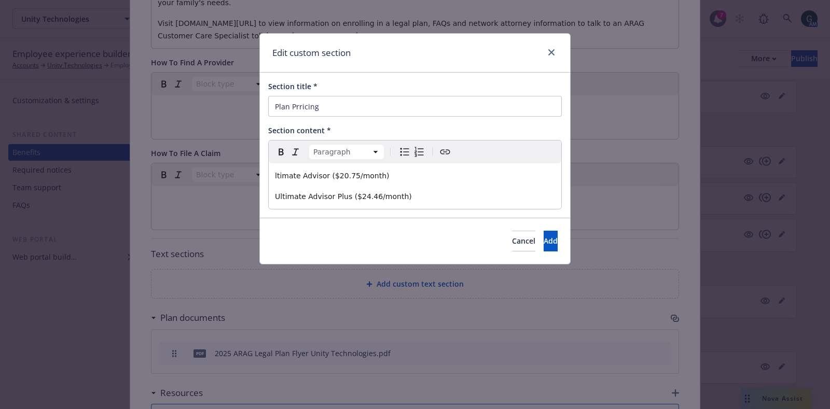
click at [275, 173] on span "ltimate Advisor ($20.75/month)" at bounding box center [332, 176] width 115 height 8
click at [543, 235] on button "Add" at bounding box center [550, 241] width 14 height 21
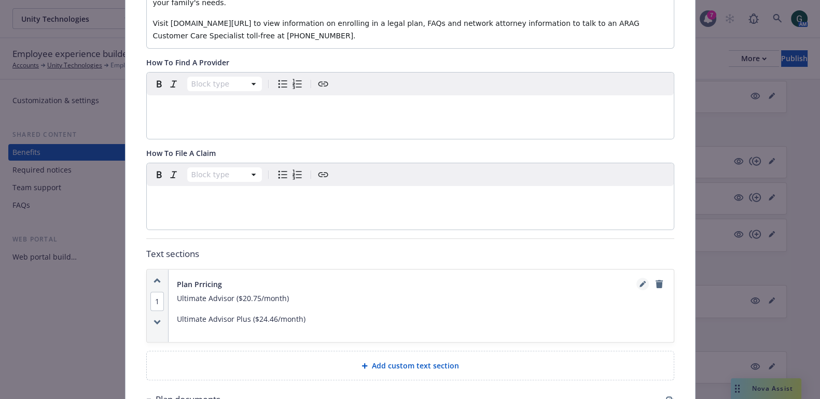
click at [639, 281] on icon "editPencil" at bounding box center [642, 284] width 6 height 6
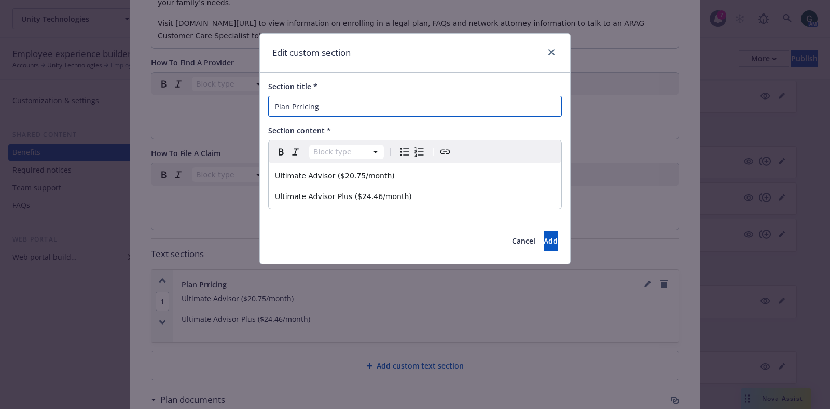
click at [301, 109] on input "Plan Prricing" at bounding box center [414, 106] width 293 height 21
type input "Plan Pricing"
click at [543, 234] on button "Add" at bounding box center [550, 241] width 14 height 21
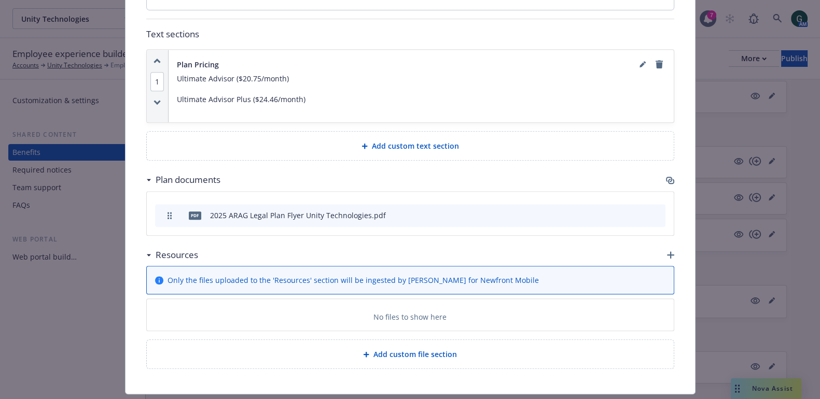
scroll to position [588, 0]
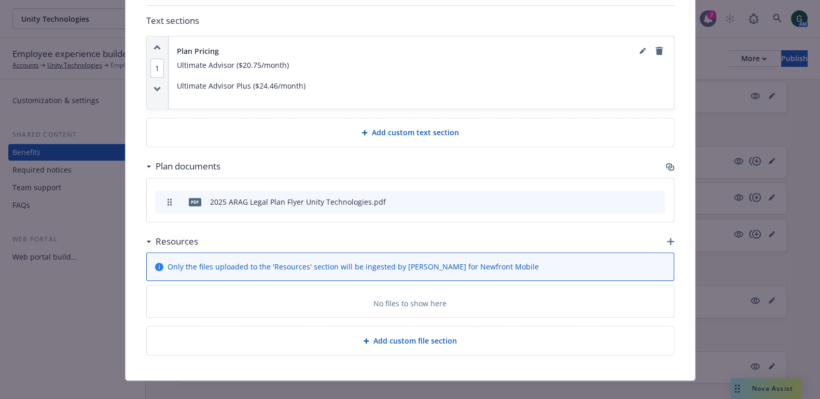
click at [636, 198] on icon "preview file" at bounding box center [638, 201] width 9 height 7
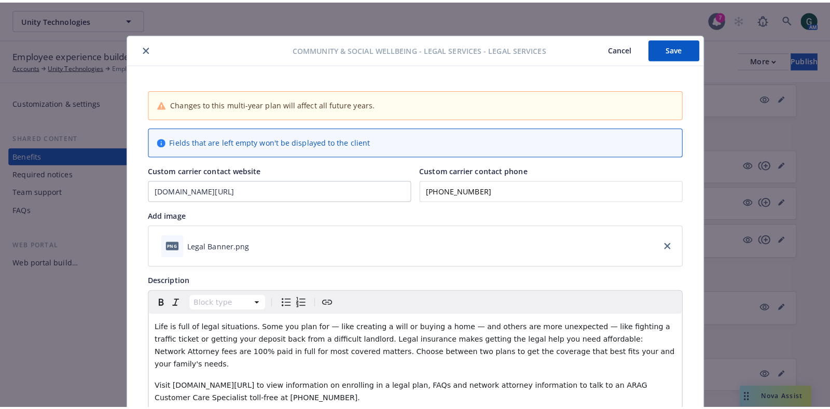
scroll to position [0, 0]
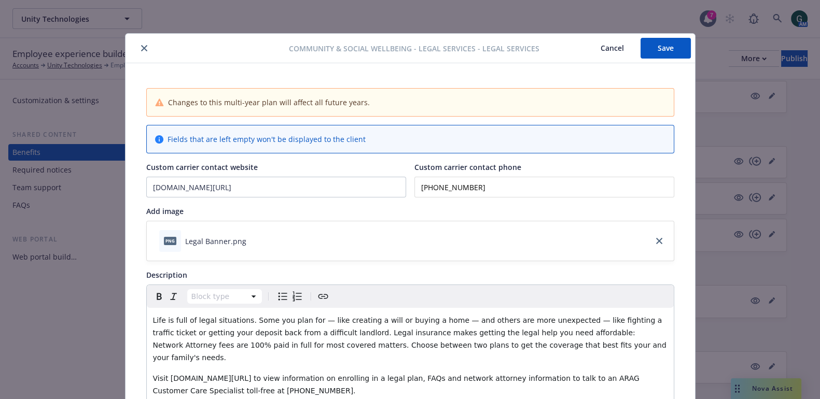
click at [670, 45] on button "Save" at bounding box center [665, 48] width 50 height 21
click at [142, 49] on icon "close" at bounding box center [144, 48] width 6 height 6
